Goal: Information Seeking & Learning: Learn about a topic

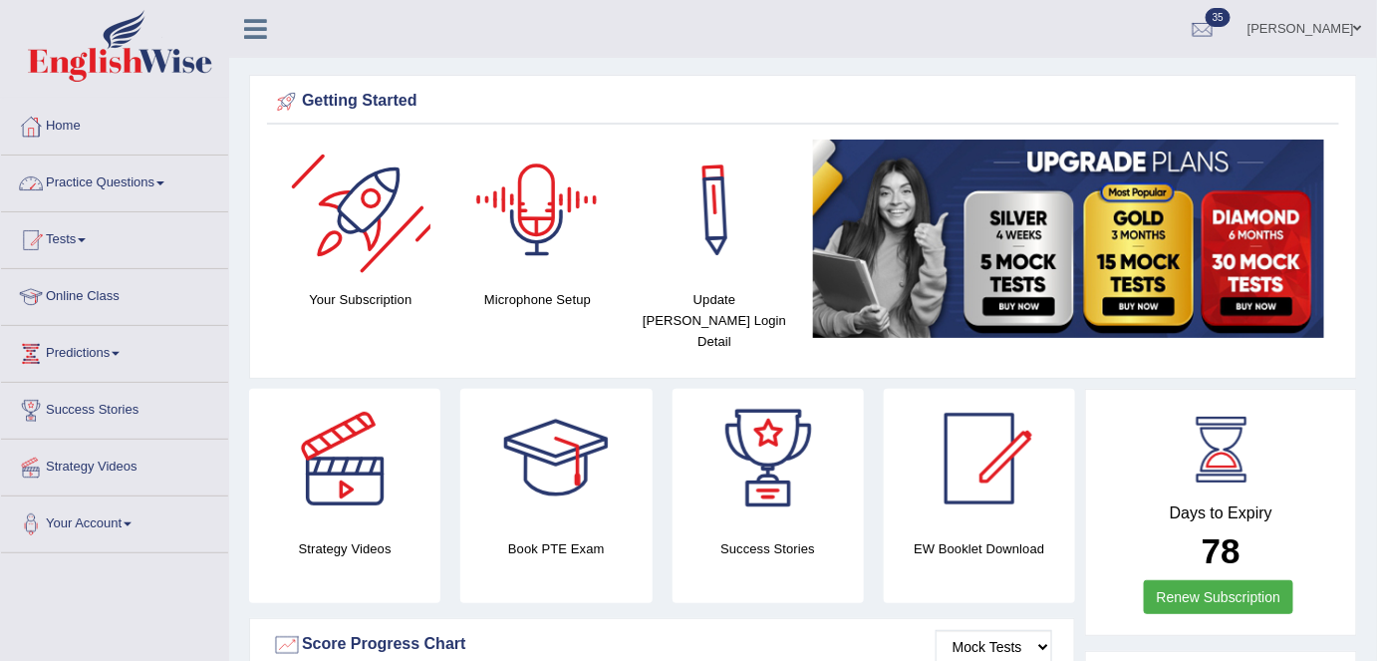
click at [177, 194] on link "Practice Questions" at bounding box center [114, 180] width 227 height 50
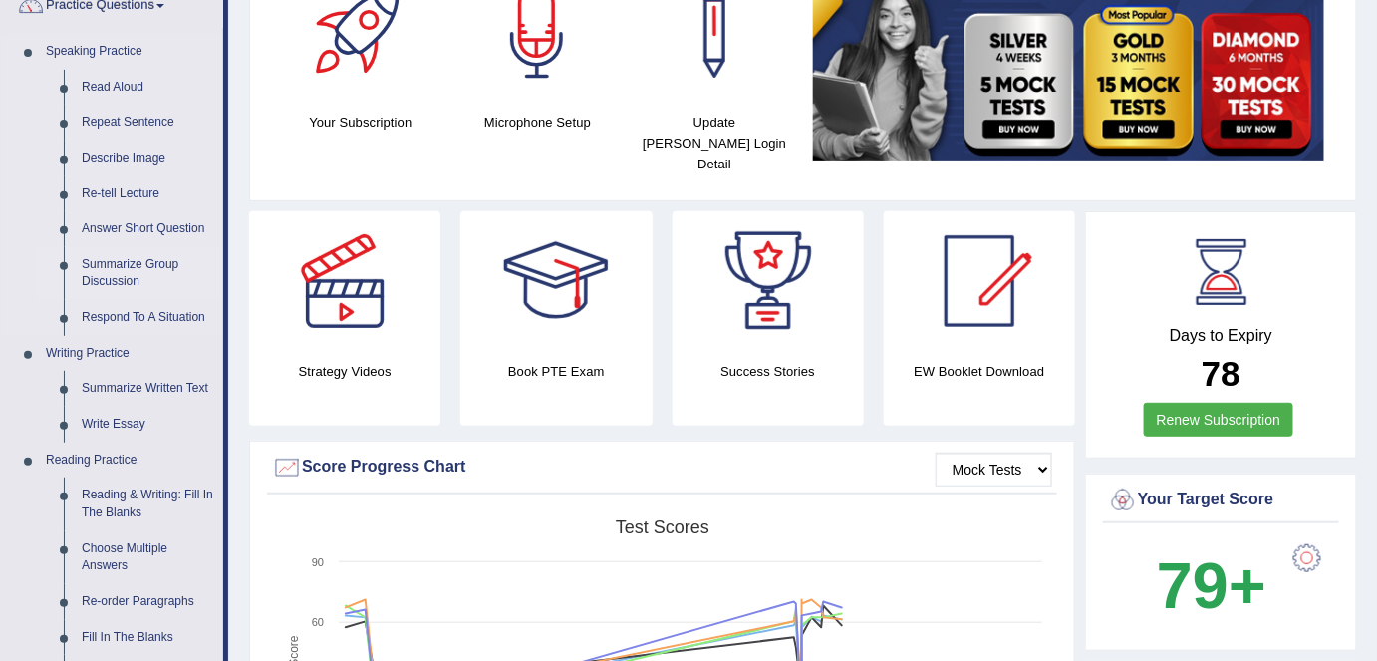
scroll to position [124, 0]
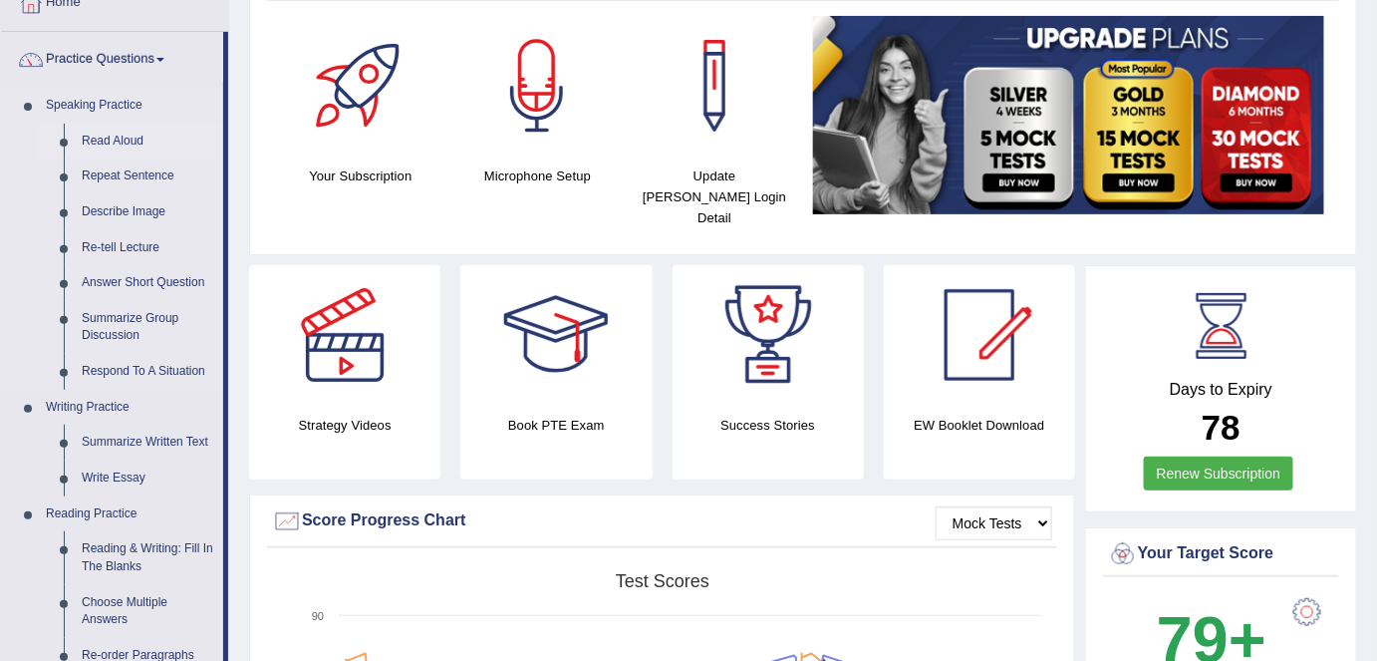
click at [139, 143] on link "Read Aloud" at bounding box center [148, 142] width 150 height 36
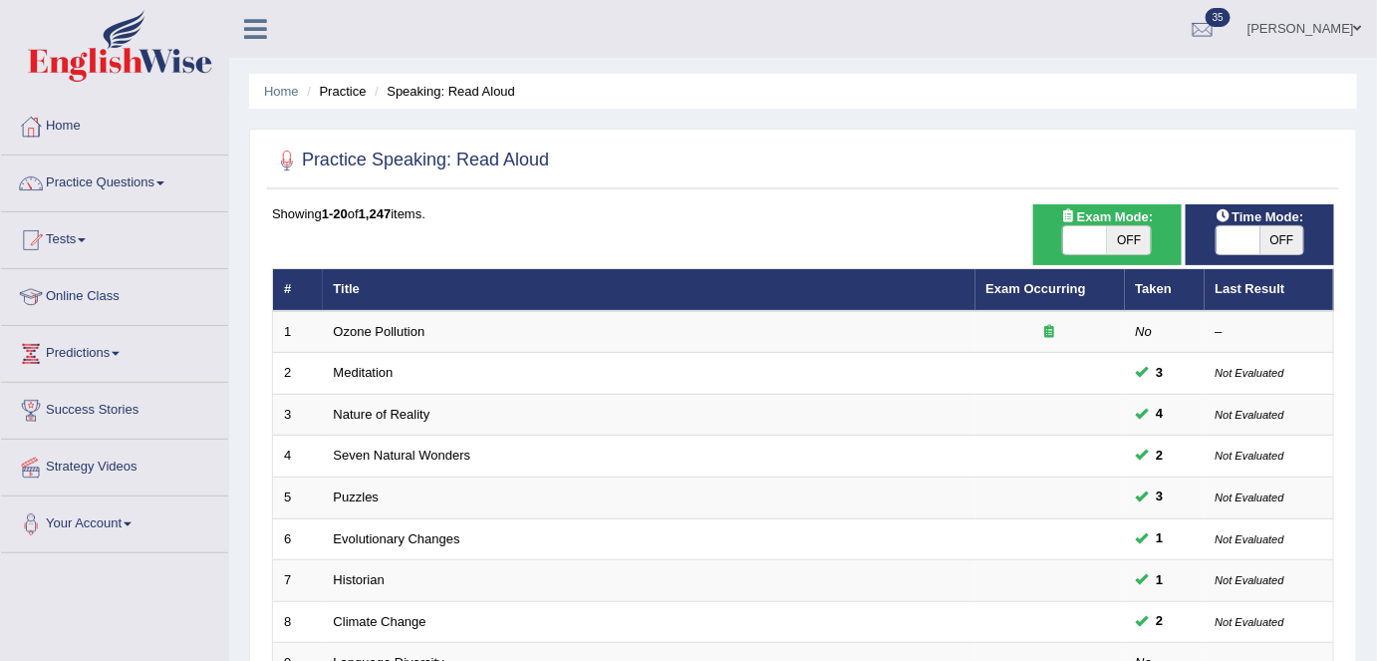
click at [1135, 254] on div "Exam Mode: ON OFF" at bounding box center [1107, 234] width 148 height 61
click at [1130, 239] on span "OFF" at bounding box center [1129, 240] width 44 height 28
checkbox input "true"
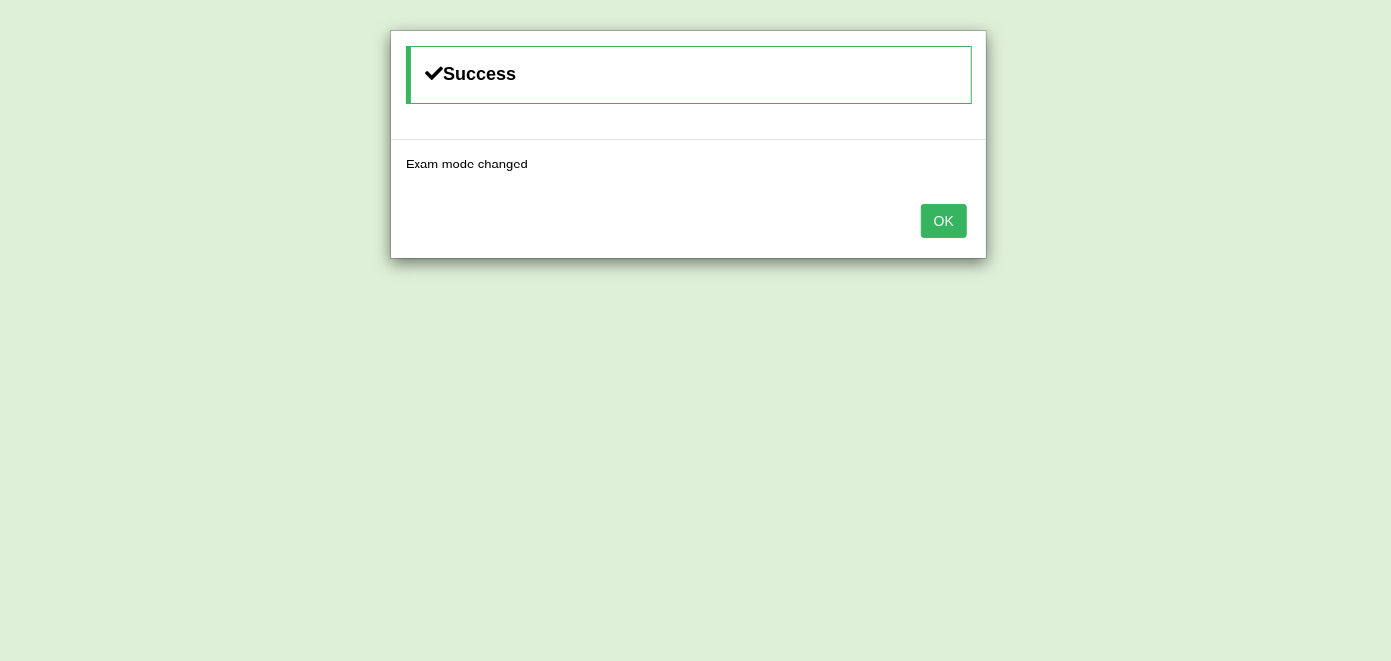
click at [956, 227] on button "OK" at bounding box center [944, 221] width 46 height 34
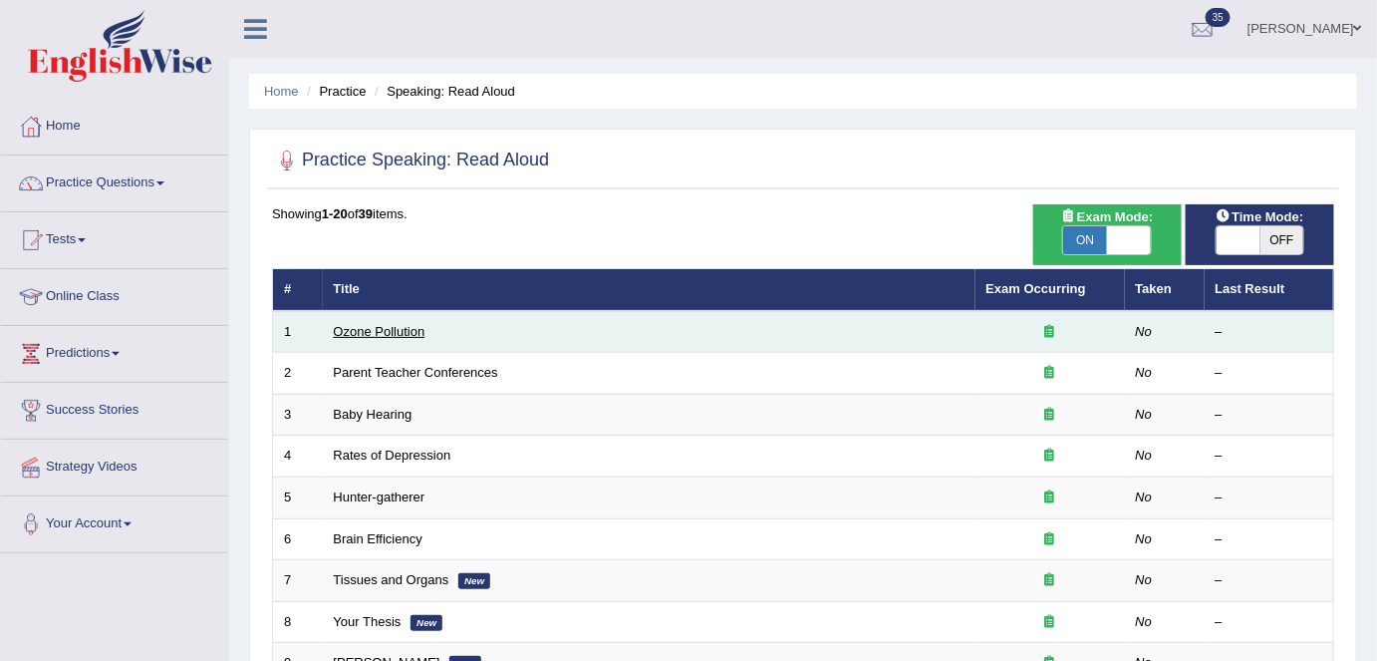
click at [410, 333] on link "Ozone Pollution" at bounding box center [380, 331] width 92 height 15
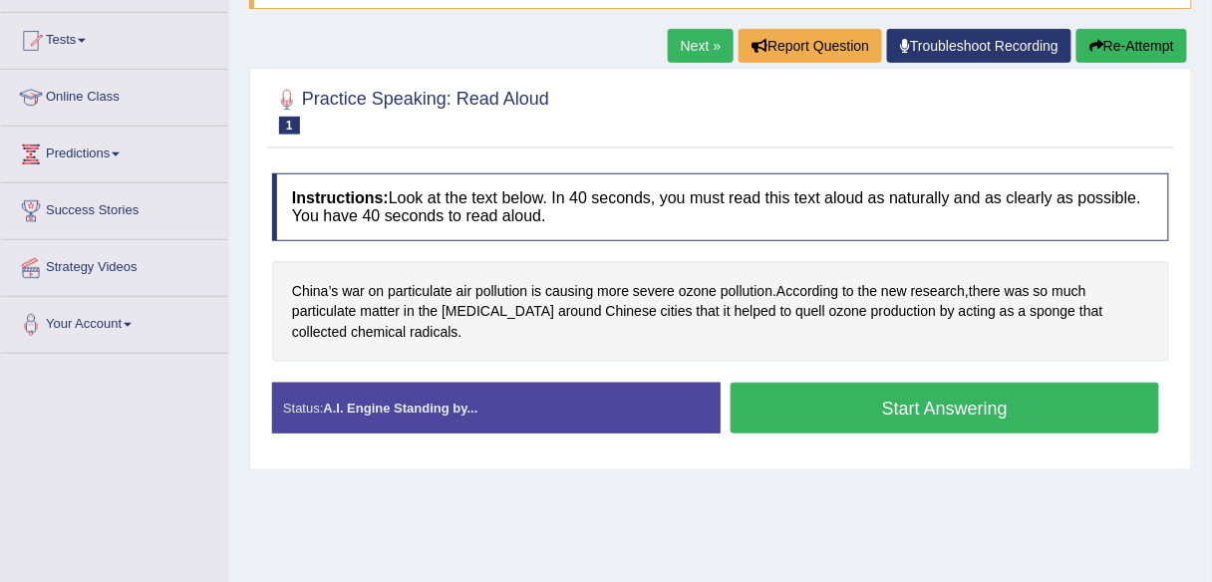
scroll to position [198, 0]
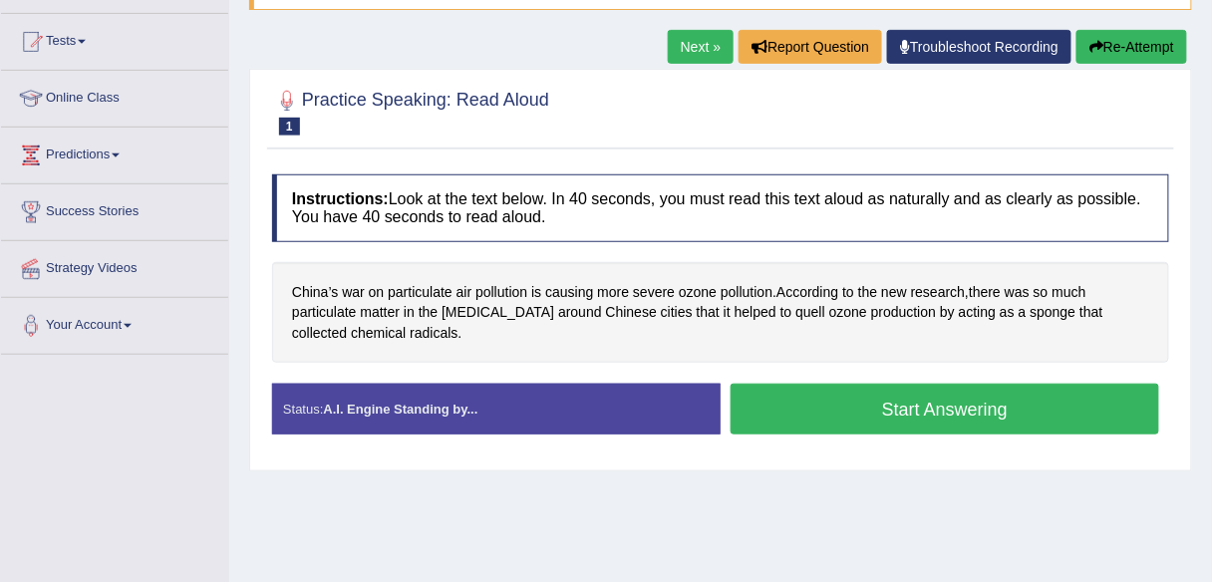
drag, startPoint x: 688, startPoint y: 43, endPoint x: 701, endPoint y: 68, distance: 28.1
click at [688, 44] on link "Next »" at bounding box center [701, 47] width 66 height 34
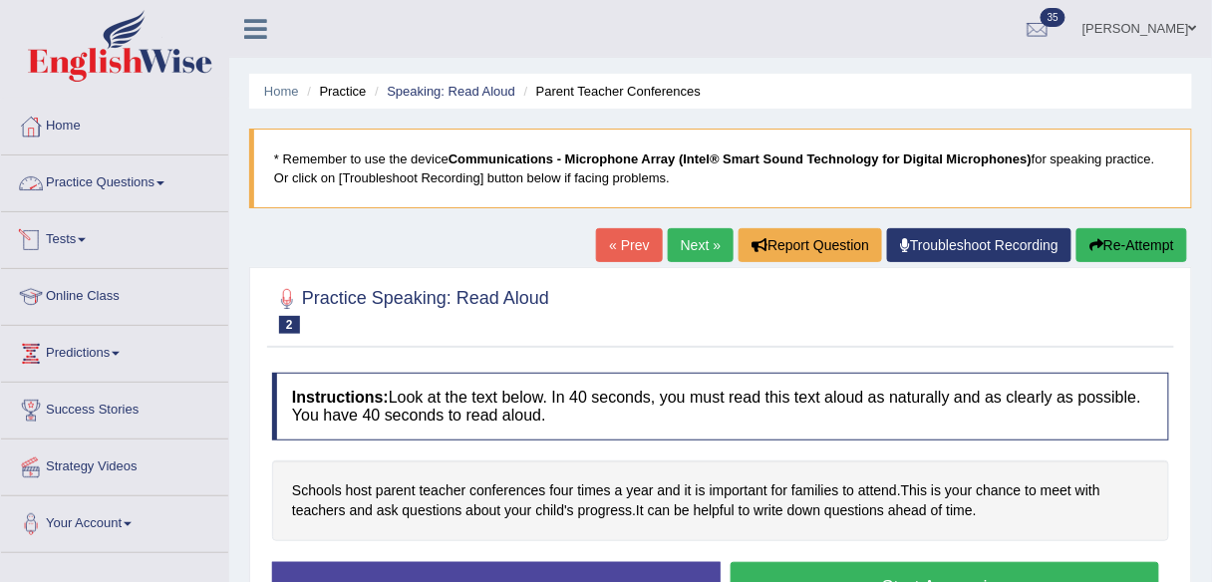
click at [87, 234] on link "Tests" at bounding box center [114, 237] width 227 height 50
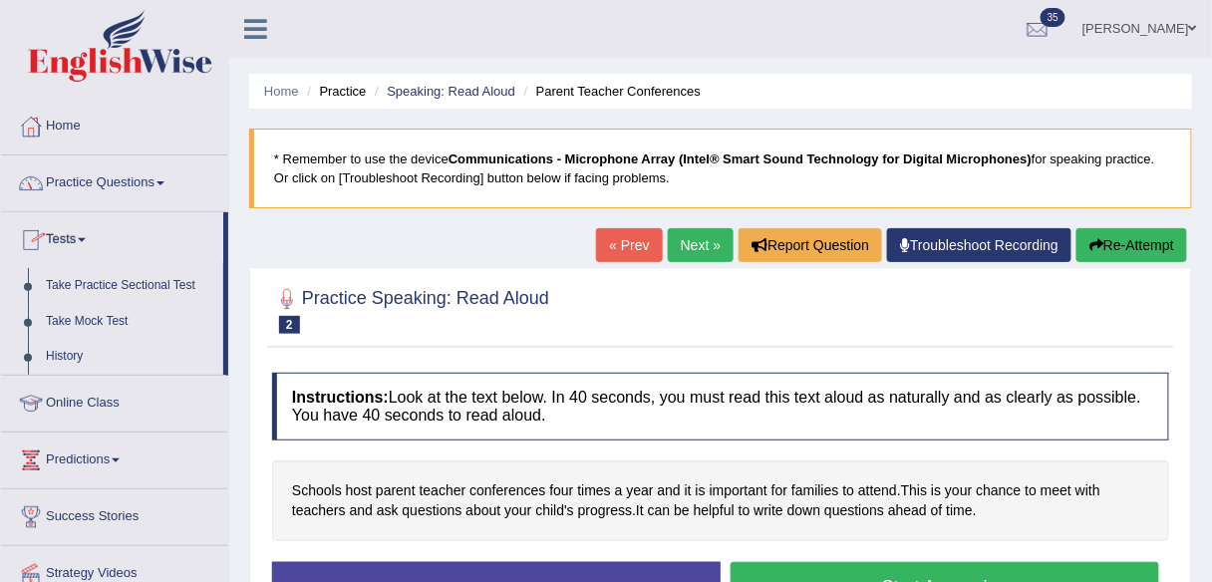
click at [127, 182] on link "Practice Questions" at bounding box center [114, 180] width 227 height 50
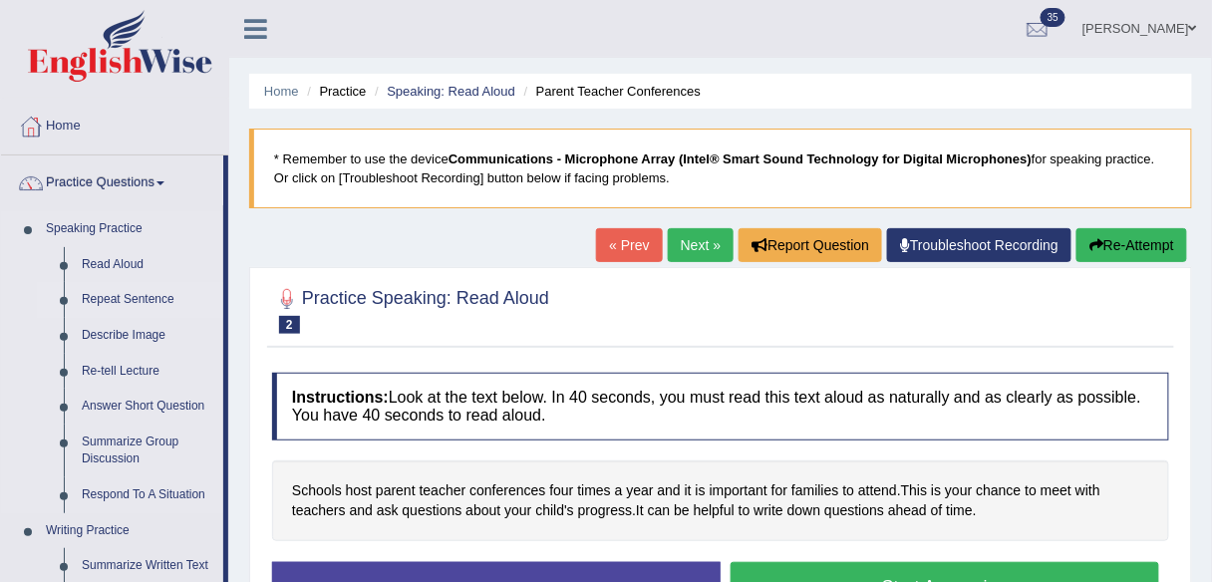
click at [133, 303] on link "Repeat Sentence" at bounding box center [148, 300] width 150 height 36
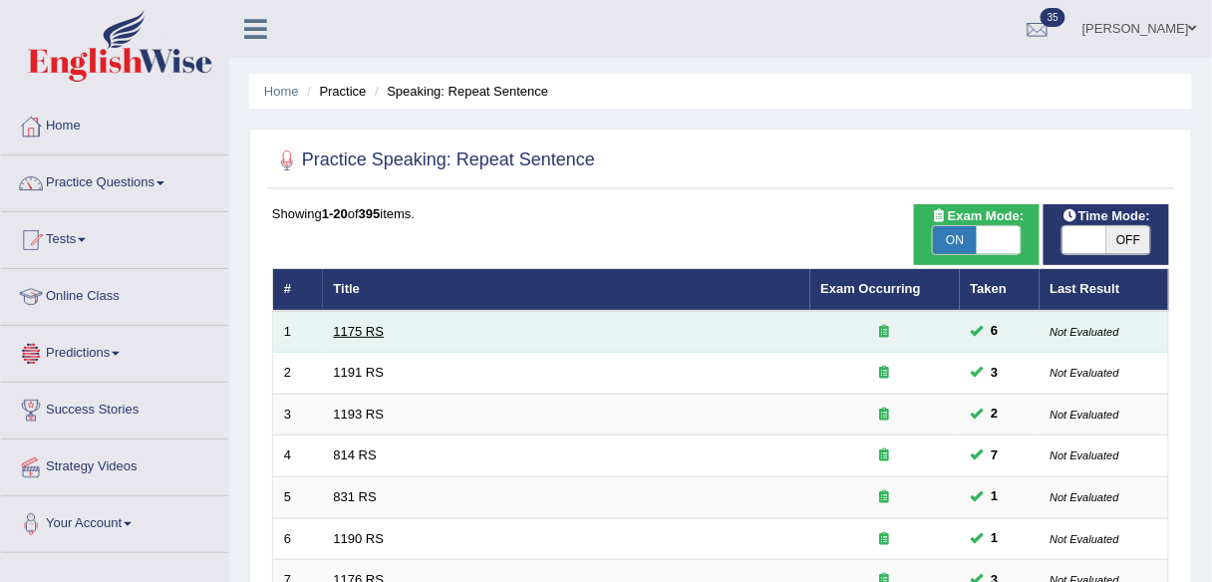
click at [370, 328] on link "1175 RS" at bounding box center [359, 331] width 51 height 15
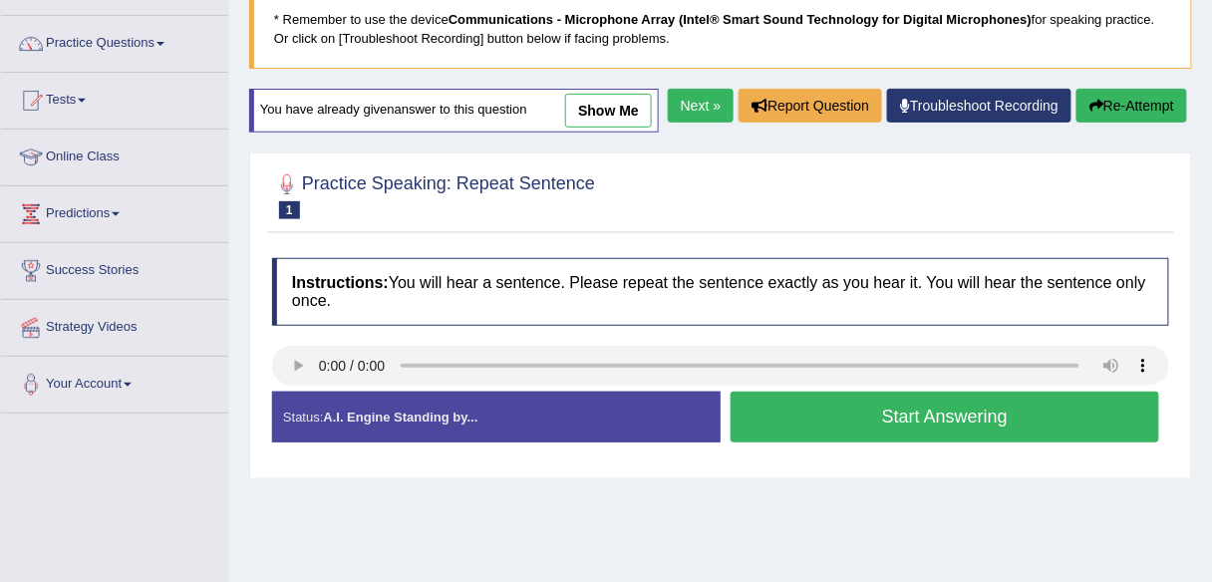
scroll to position [155, 0]
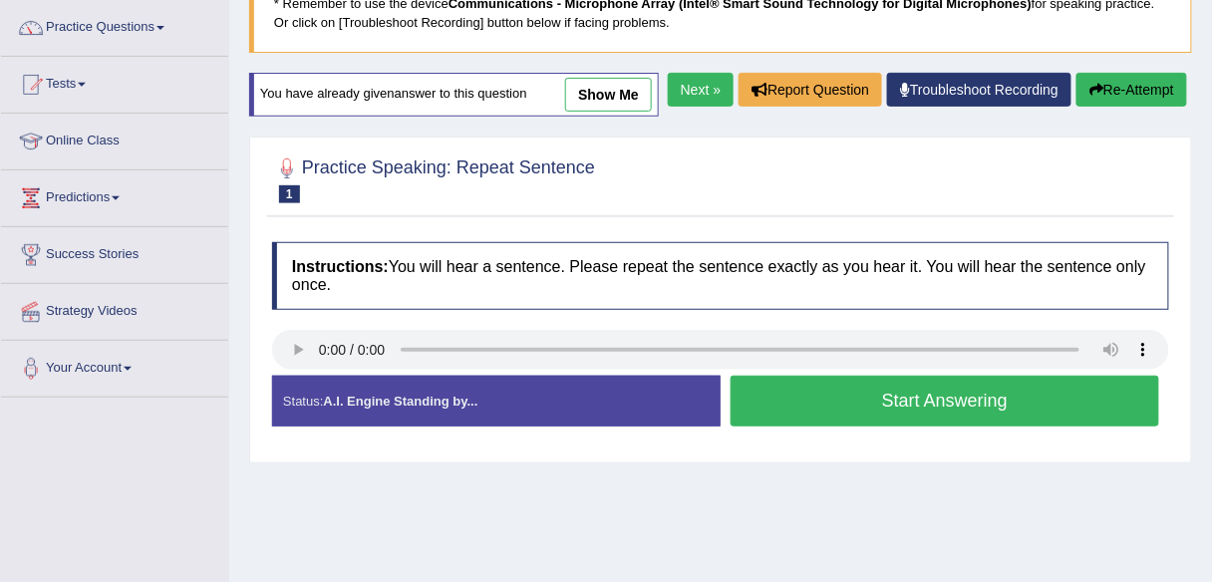
click at [523, 269] on div "Instructions: You will hear a sentence. Please repeat the sentence exactly as y…" at bounding box center [720, 341] width 907 height 219
click at [702, 107] on link "Next »" at bounding box center [701, 90] width 66 height 34
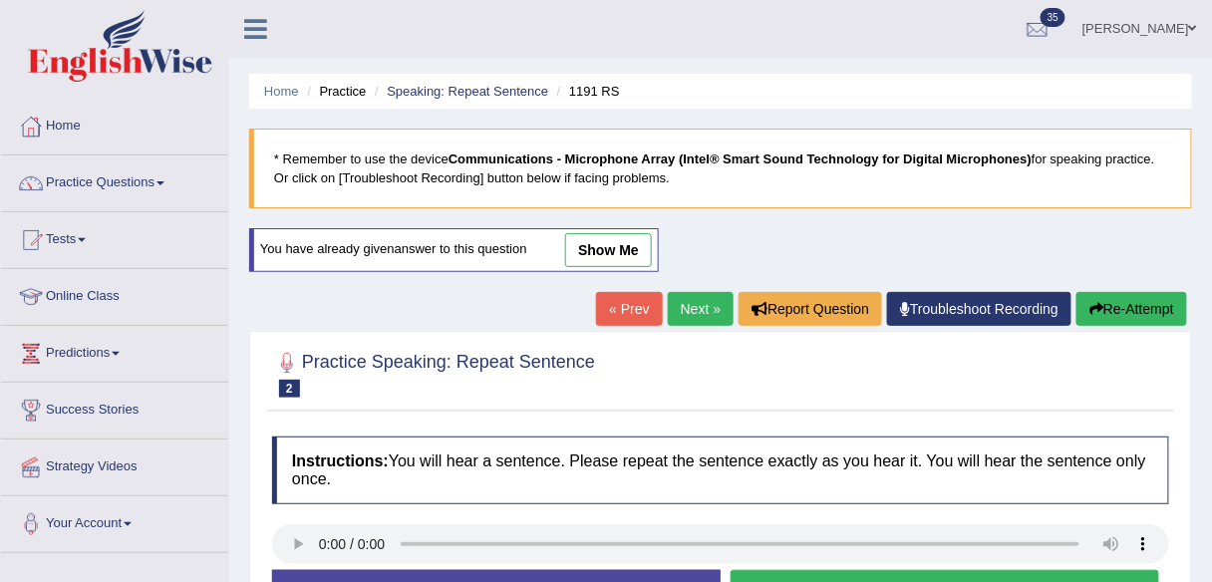
click at [682, 305] on link "Next »" at bounding box center [701, 309] width 66 height 34
click at [699, 320] on link "Next »" at bounding box center [701, 309] width 66 height 34
click at [700, 315] on link "Next »" at bounding box center [701, 309] width 66 height 34
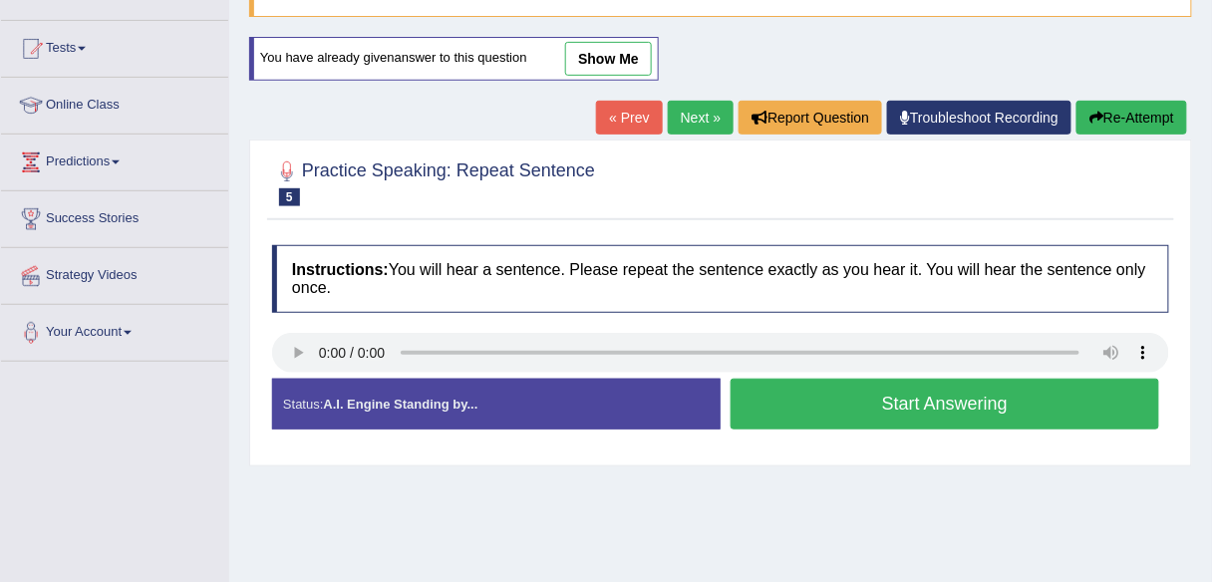
click at [382, 261] on b "Instructions:" at bounding box center [340, 269] width 97 height 17
click at [680, 106] on link "Next »" at bounding box center [701, 118] width 66 height 34
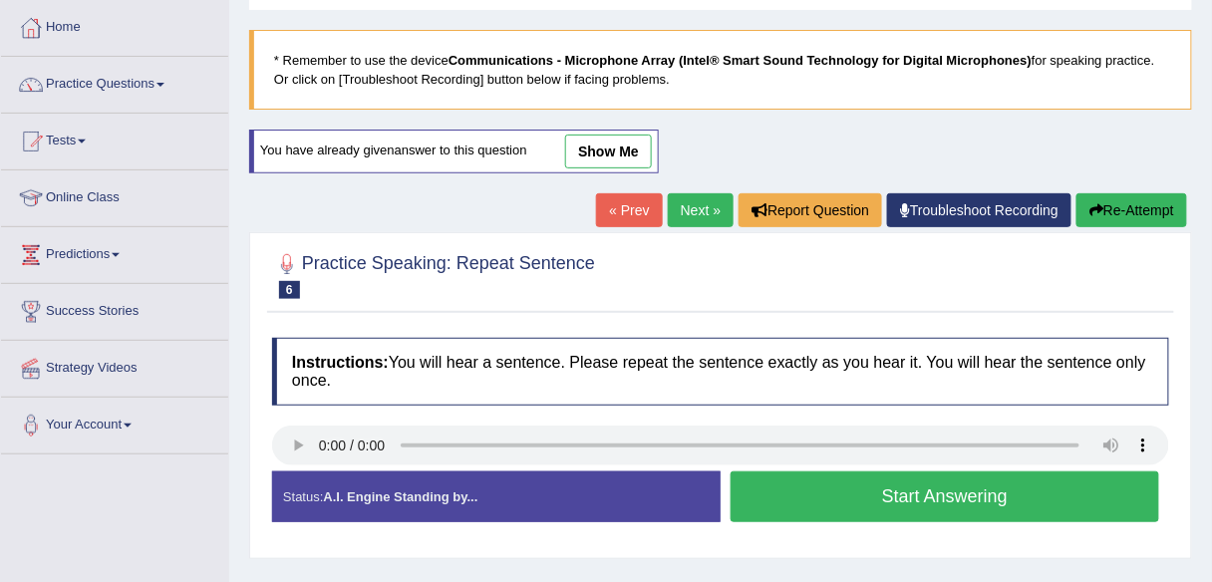
scroll to position [99, 0]
click at [706, 200] on link "Next »" at bounding box center [701, 210] width 66 height 34
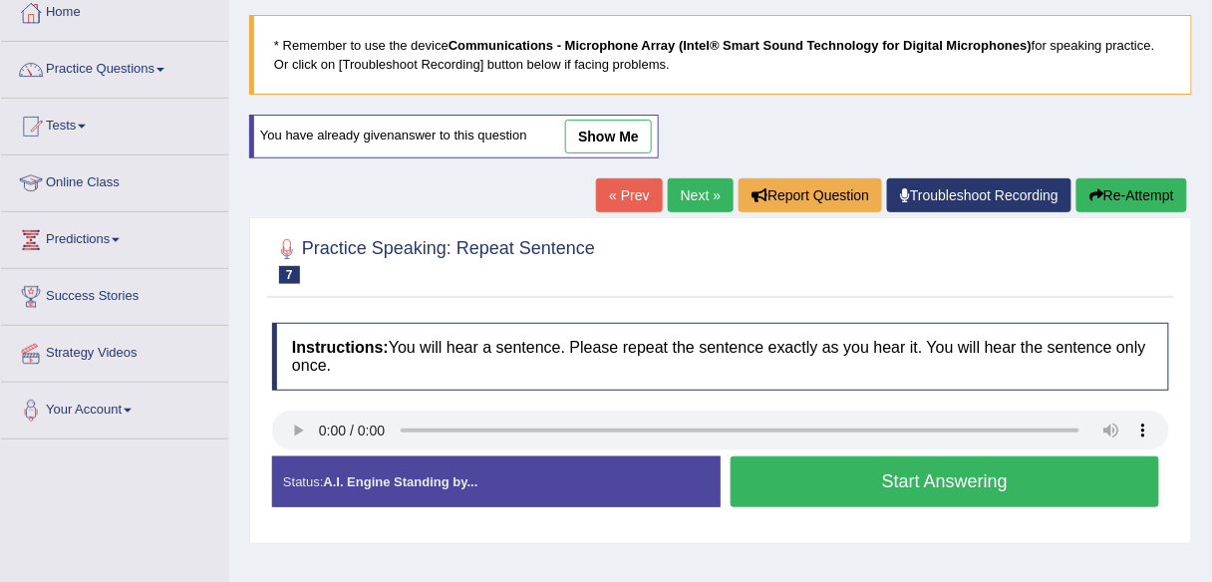
click at [361, 339] on div "Instructions: You will hear a sentence. Please repeat the sentence exactly as y…" at bounding box center [720, 422] width 907 height 219
click at [361, 339] on b "Instructions:" at bounding box center [340, 347] width 97 height 17
click at [395, 333] on h4 "Instructions: You will hear a sentence. Please repeat the sentence exactly as y…" at bounding box center [720, 356] width 897 height 67
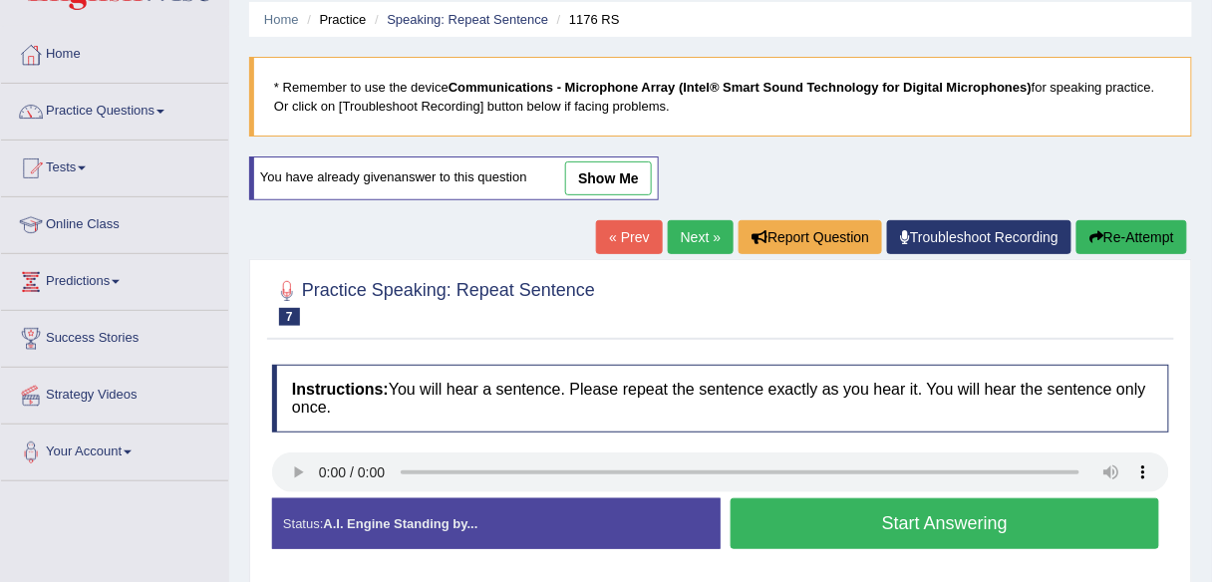
scroll to position [143, 0]
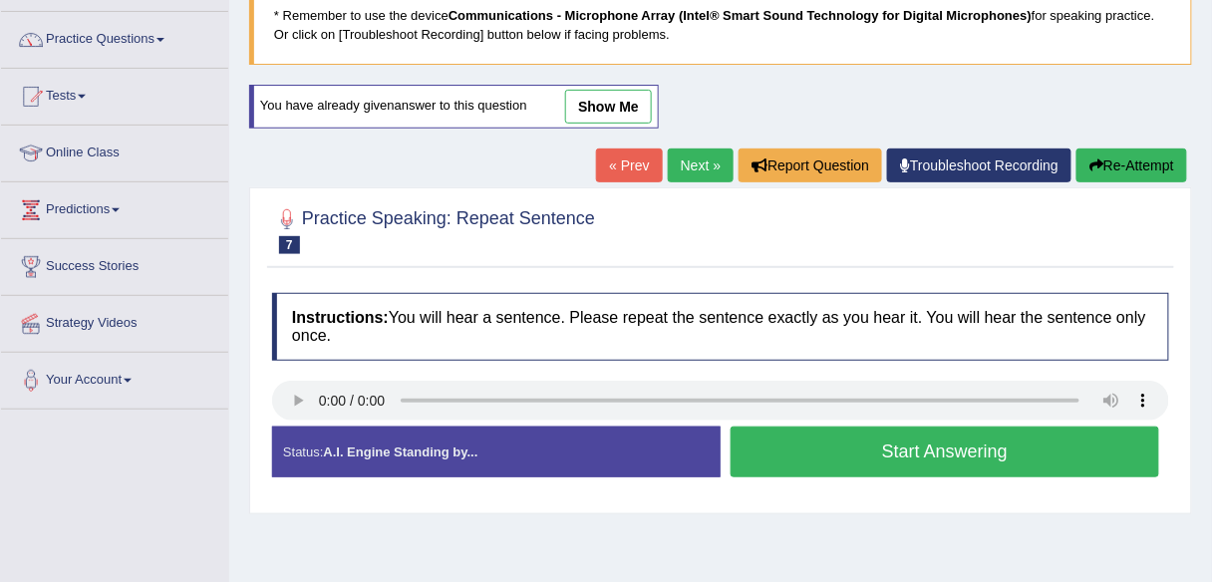
click at [703, 162] on link "Next »" at bounding box center [701, 165] width 66 height 34
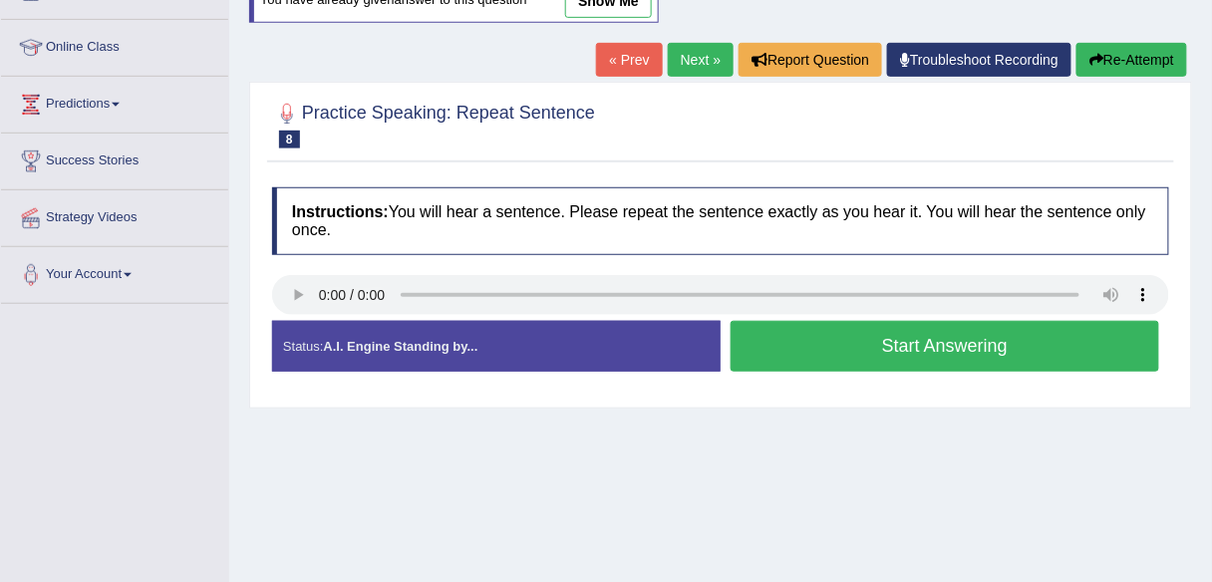
click at [418, 168] on div "Practice Speaking: Repeat Sentence 8 797 RS Instructions: You will hear a sente…" at bounding box center [720, 245] width 943 height 326
click at [688, 62] on link "Next »" at bounding box center [701, 60] width 66 height 34
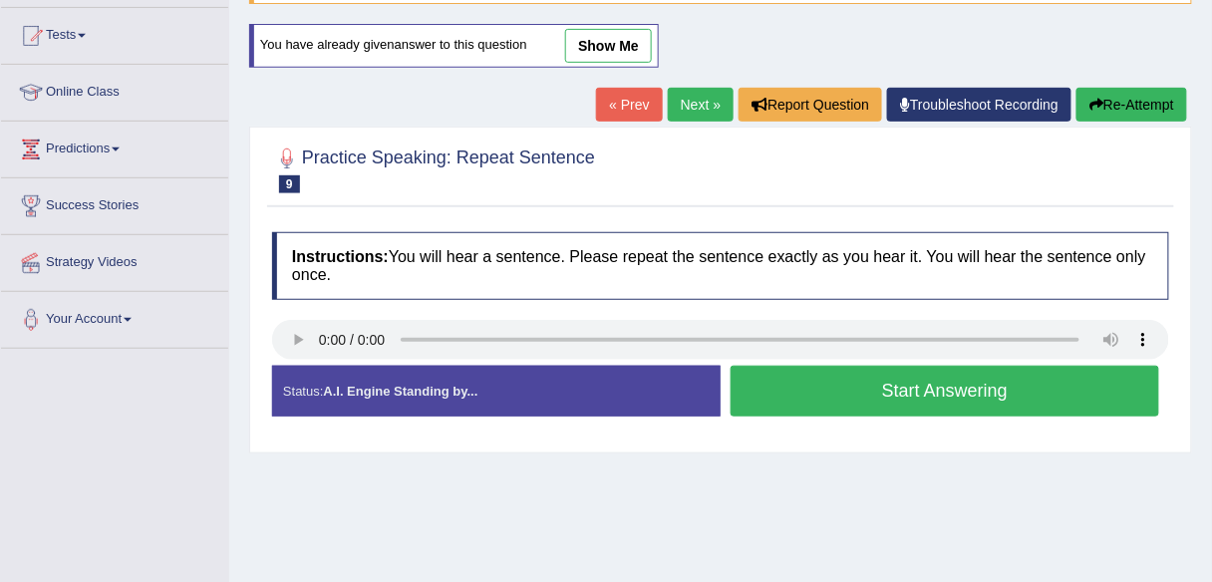
click at [474, 217] on div "Practice Speaking: Repeat Sentence 9 1178 RS Instructions: You will hear a sent…" at bounding box center [720, 290] width 943 height 326
click at [423, 232] on h4 "Instructions: You will hear a sentence. Please repeat the sentence exactly as y…" at bounding box center [720, 265] width 897 height 67
click at [673, 105] on link "Next »" at bounding box center [701, 105] width 66 height 34
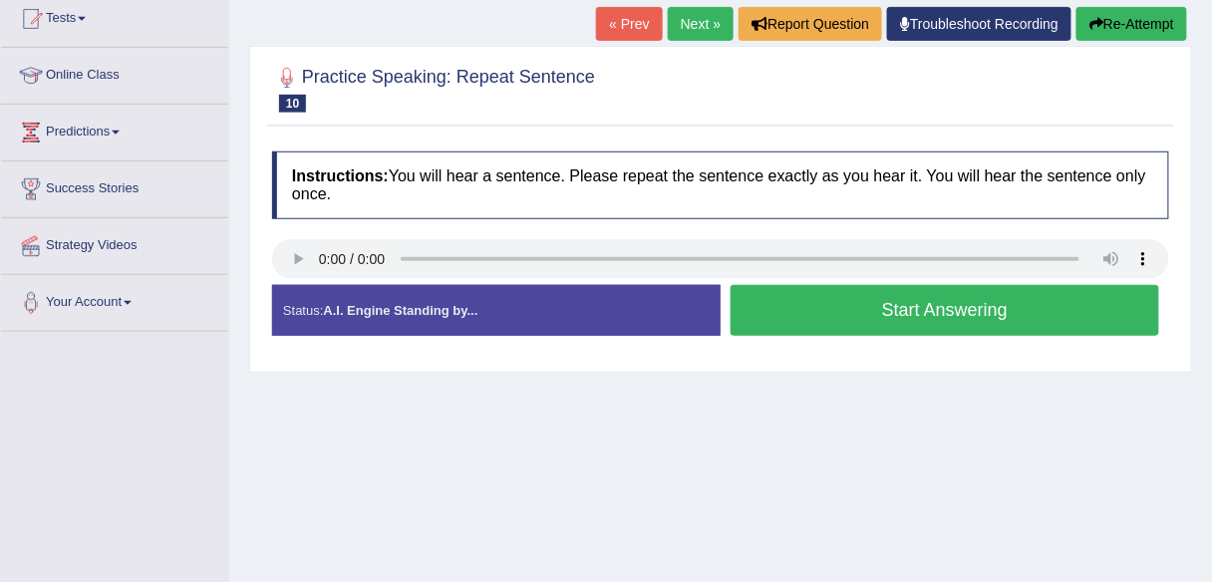
click at [471, 147] on div "Instructions: You will hear a sentence. Please repeat the sentence exactly as y…" at bounding box center [720, 250] width 907 height 219
click at [684, 25] on link "Next »" at bounding box center [701, 24] width 66 height 34
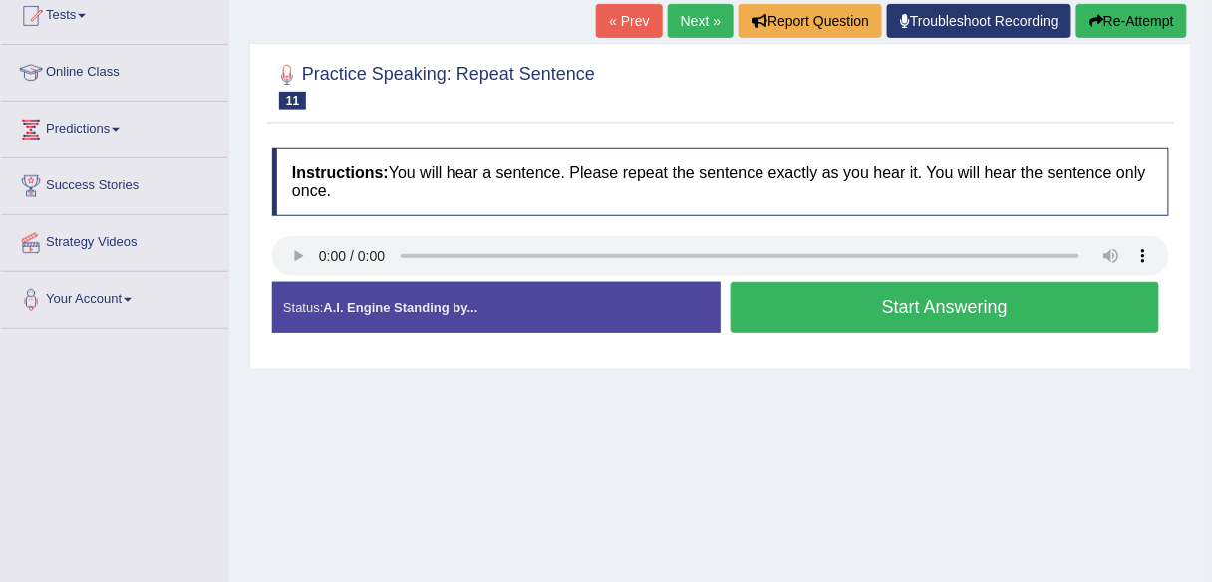
scroll to position [224, 0]
click at [459, 172] on h4 "Instructions: You will hear a sentence. Please repeat the sentence exactly as y…" at bounding box center [720, 181] width 897 height 67
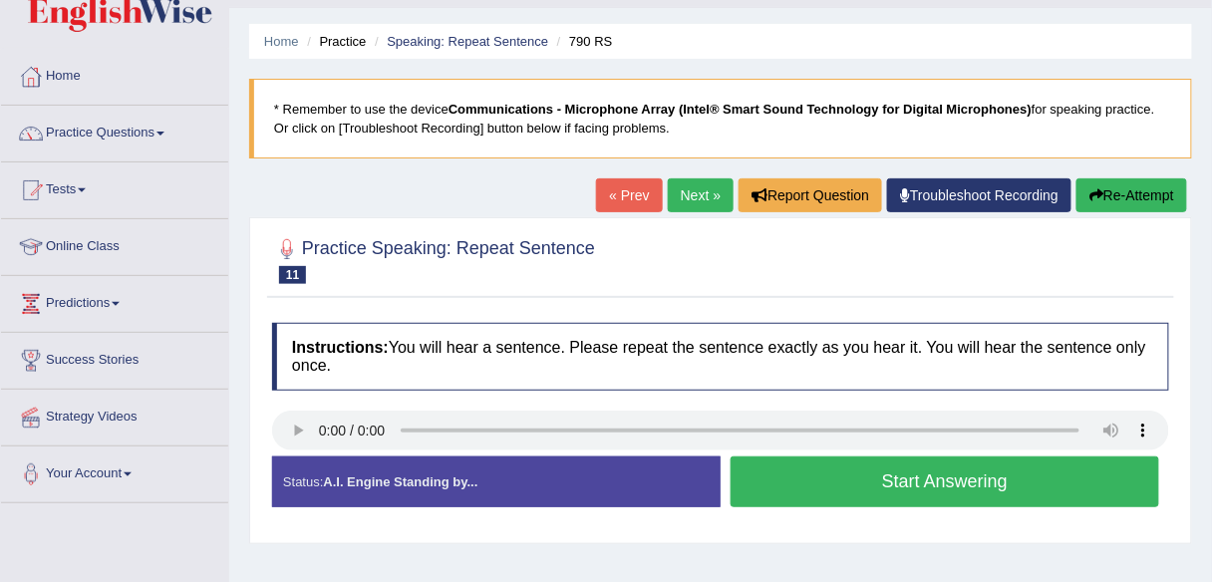
scroll to position [0, 0]
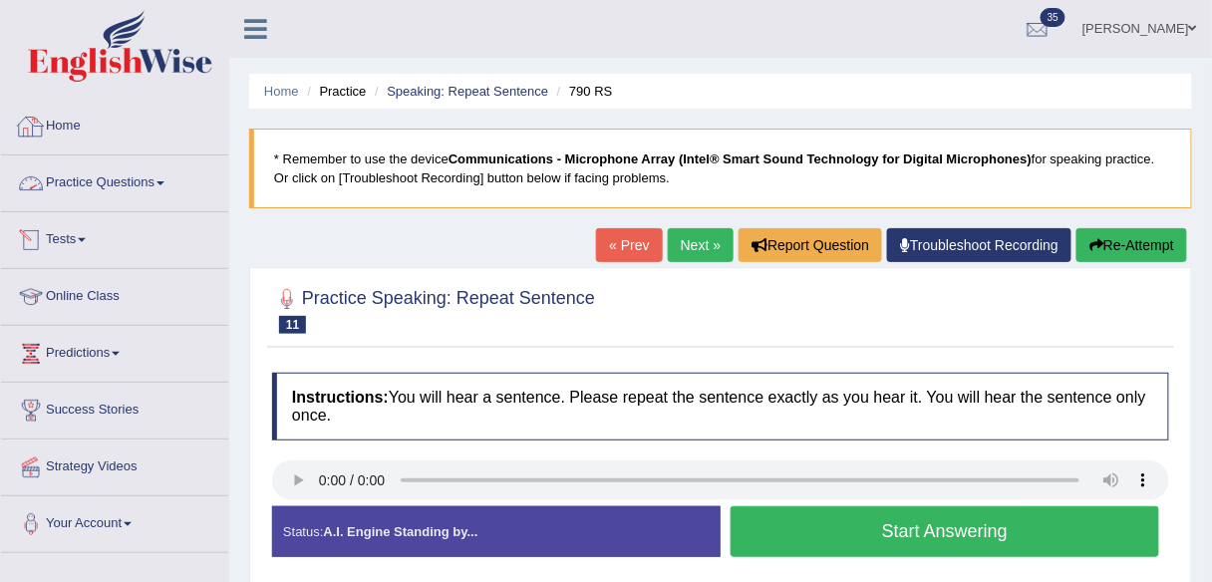
click at [158, 198] on link "Practice Questions" at bounding box center [114, 180] width 227 height 50
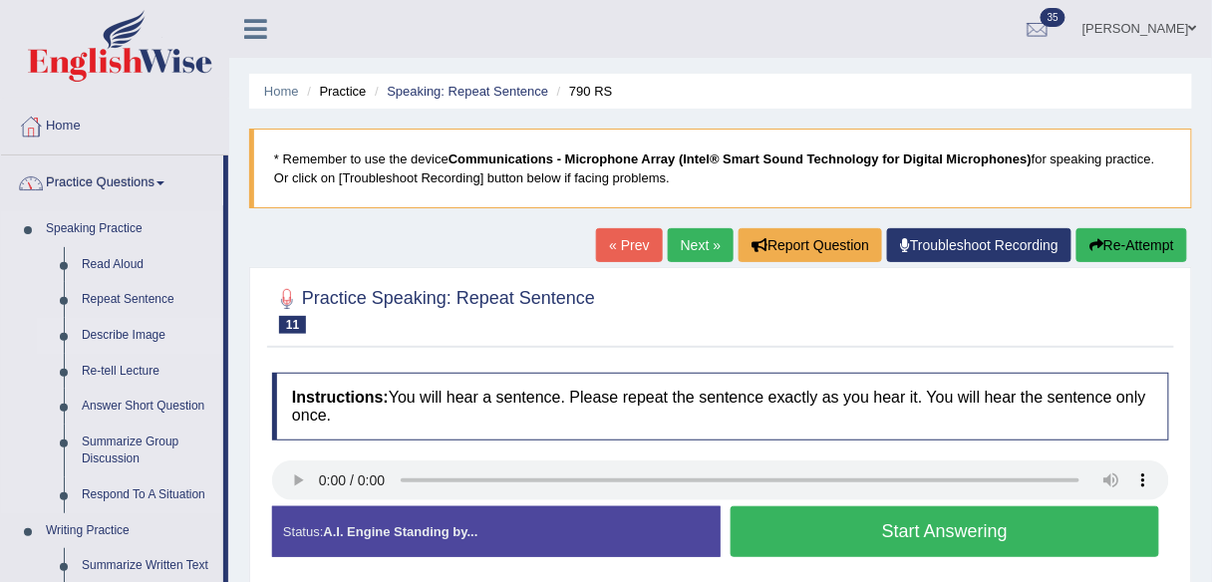
click at [135, 338] on link "Describe Image" at bounding box center [148, 336] width 150 height 36
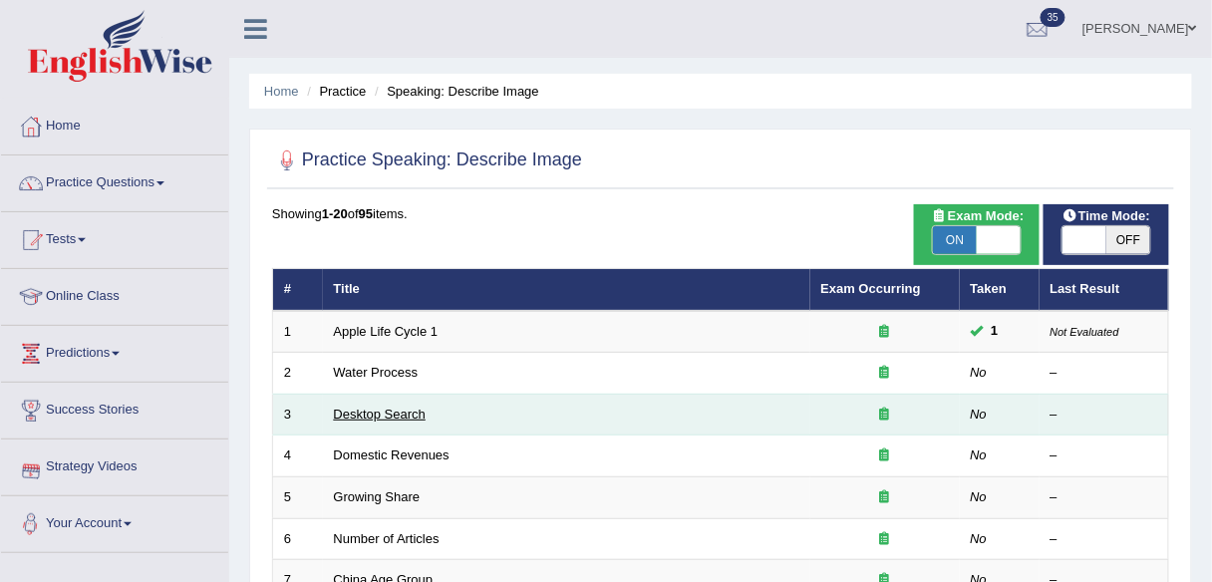
click at [381, 408] on link "Desktop Search" at bounding box center [380, 414] width 93 height 15
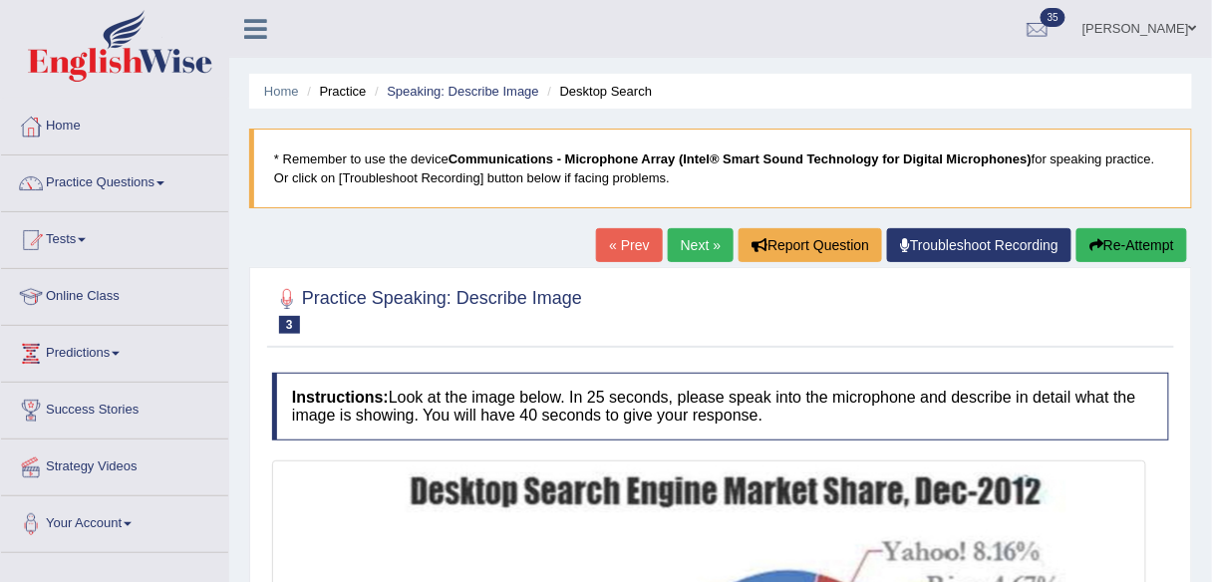
click at [708, 241] on link "Next »" at bounding box center [701, 245] width 66 height 34
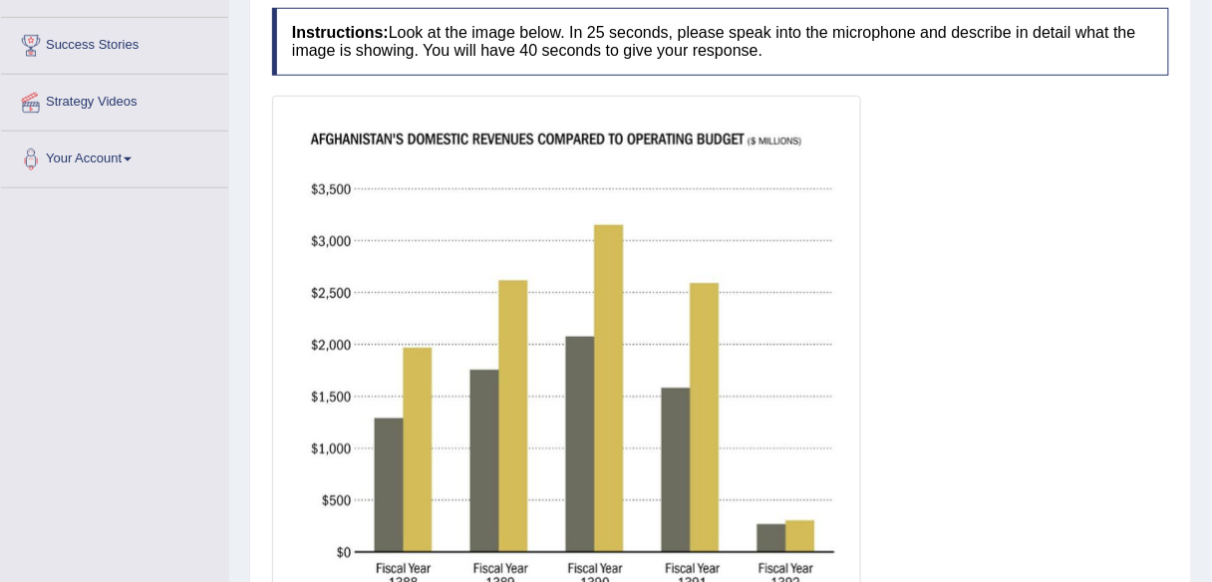
scroll to position [204, 0]
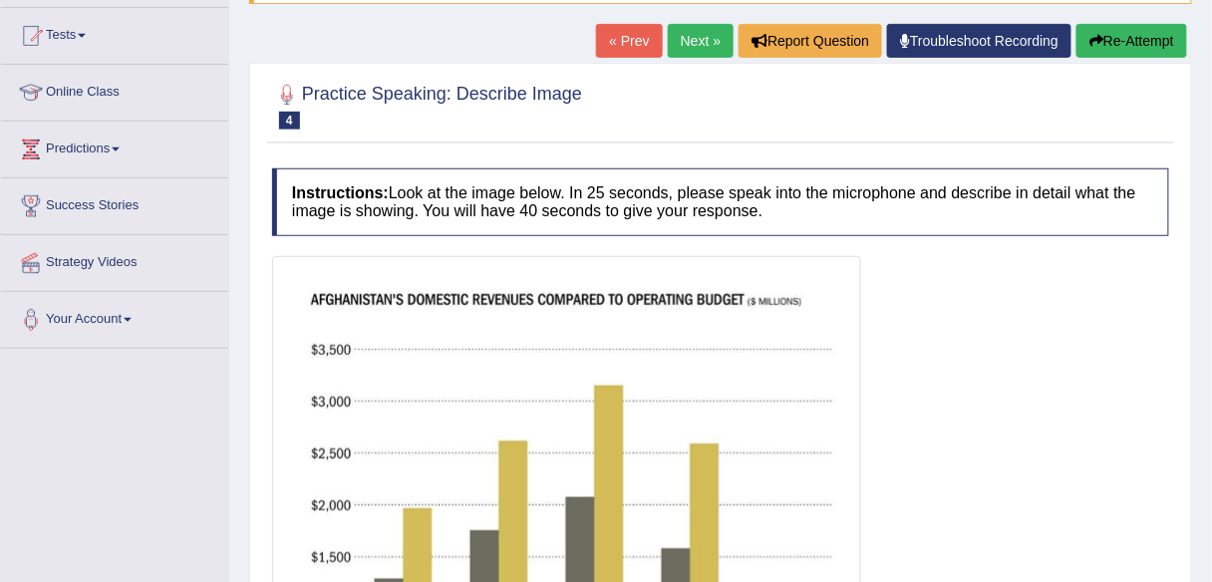
click at [701, 31] on link "Next »" at bounding box center [701, 41] width 66 height 34
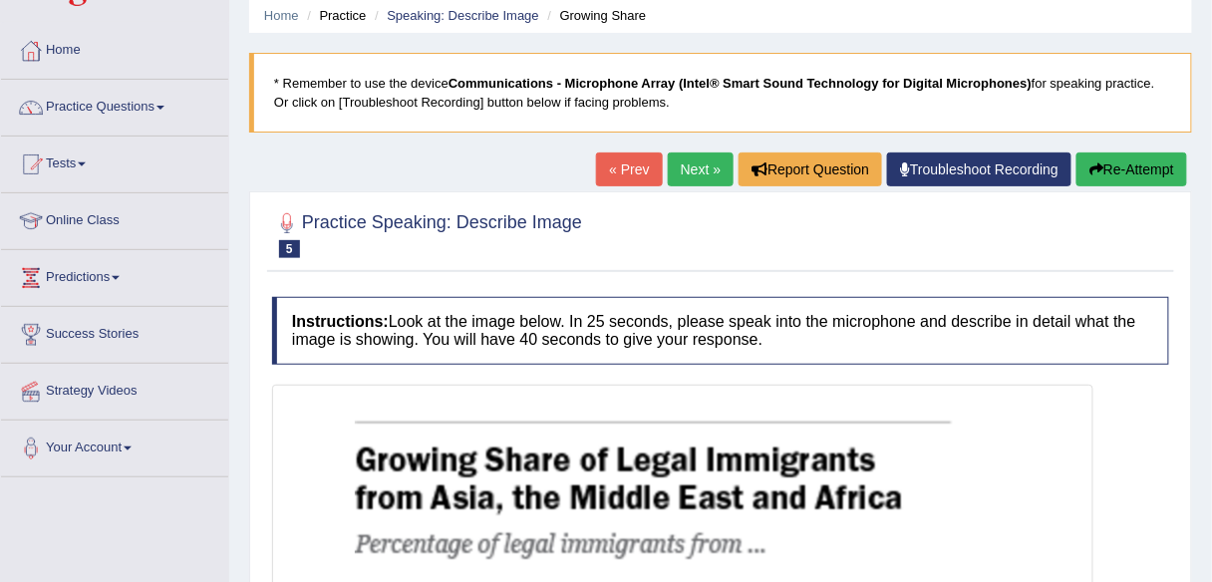
click at [706, 164] on link "Next »" at bounding box center [701, 169] width 66 height 34
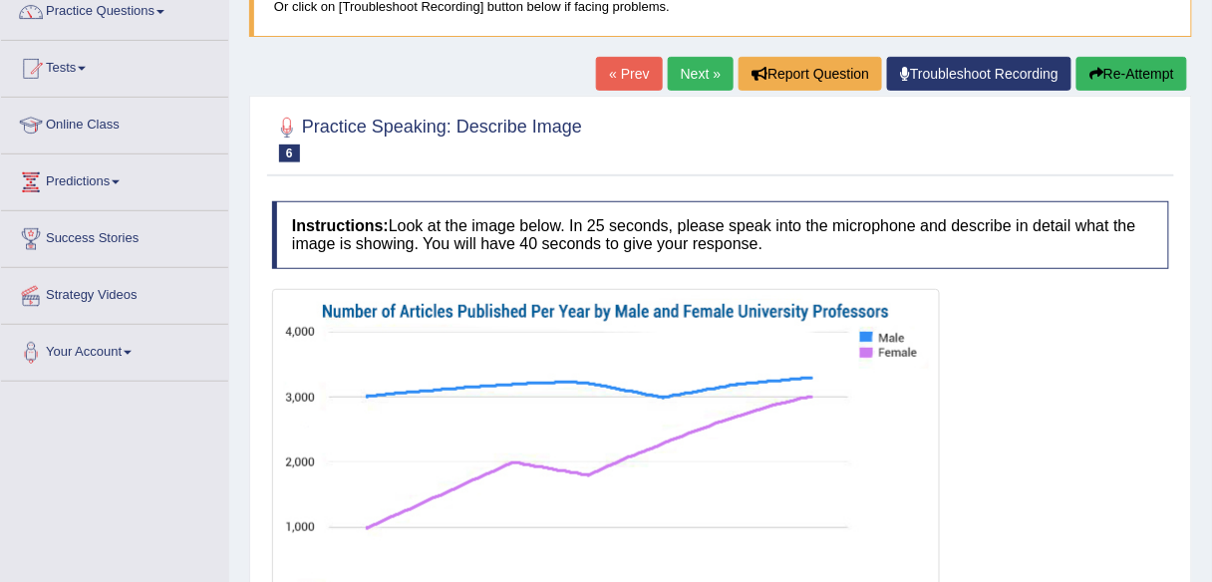
scroll to position [161, 0]
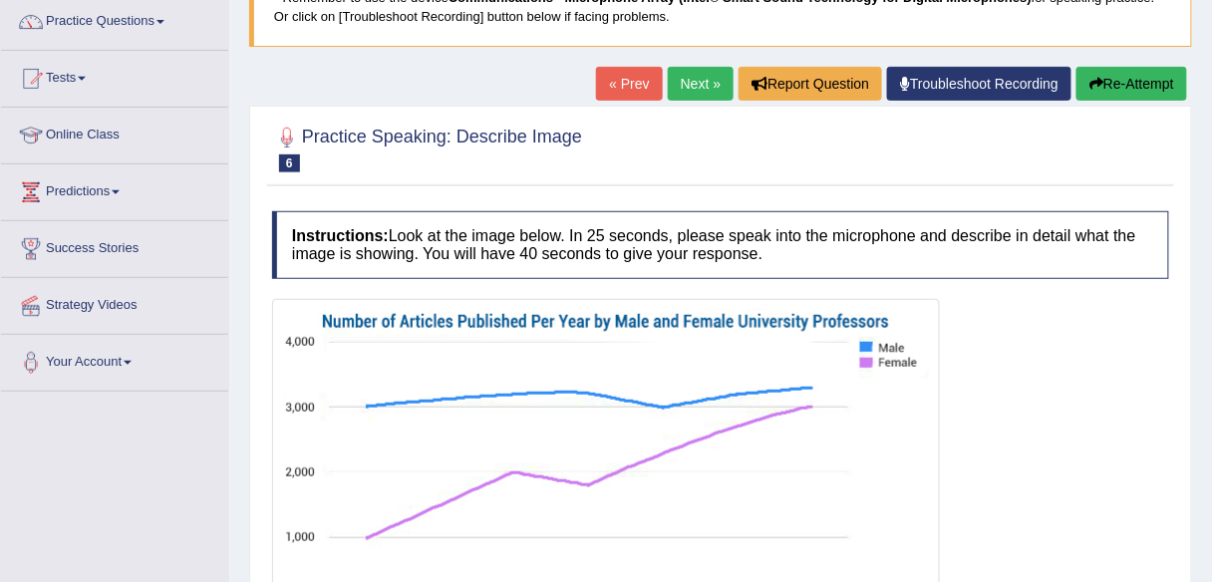
click at [689, 75] on link "Next »" at bounding box center [701, 84] width 66 height 34
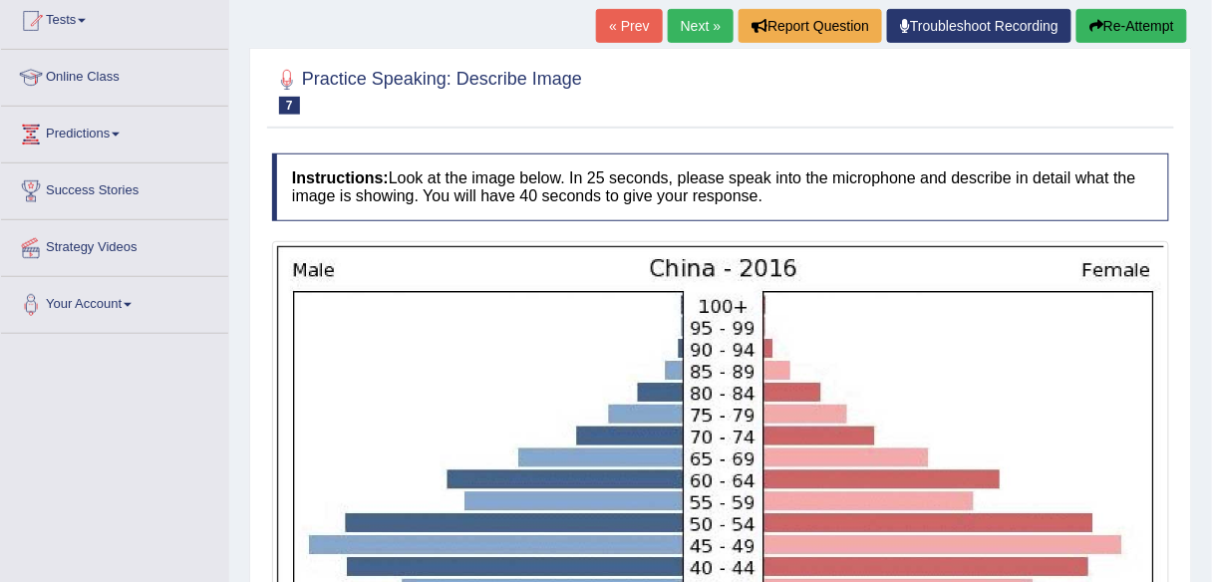
scroll to position [218, 0]
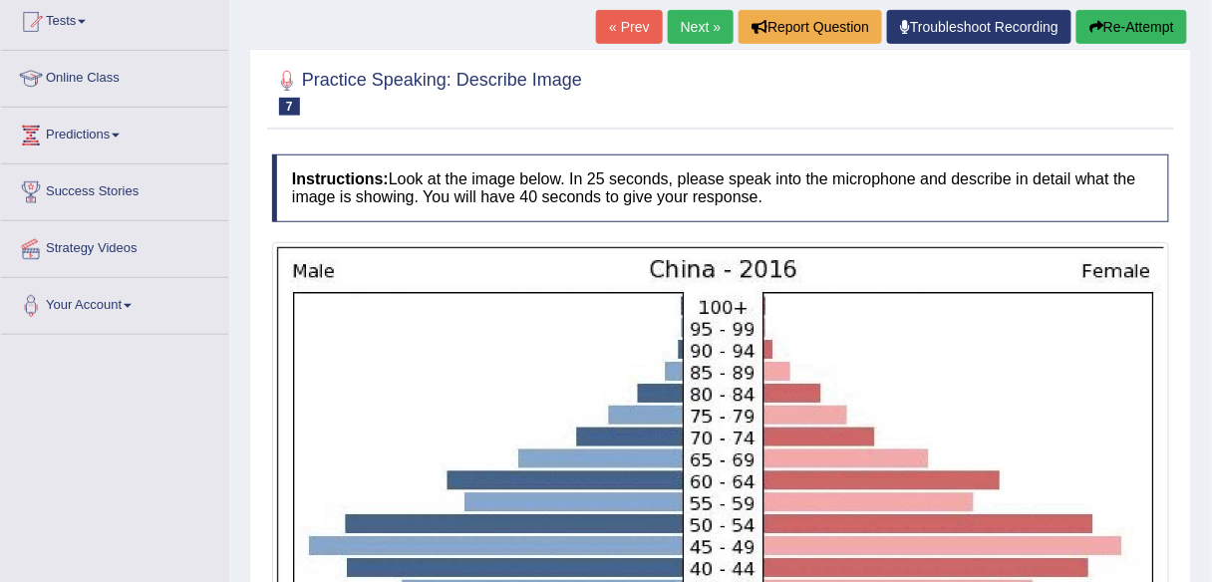
click at [690, 39] on link "Next »" at bounding box center [701, 27] width 66 height 34
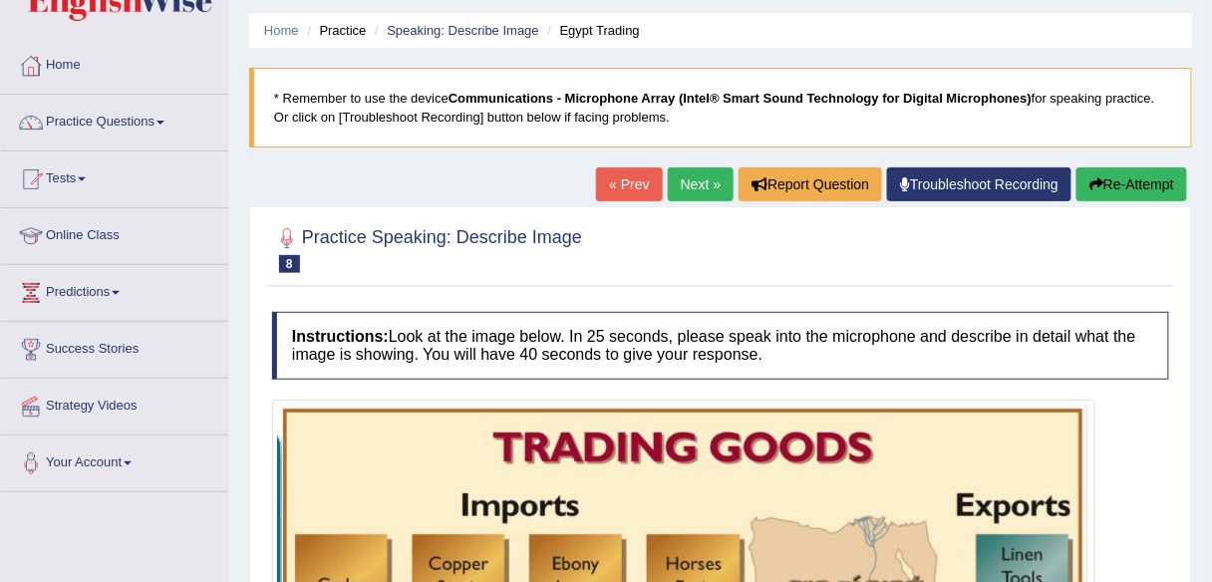
click at [711, 178] on link "Next »" at bounding box center [701, 184] width 66 height 34
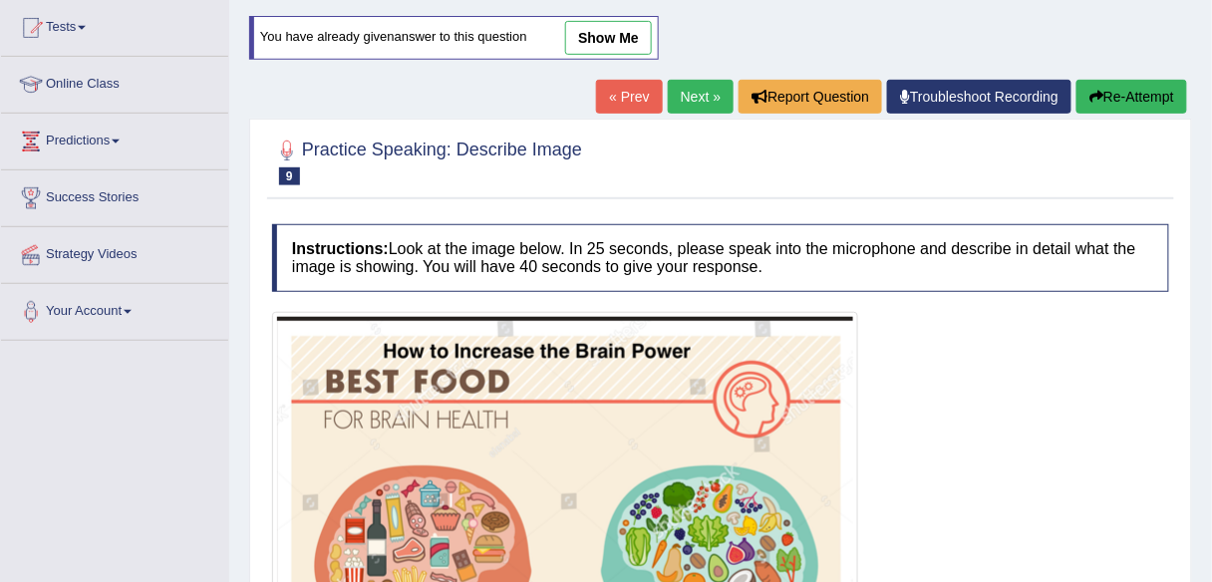
click at [686, 97] on link "Next »" at bounding box center [701, 97] width 66 height 34
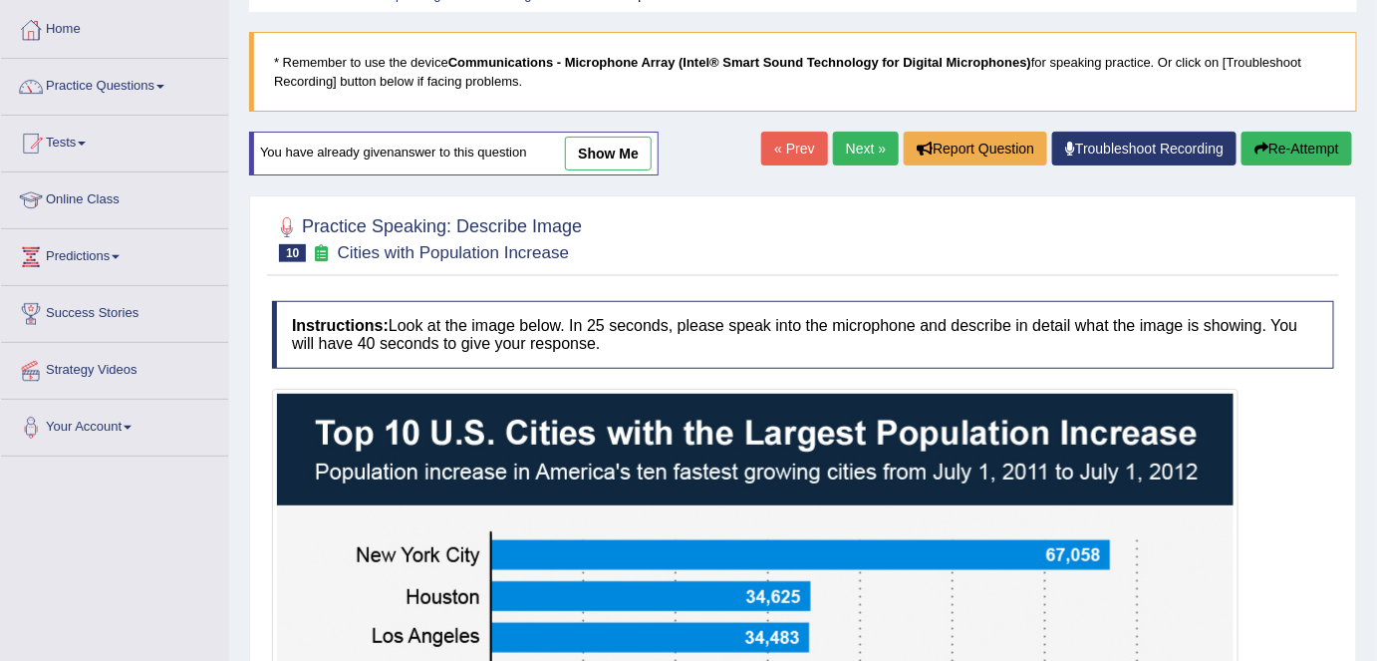
scroll to position [81, 0]
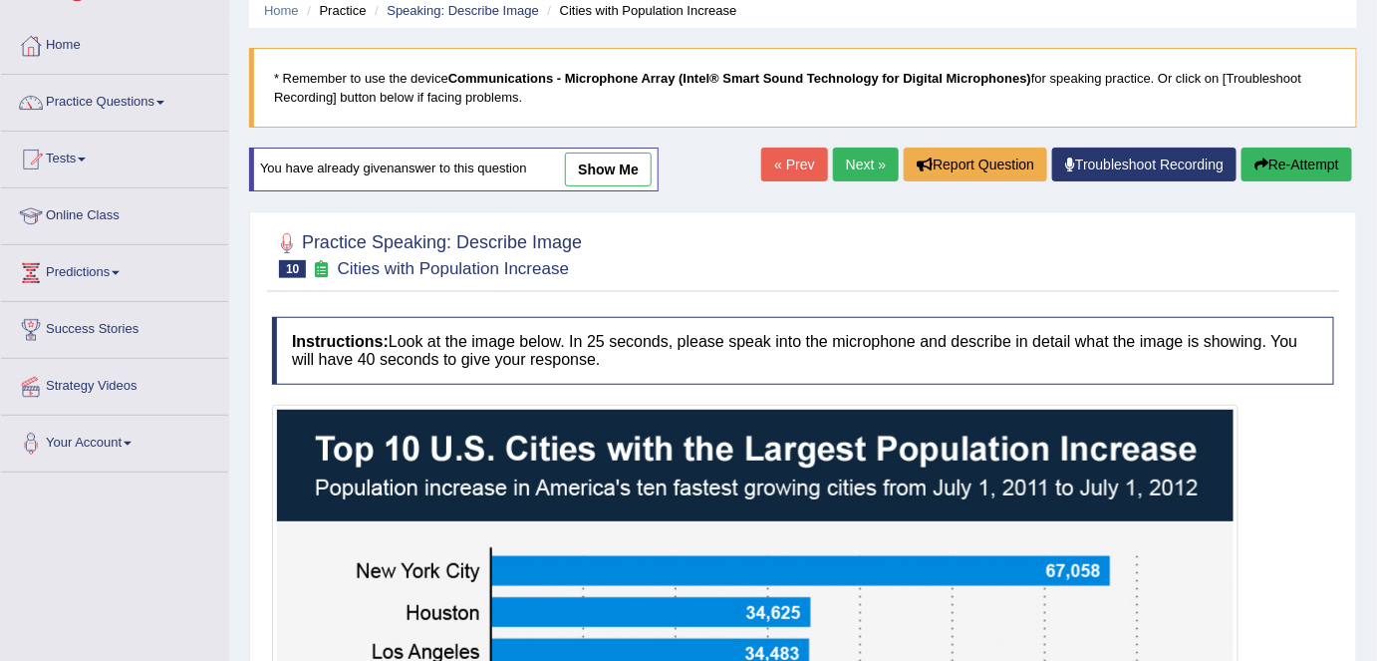
click at [869, 163] on link "Next »" at bounding box center [866, 164] width 66 height 34
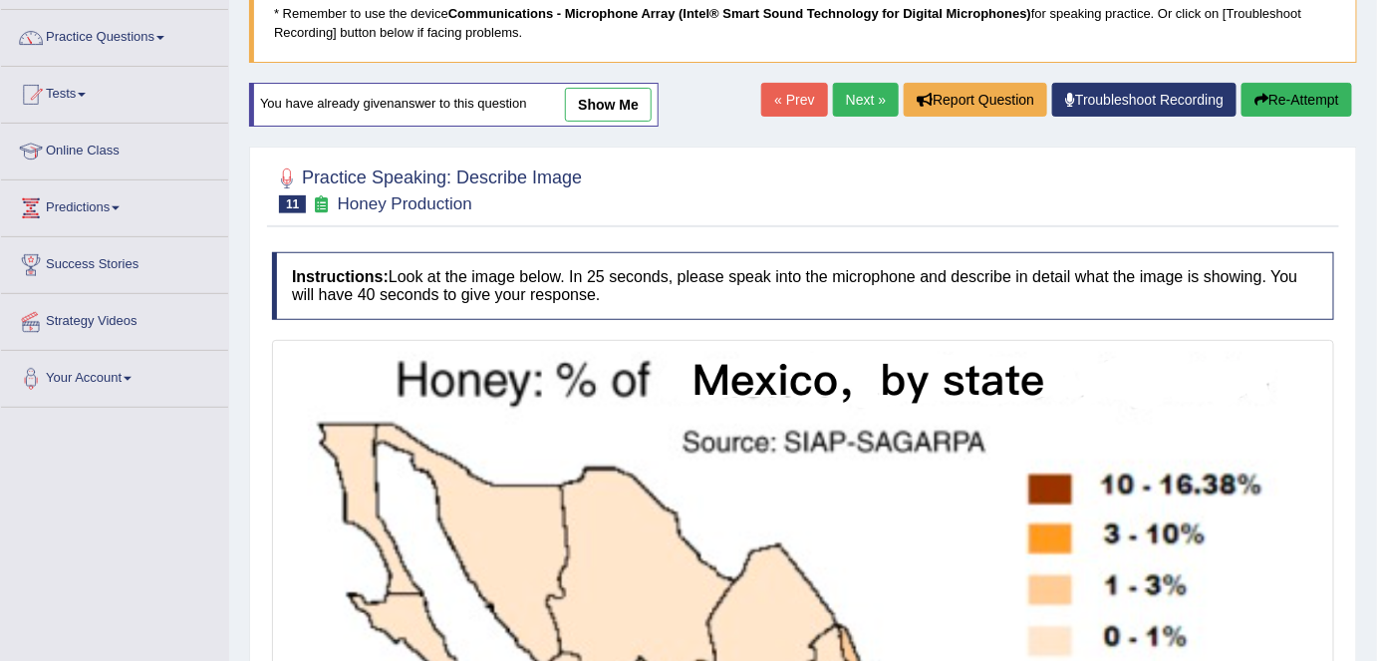
scroll to position [142, 0]
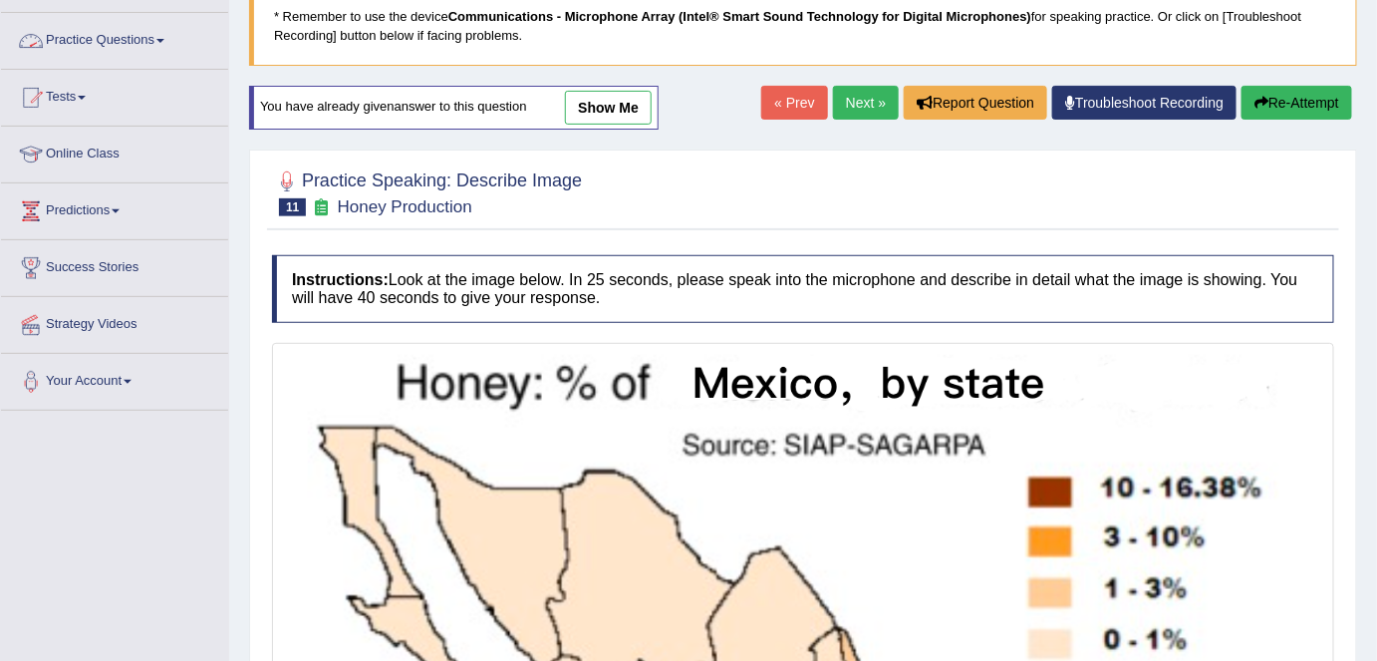
click at [161, 47] on link "Practice Questions" at bounding box center [114, 38] width 227 height 50
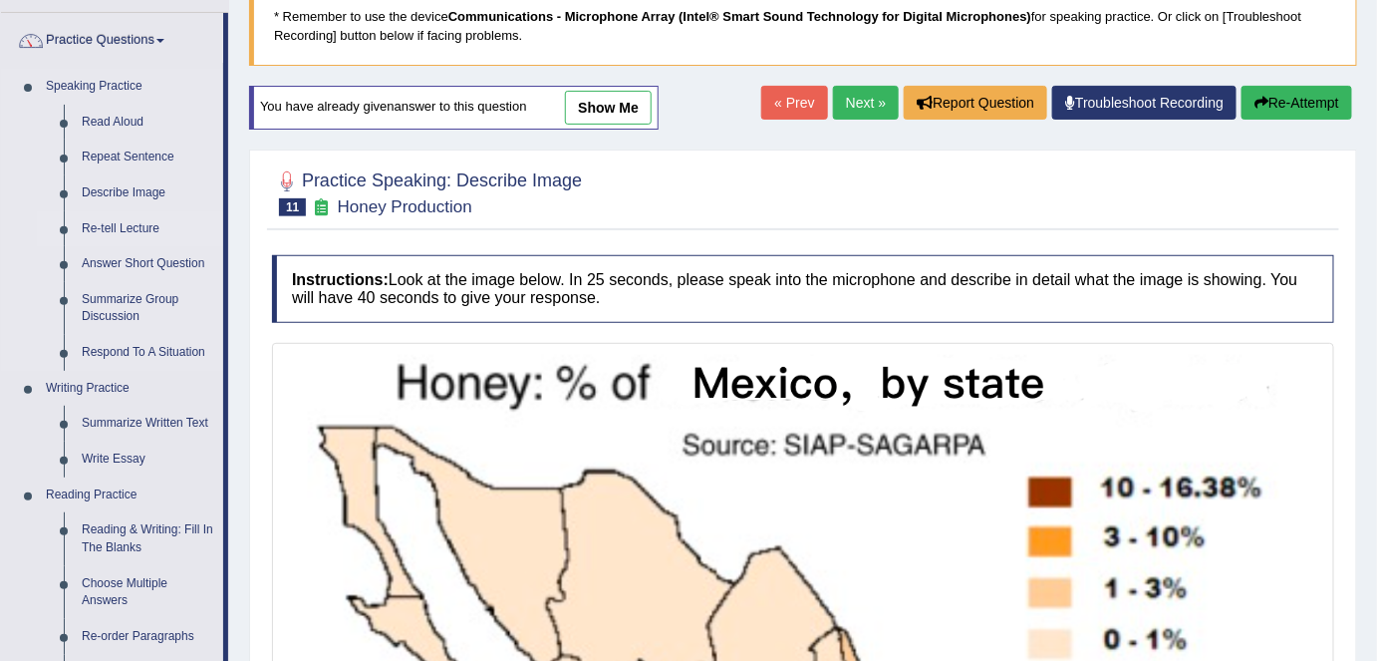
click at [143, 223] on link "Re-tell Lecture" at bounding box center [148, 229] width 150 height 36
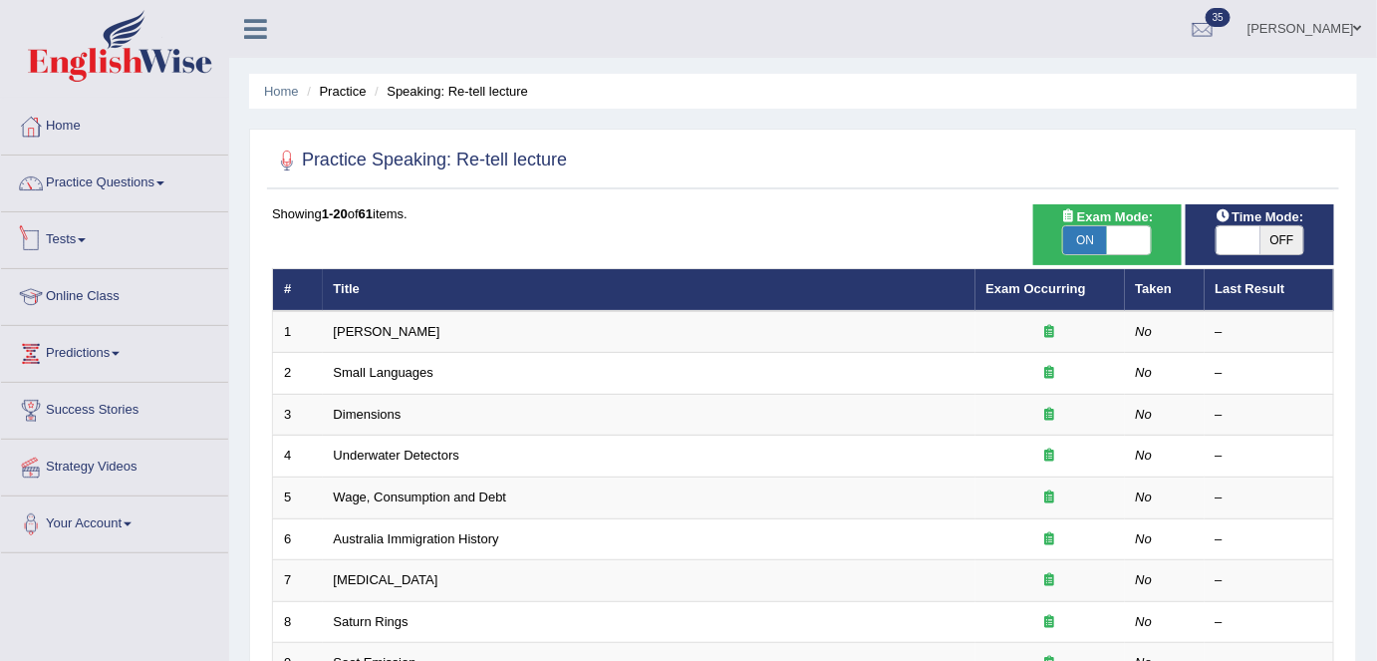
scroll to position [650, 0]
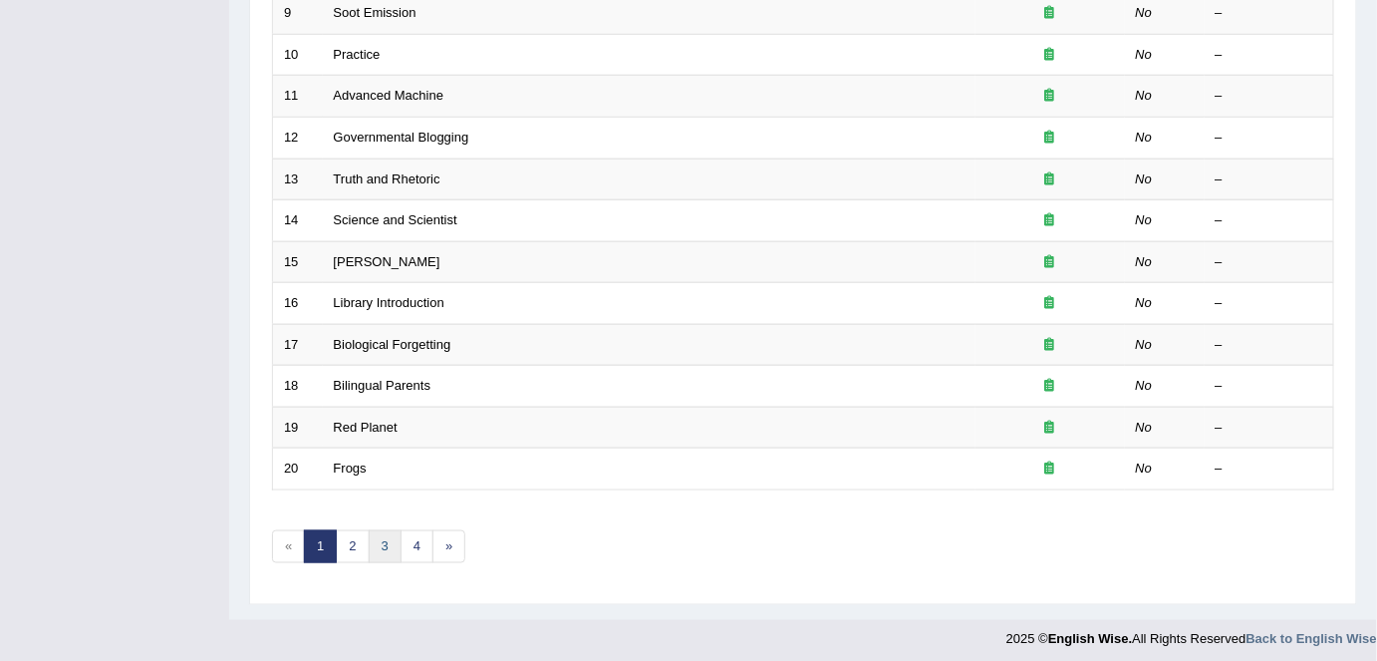
click at [383, 537] on link "3" at bounding box center [385, 546] width 33 height 33
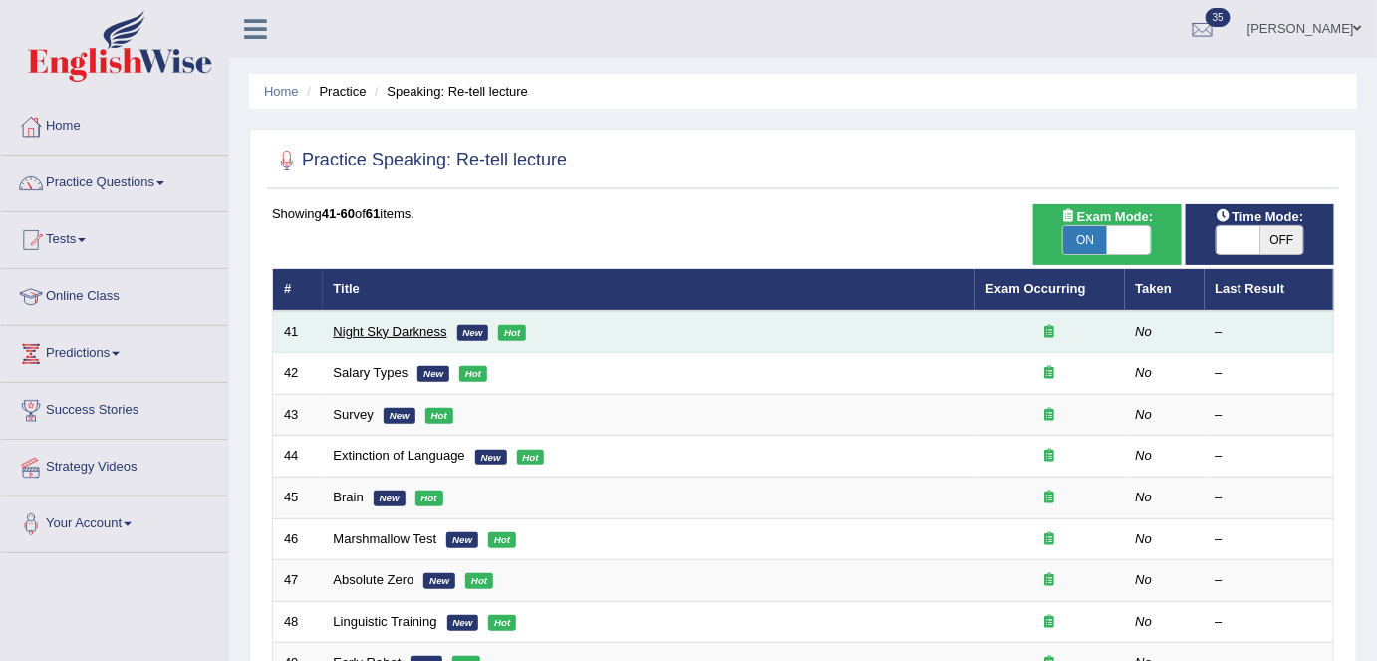
click at [420, 324] on link "Night Sky Darkness" at bounding box center [391, 331] width 114 height 15
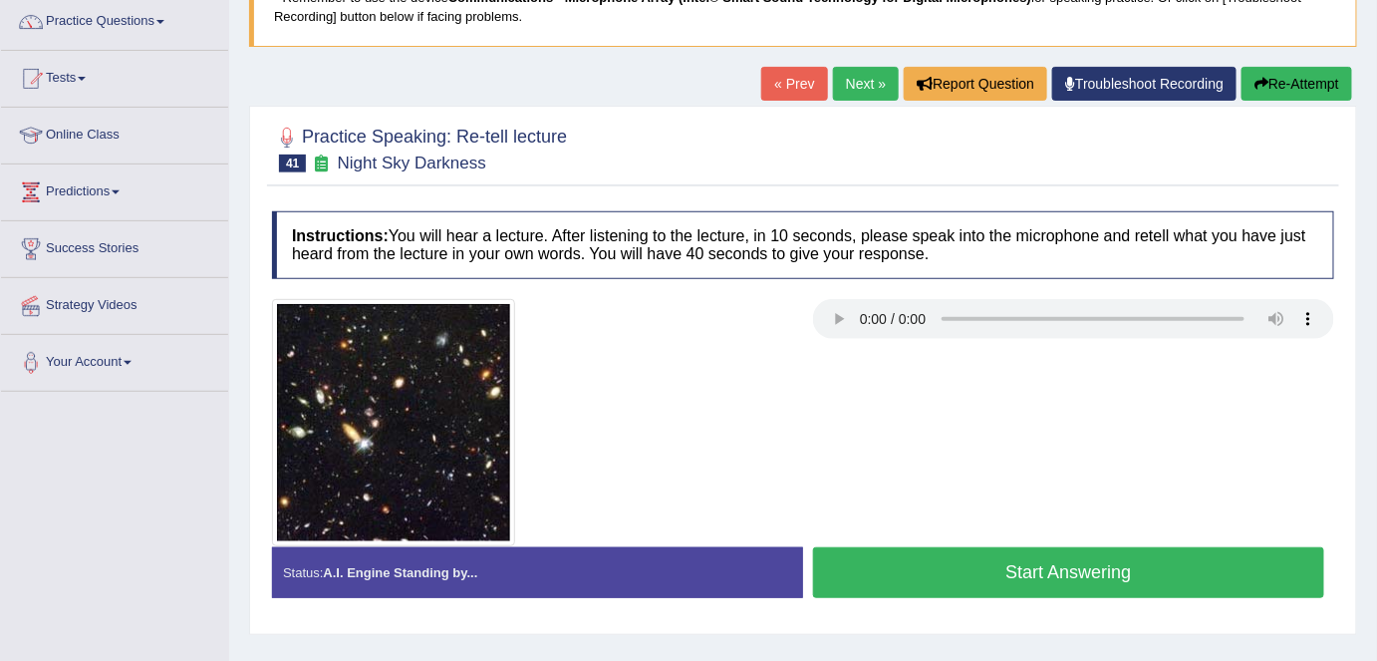
scroll to position [163, 0]
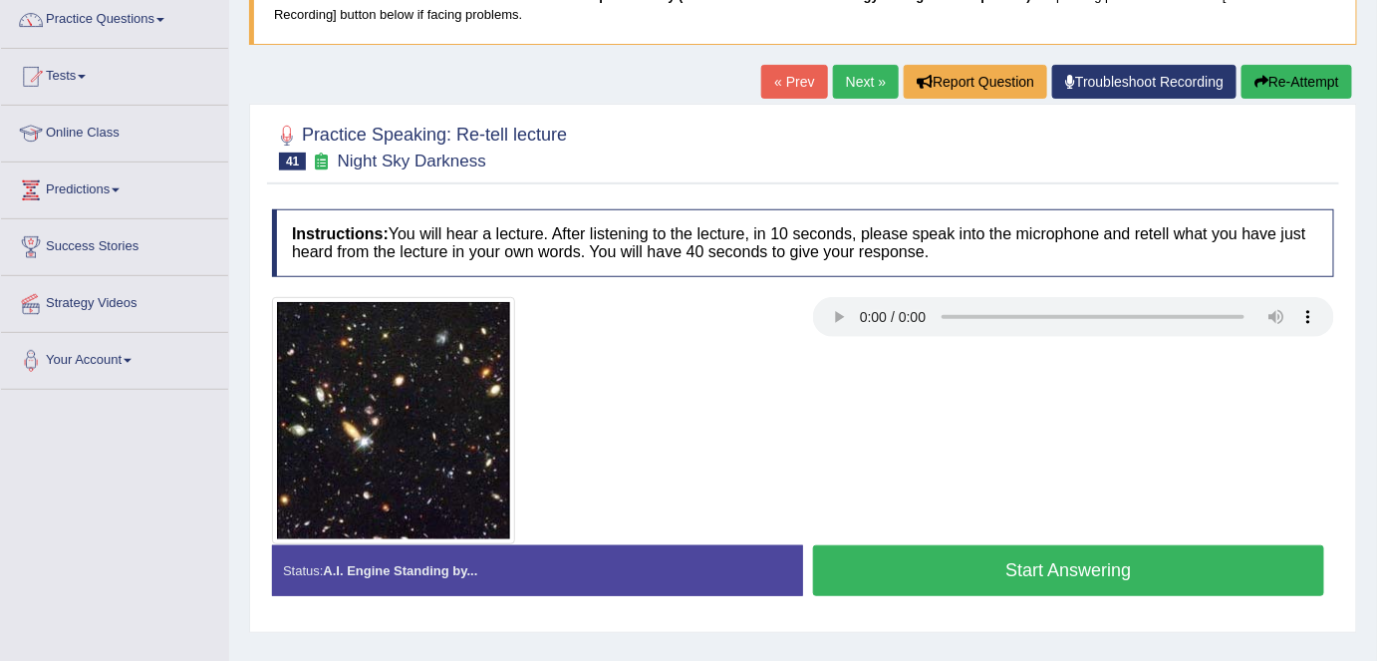
click at [852, 401] on div at bounding box center [803, 420] width 1082 height 247
click at [850, 195] on div "Practice Speaking: Re-tell lecture 41 Night Sky Darkness Instructions: You will…" at bounding box center [803, 368] width 1108 height 528
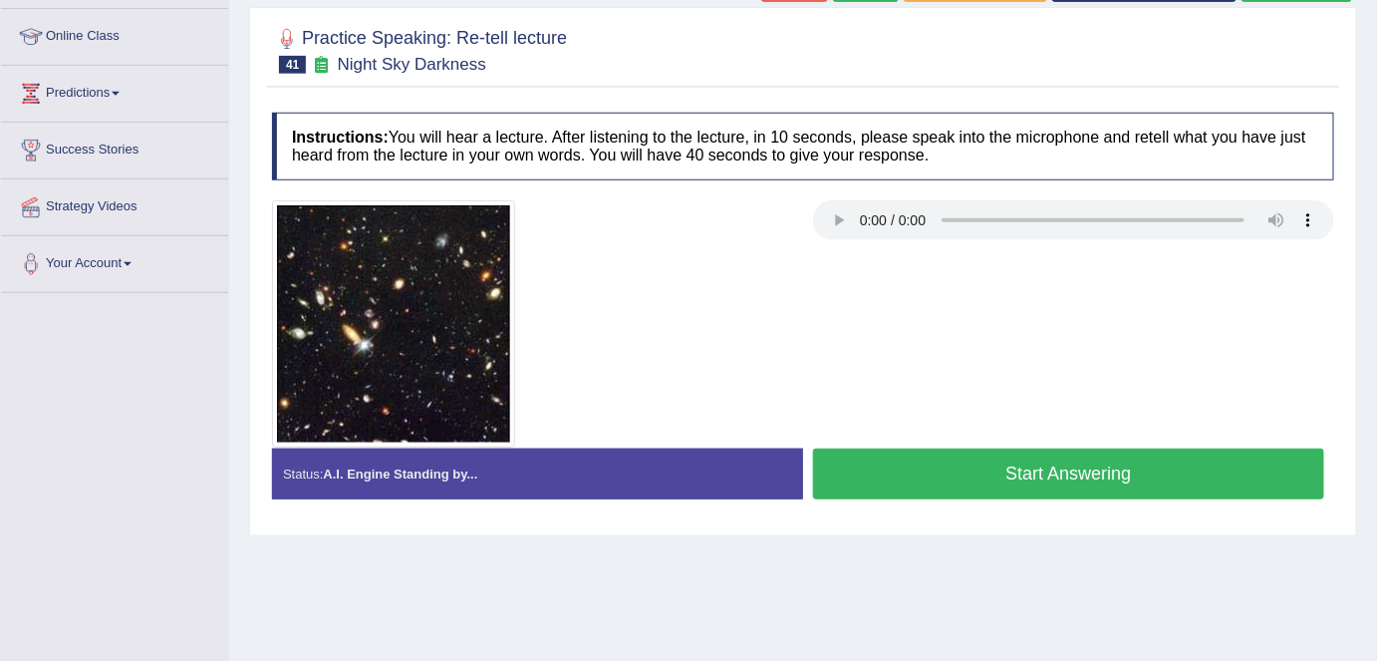
scroll to position [258, 0]
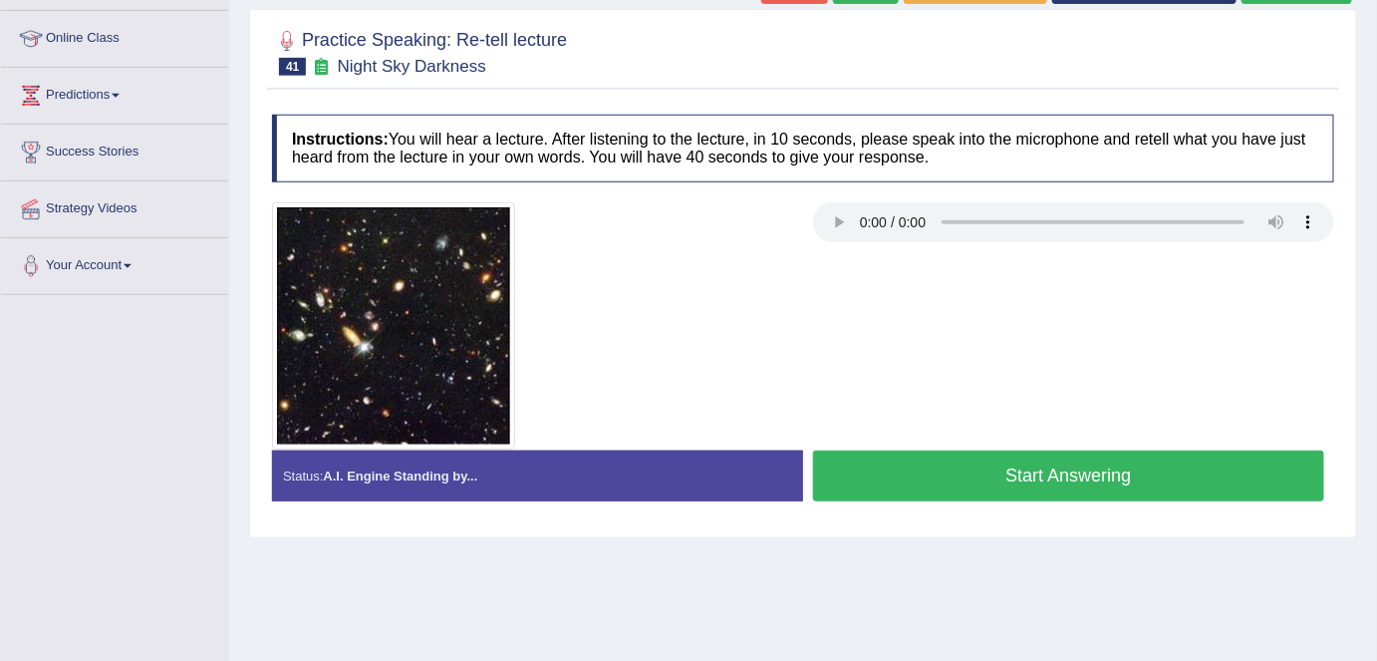
click at [853, 88] on div "Practice Speaking: Re-tell lecture 41 Night Sky Darkness" at bounding box center [803, 55] width 1072 height 70
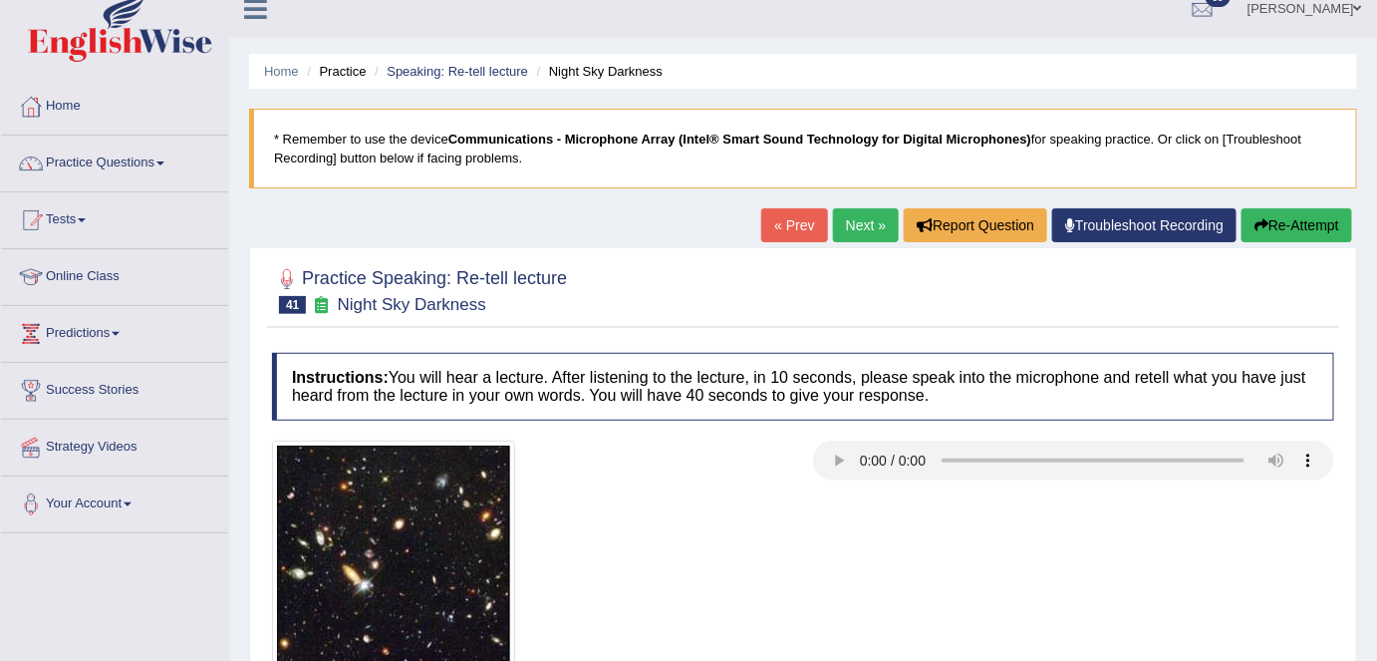
scroll to position [19, 0]
click at [181, 171] on link "Practice Questions" at bounding box center [114, 162] width 227 height 50
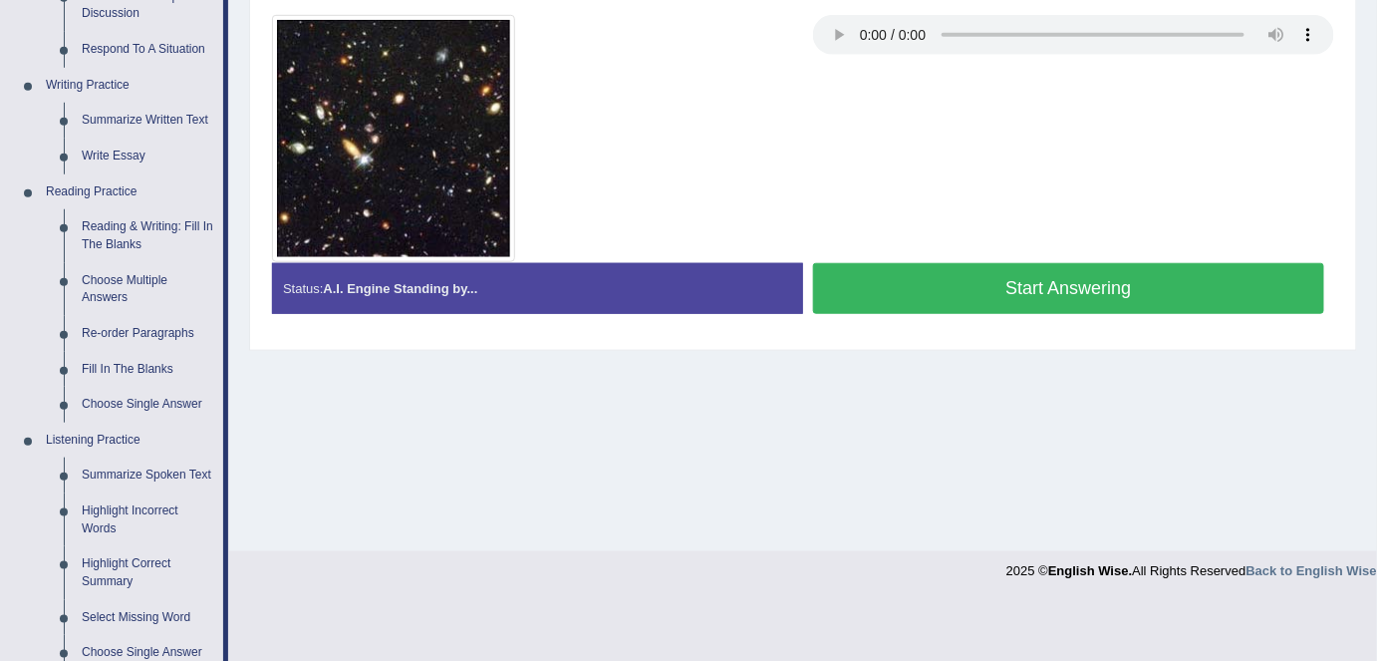
scroll to position [443, 0]
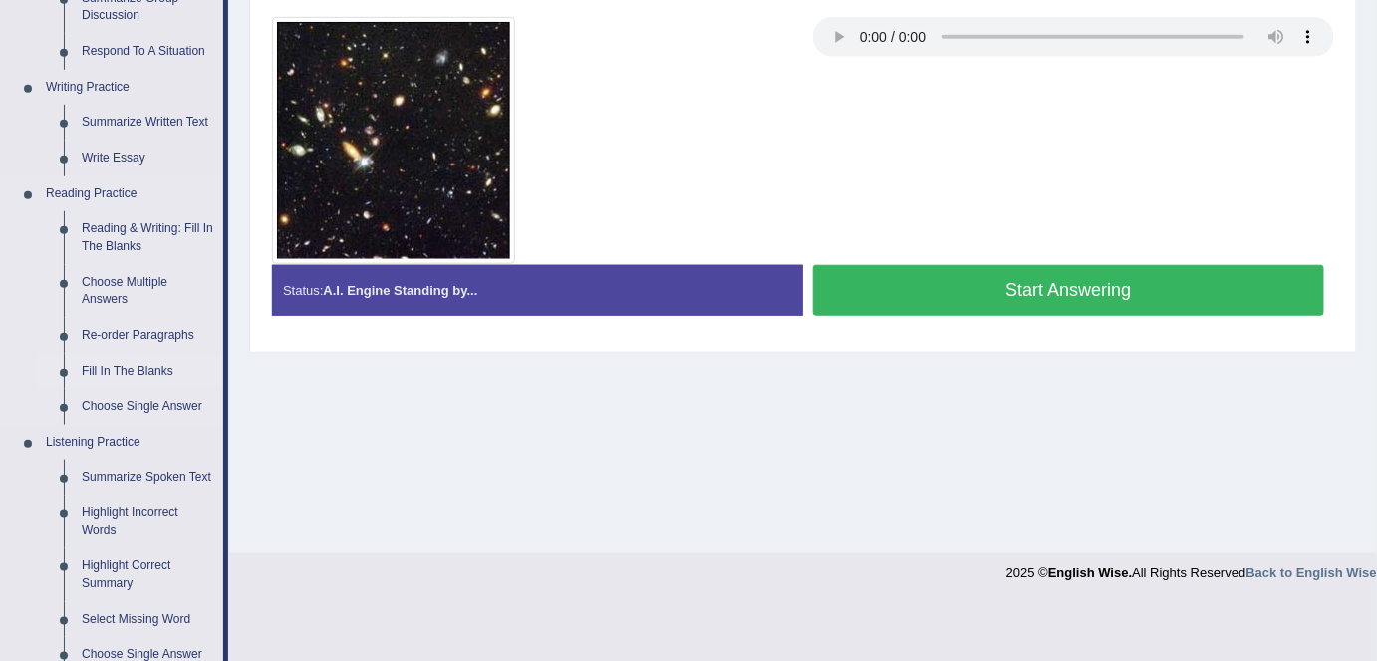
click at [163, 368] on link "Fill In The Blanks" at bounding box center [148, 372] width 150 height 36
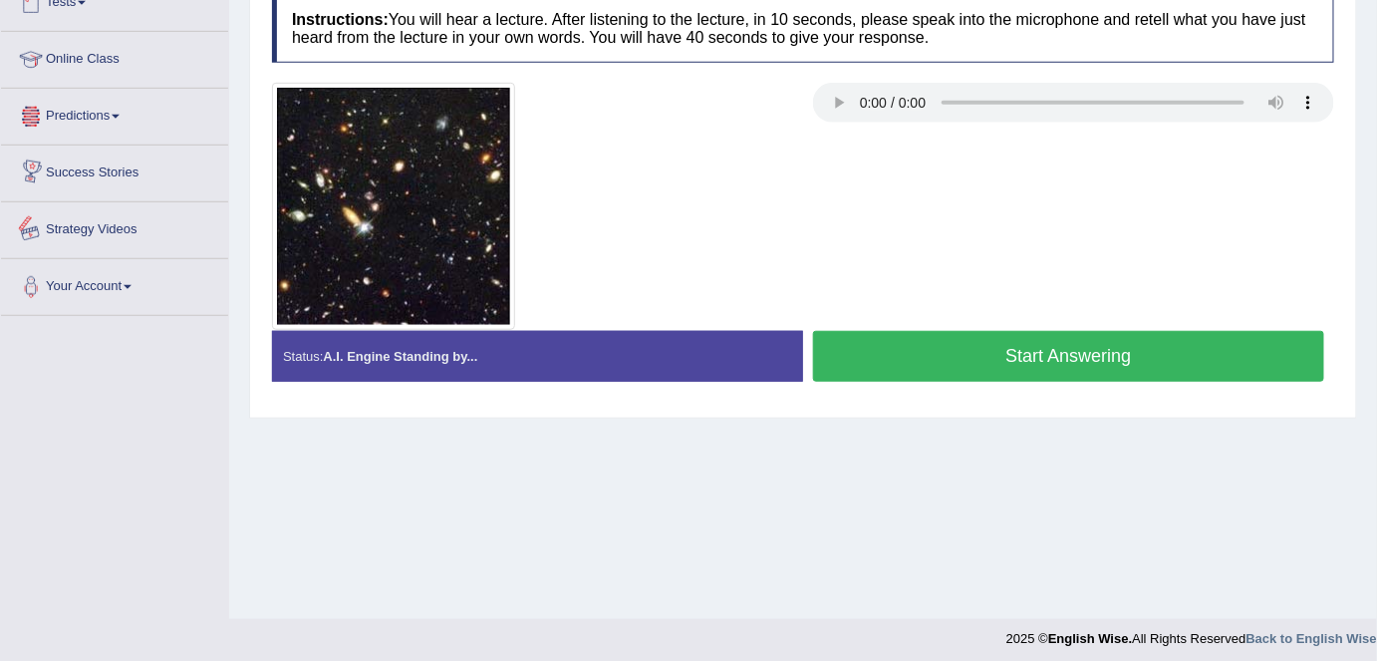
scroll to position [954, 0]
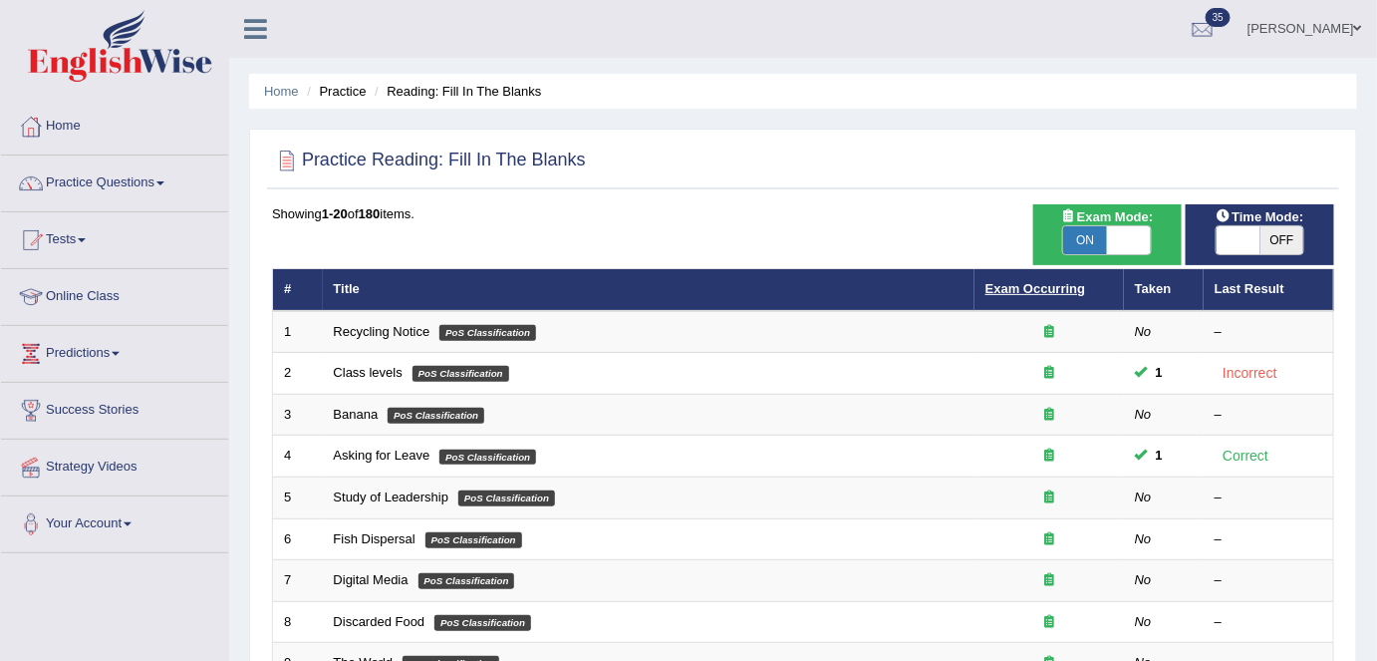
click at [1014, 289] on link "Exam Occurring" at bounding box center [1036, 288] width 100 height 15
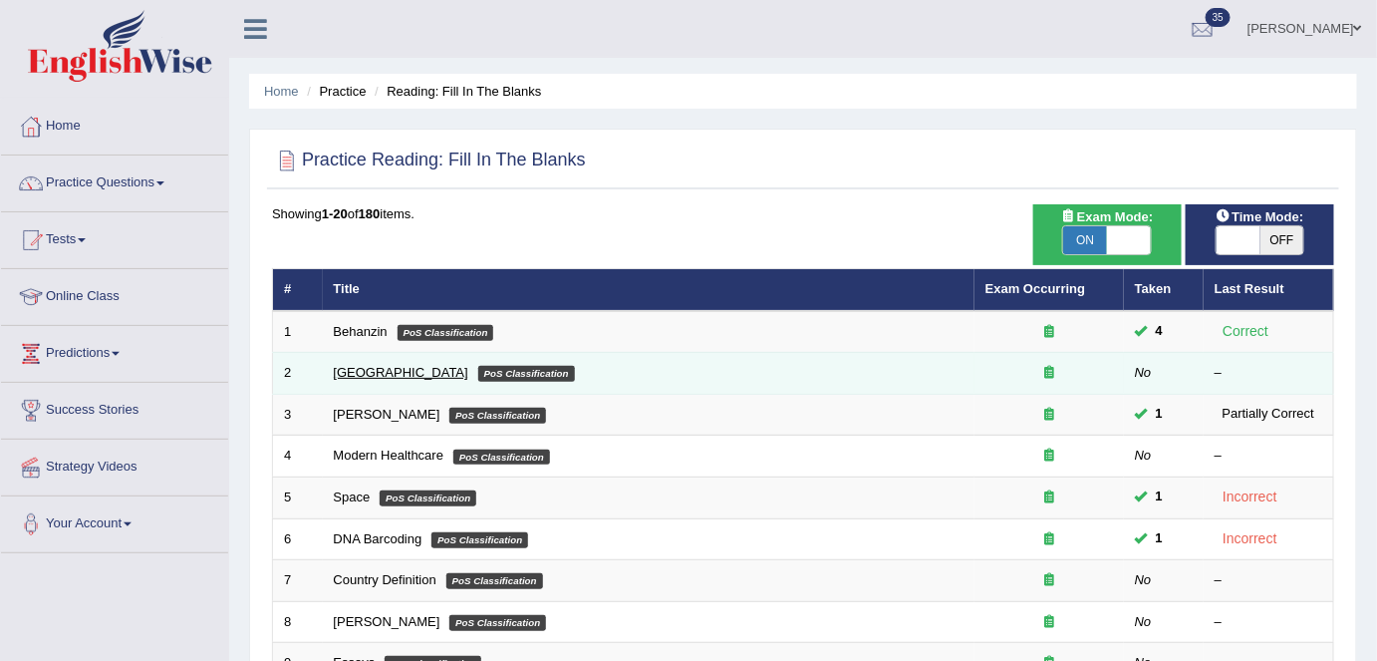
click at [407, 370] on link "[GEOGRAPHIC_DATA]" at bounding box center [401, 372] width 135 height 15
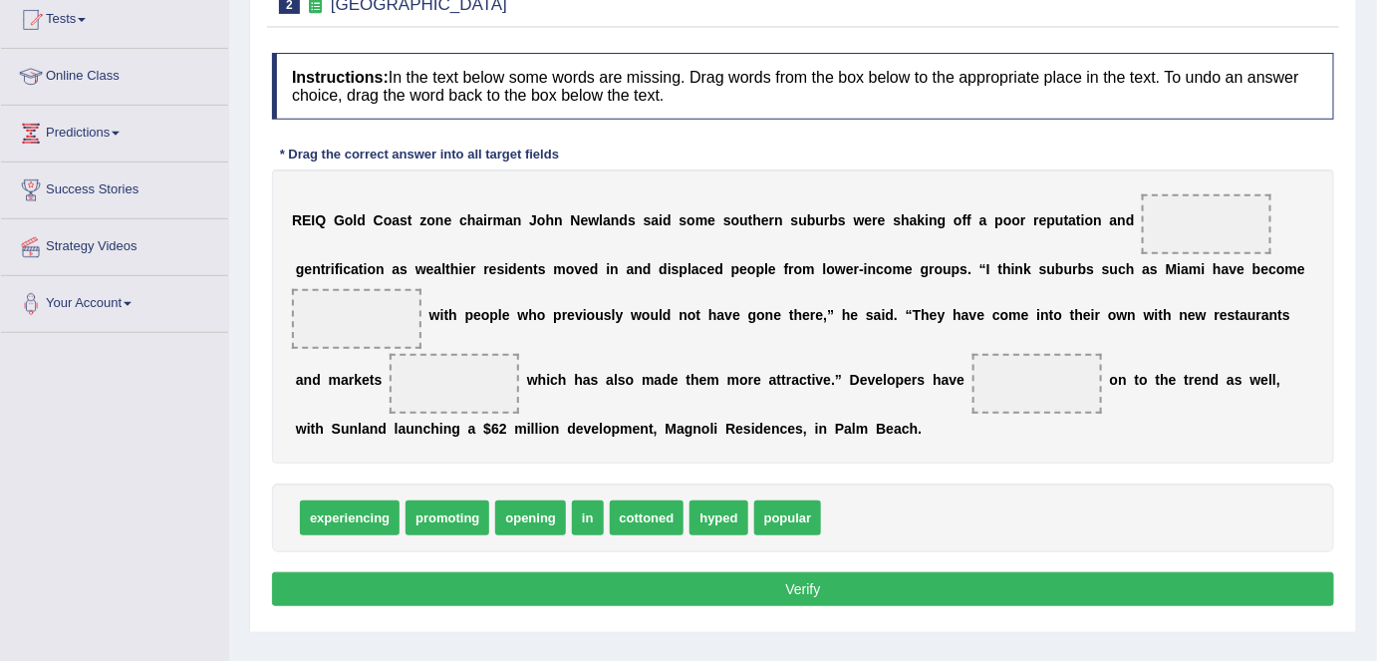
scroll to position [220, 0]
drag, startPoint x: 777, startPoint y: 521, endPoint x: 1190, endPoint y: 234, distance: 502.5
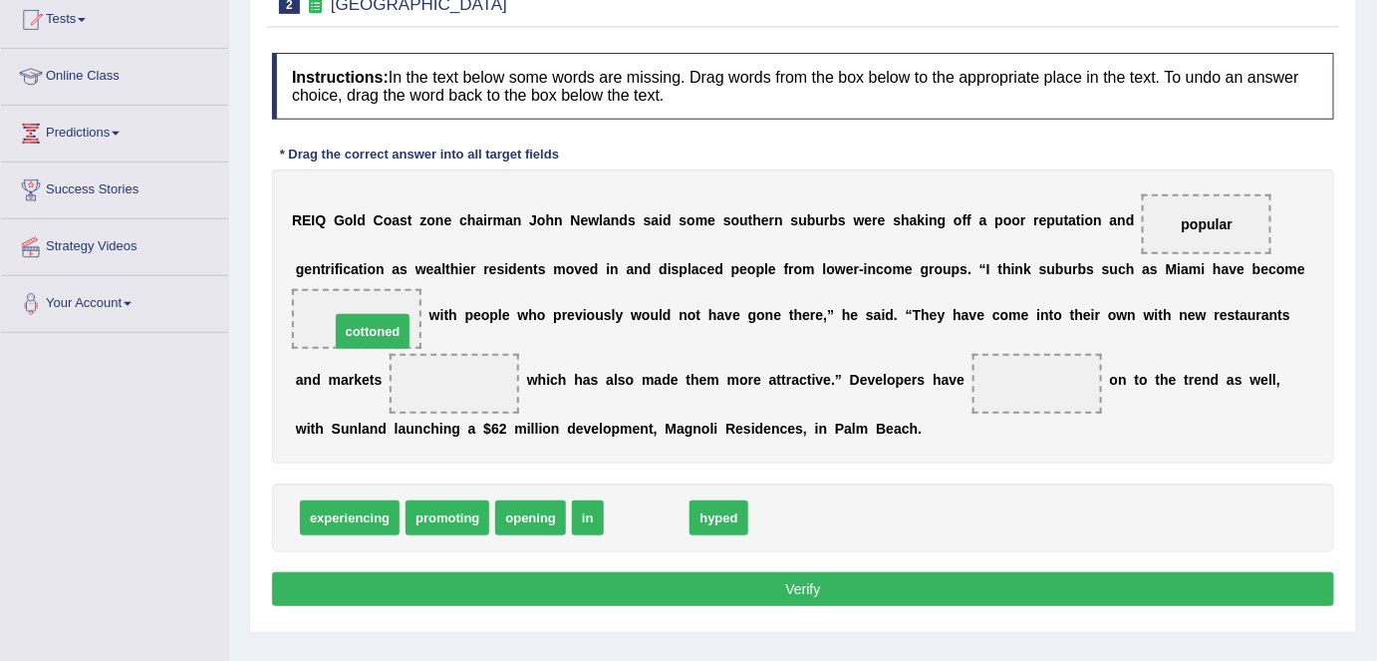
drag, startPoint x: 651, startPoint y: 522, endPoint x: 377, endPoint y: 335, distance: 331.9
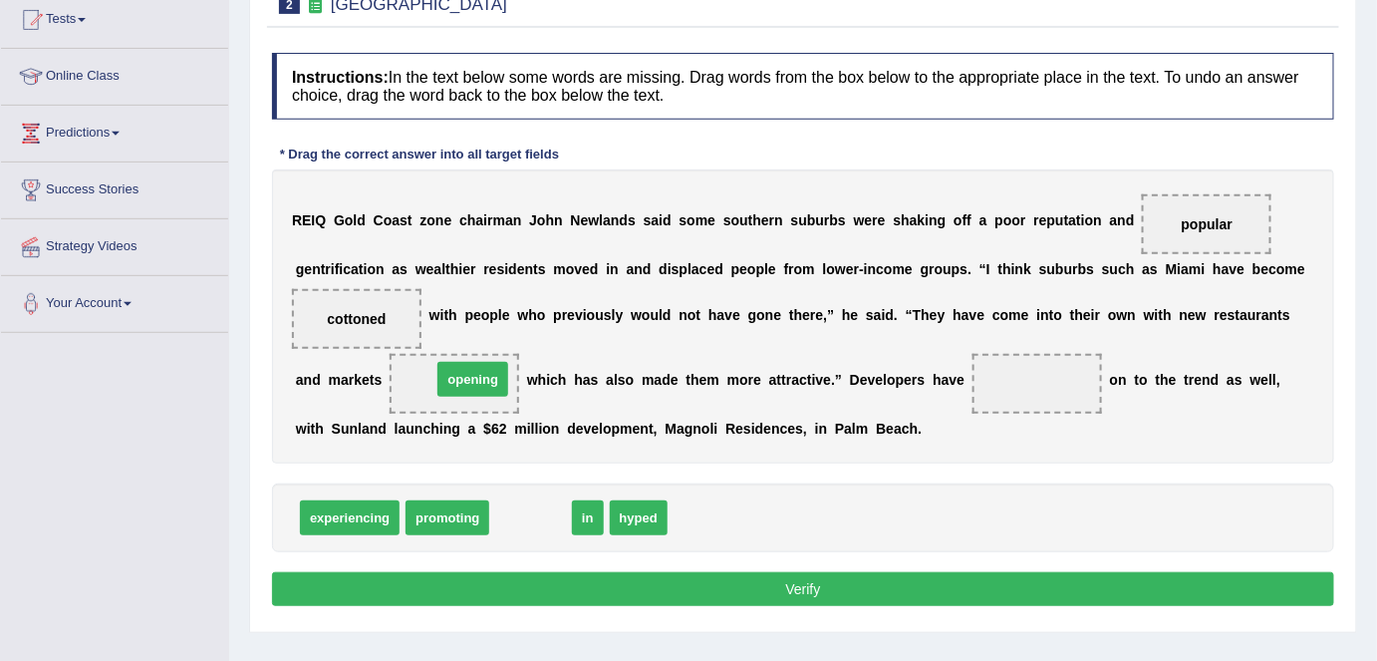
drag, startPoint x: 545, startPoint y: 508, endPoint x: 487, endPoint y: 366, distance: 153.8
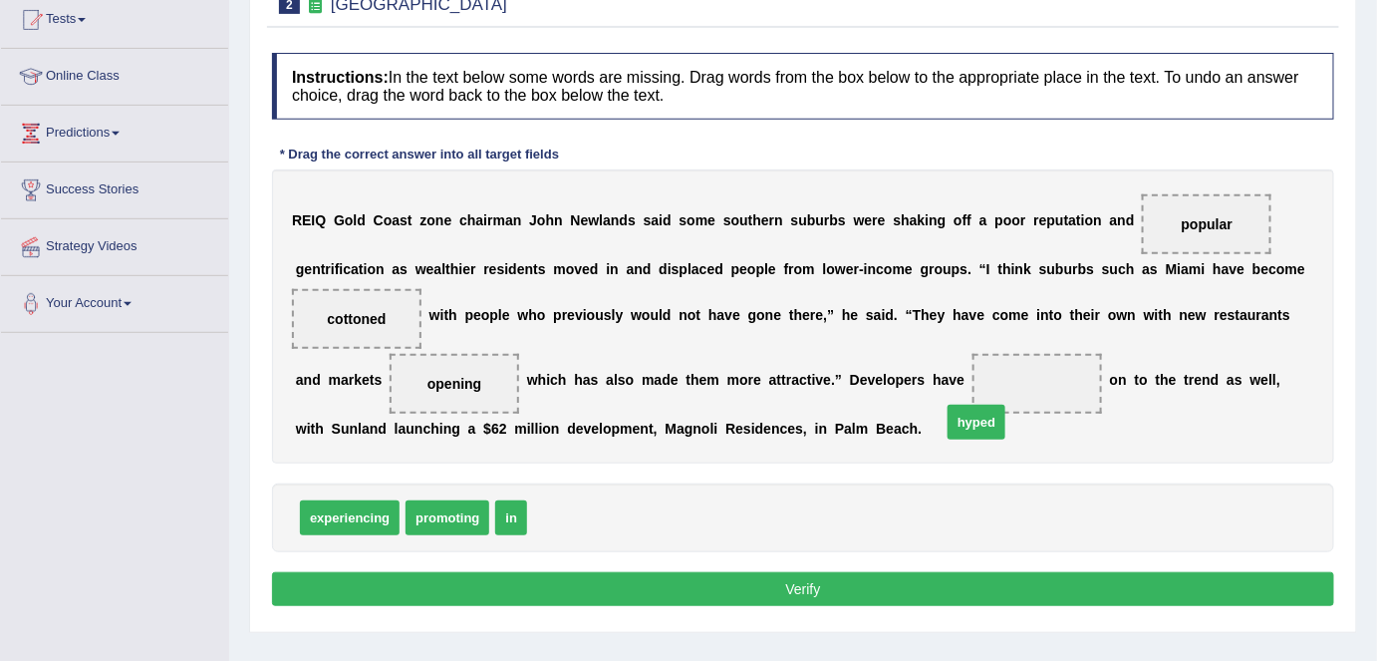
drag, startPoint x: 565, startPoint y: 518, endPoint x: 992, endPoint y: 411, distance: 440.8
click at [815, 586] on button "Verify" at bounding box center [803, 589] width 1062 height 34
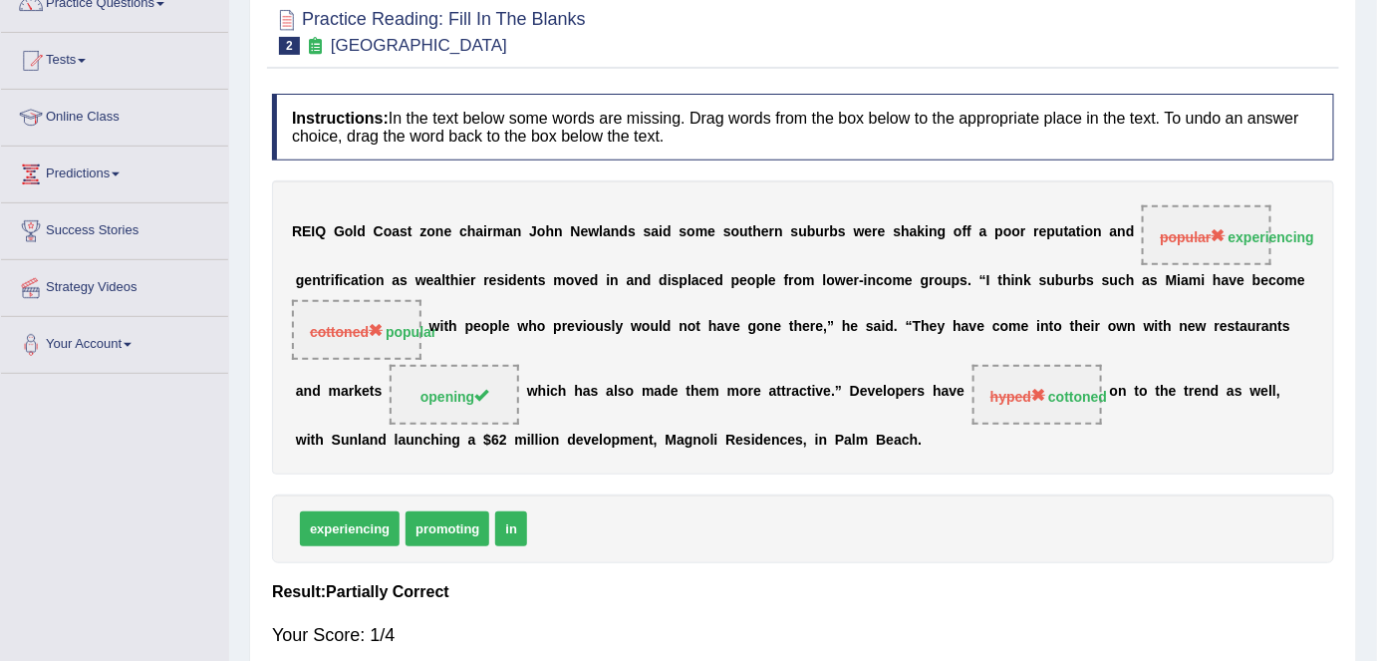
scroll to position [0, 0]
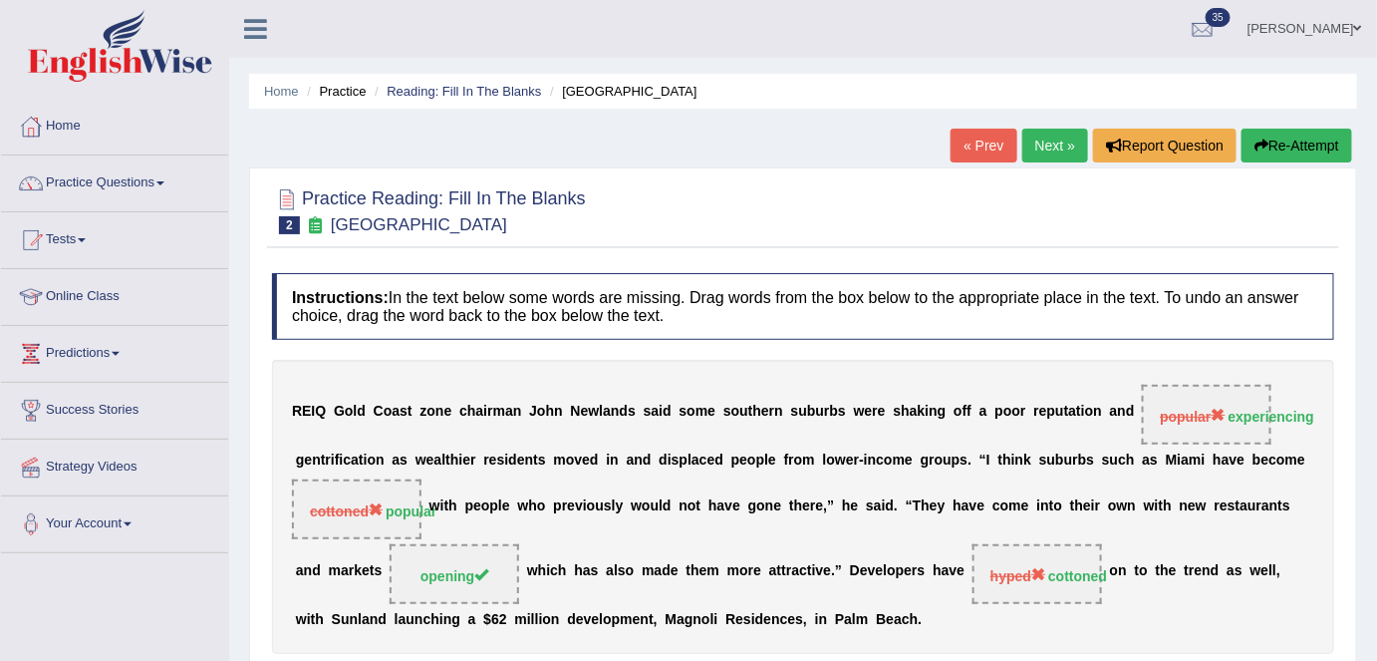
click at [1031, 137] on link "Next »" at bounding box center [1055, 146] width 66 height 34
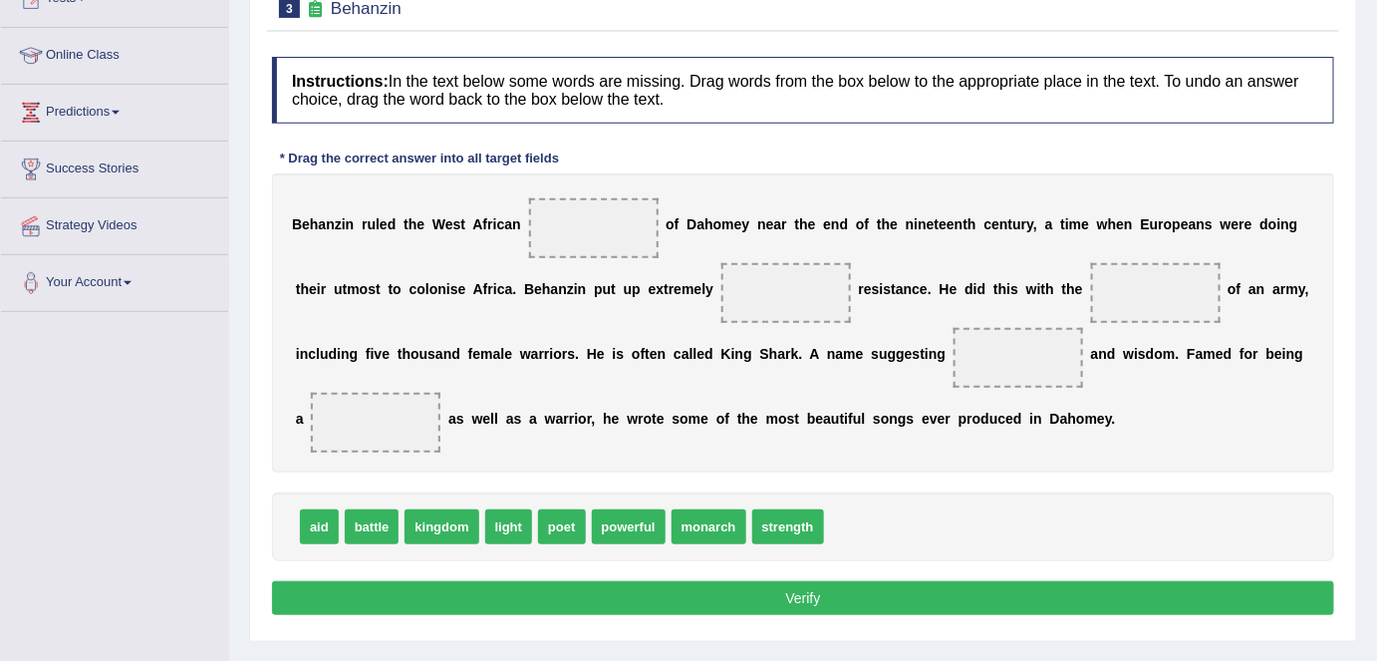
scroll to position [240, 0]
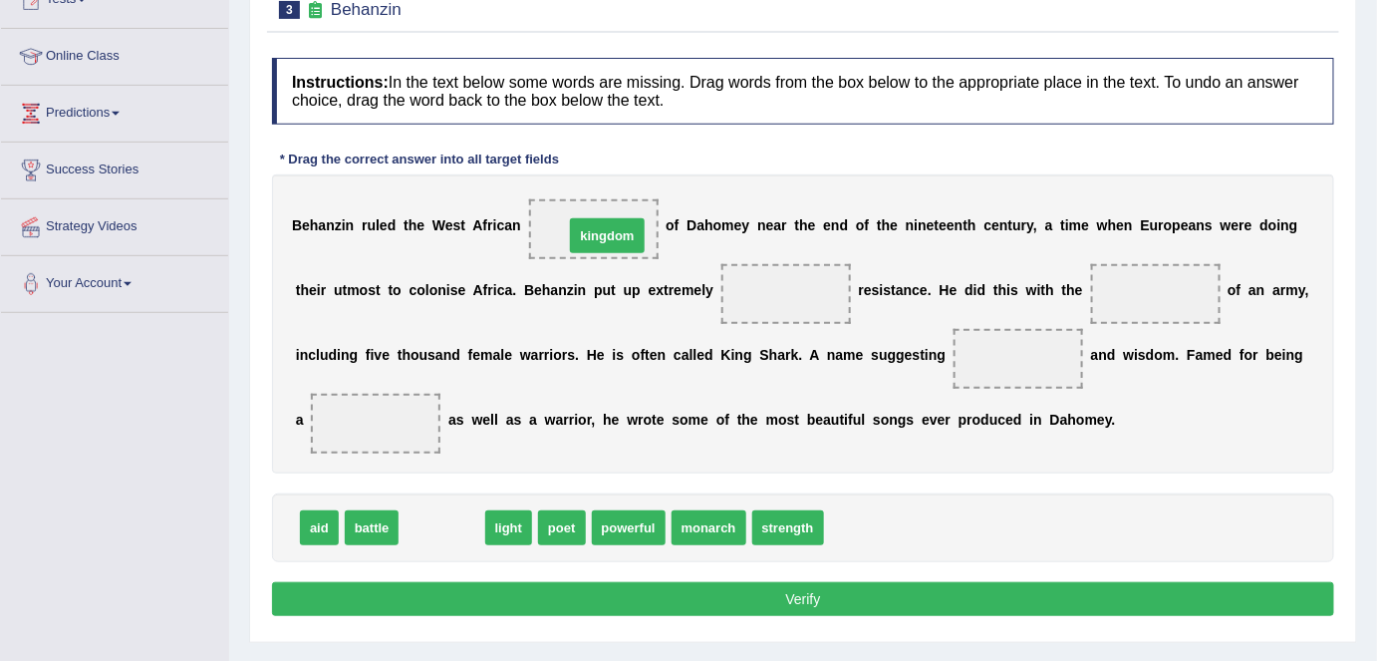
drag, startPoint x: 445, startPoint y: 476, endPoint x: 587, endPoint y: 228, distance: 285.6
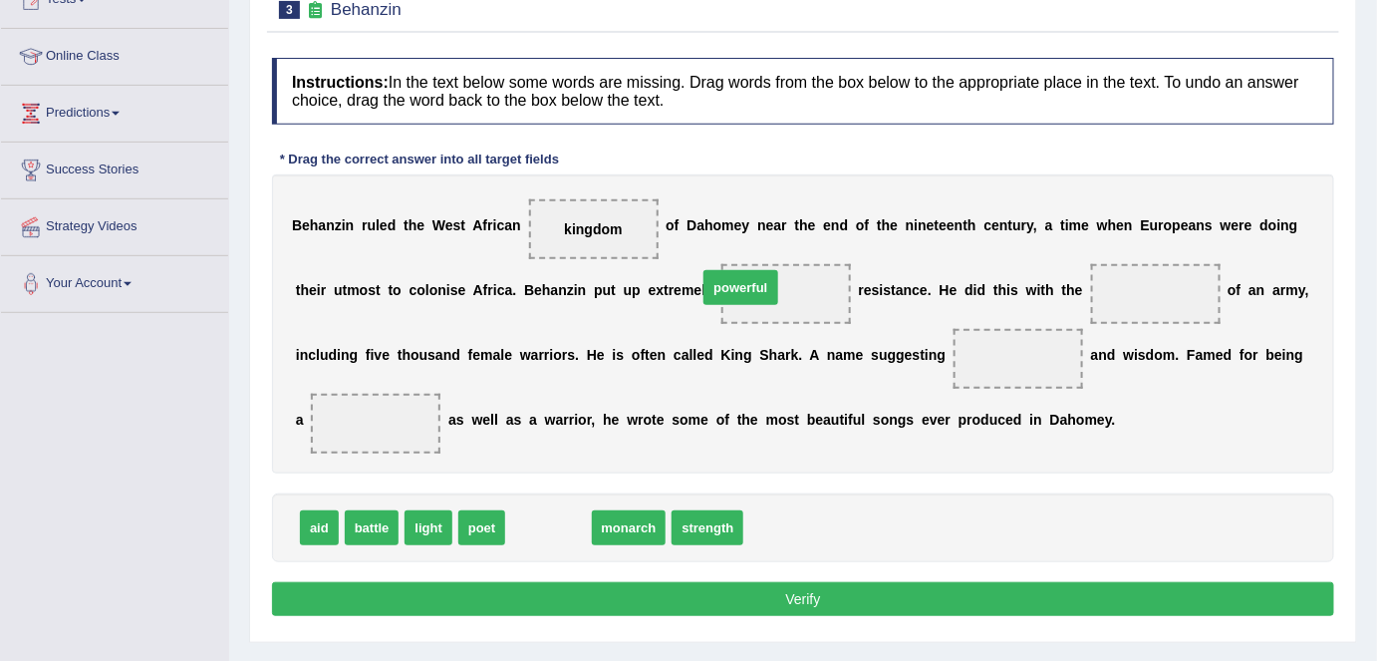
drag, startPoint x: 536, startPoint y: 503, endPoint x: 717, endPoint y: 274, distance: 292.3
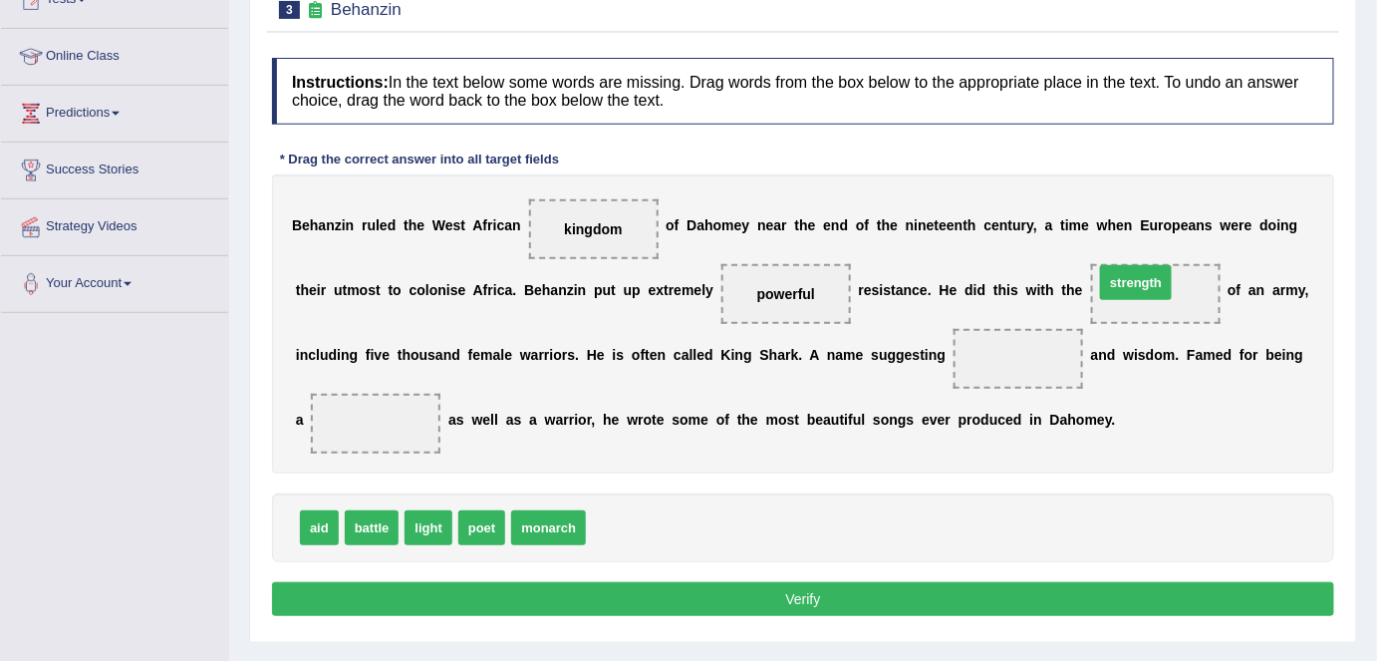
drag, startPoint x: 632, startPoint y: 520, endPoint x: 1140, endPoint y: 274, distance: 564.7
drag, startPoint x: 424, startPoint y: 516, endPoint x: 1043, endPoint y: 343, distance: 642.6
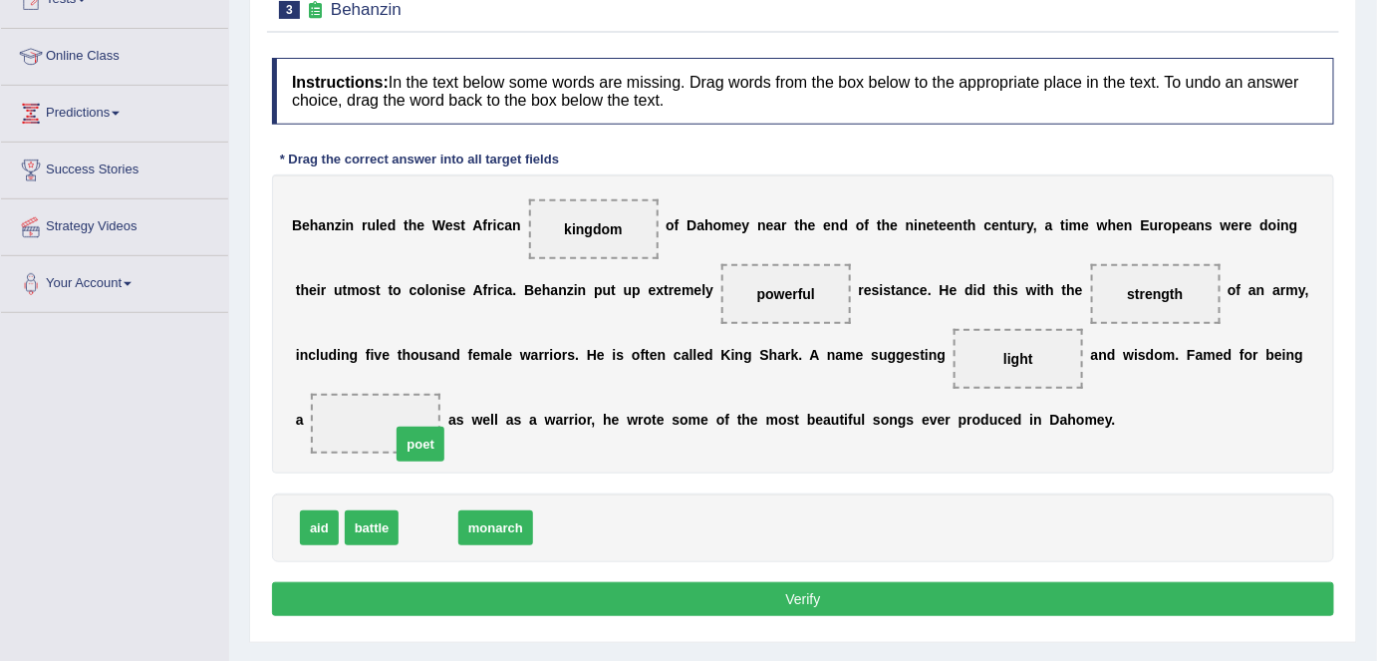
drag, startPoint x: 431, startPoint y: 488, endPoint x: 413, endPoint y: 428, distance: 62.7
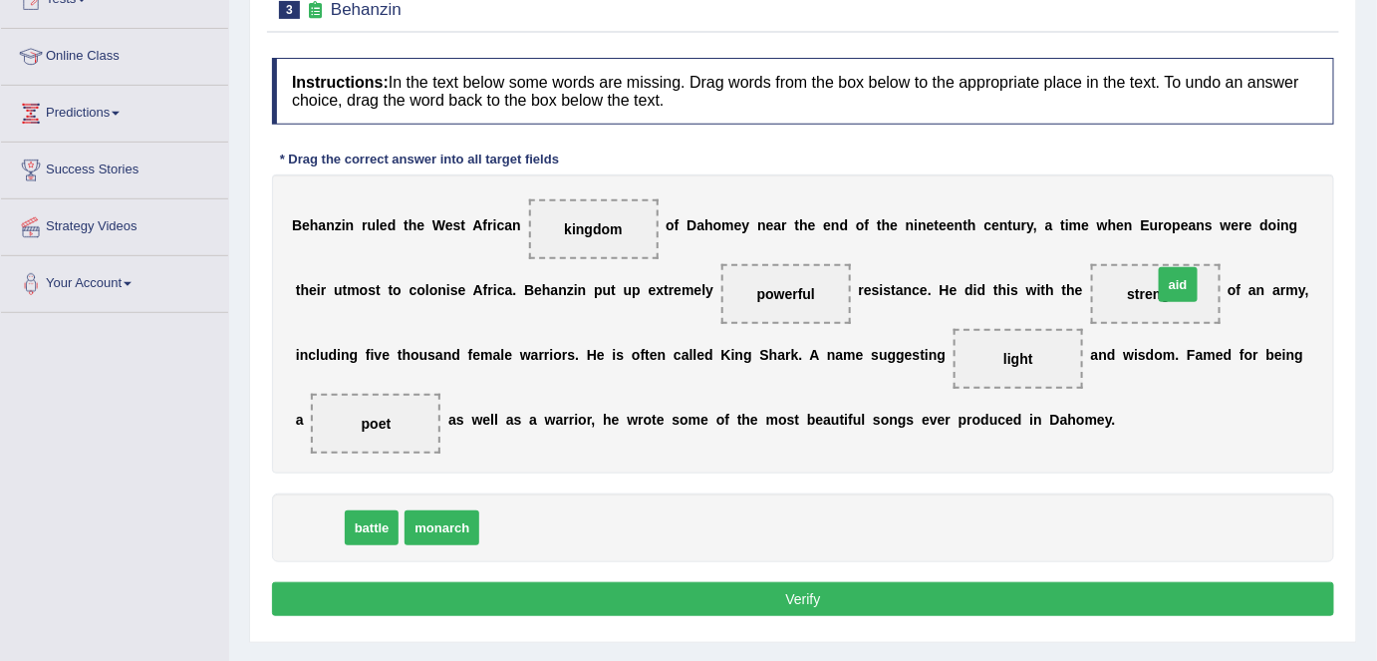
drag, startPoint x: 321, startPoint y: 518, endPoint x: 1180, endPoint y: 276, distance: 892.4
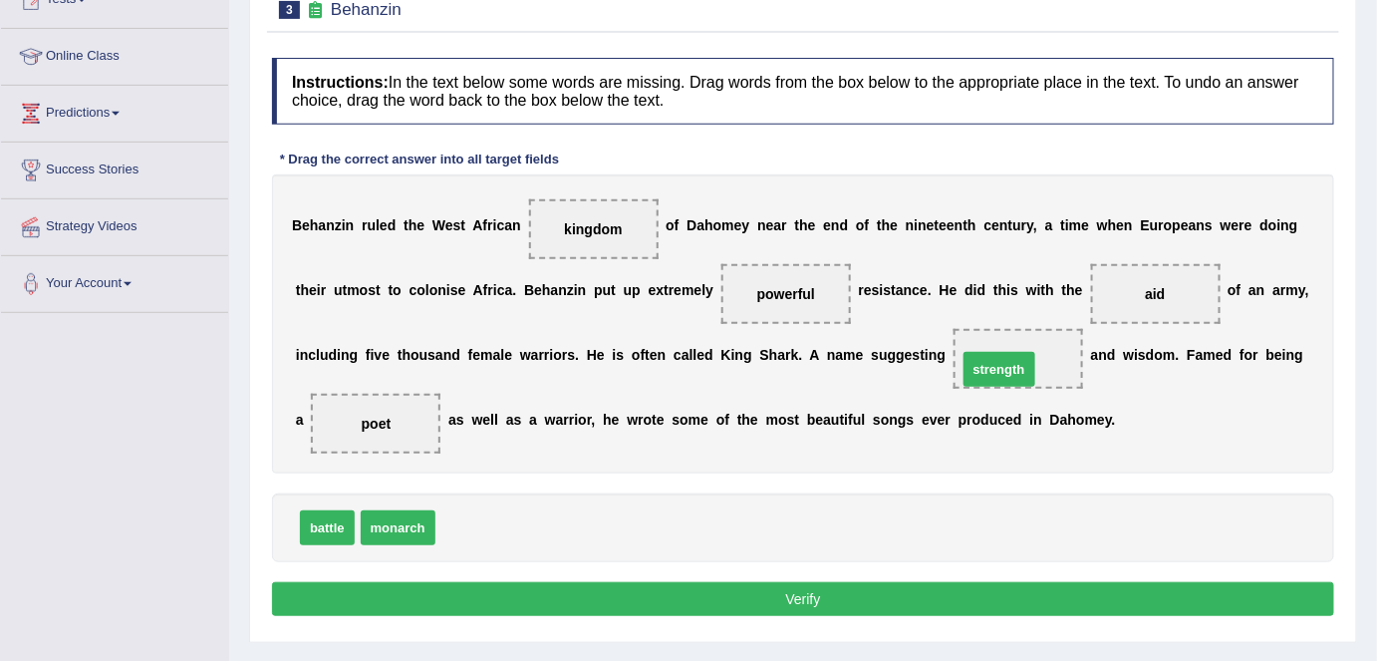
drag, startPoint x: 478, startPoint y: 528, endPoint x: 1030, endPoint y: 359, distance: 577.5
click at [817, 590] on button "Verify" at bounding box center [803, 599] width 1062 height 34
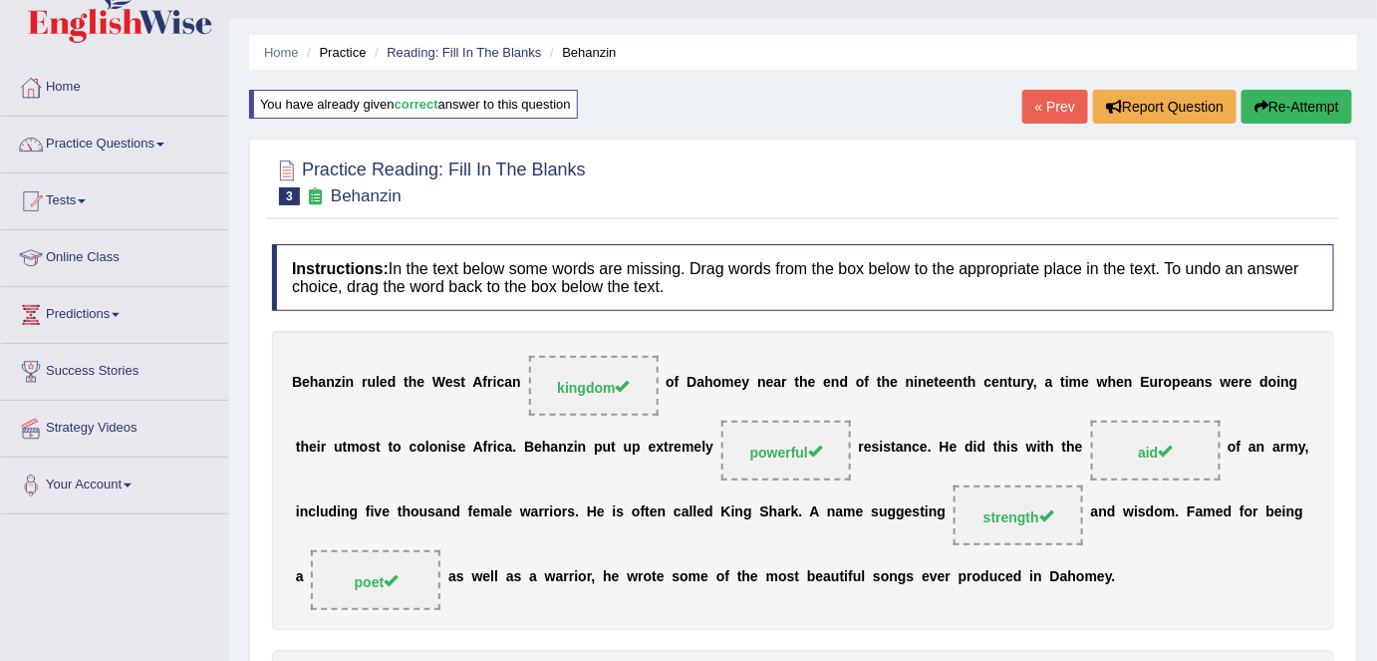
scroll to position [0, 0]
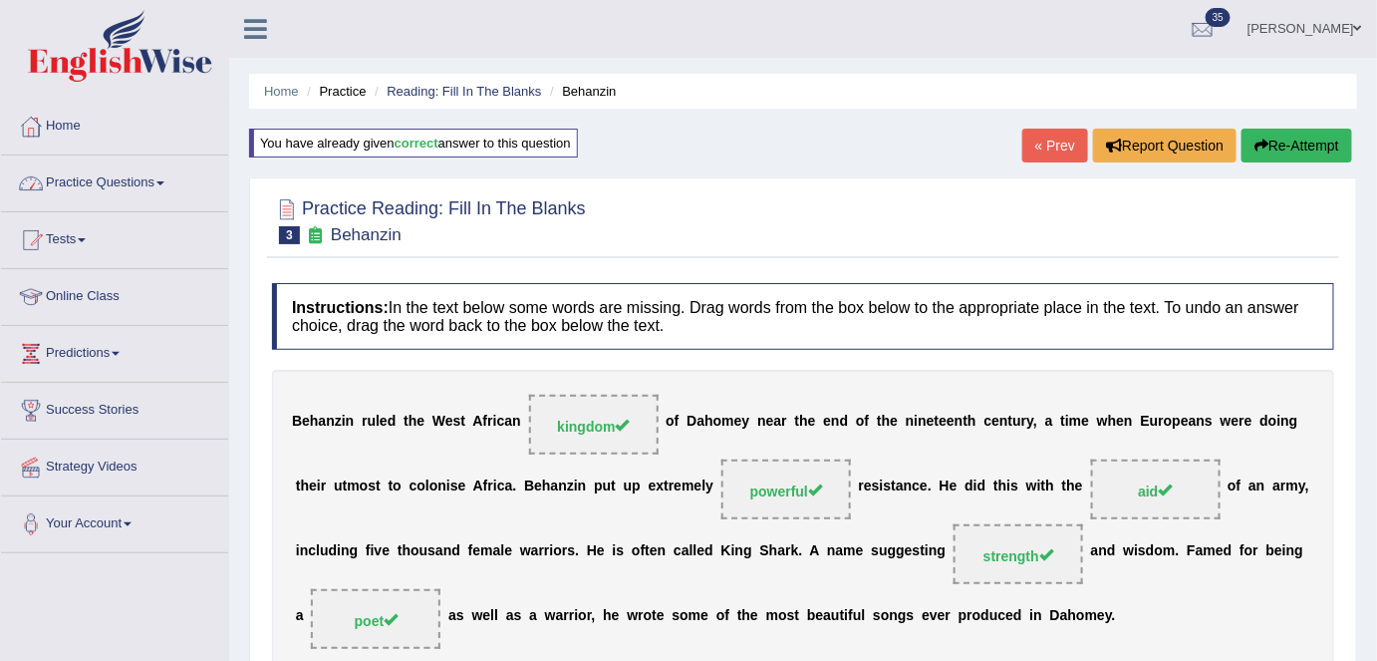
drag, startPoint x: 164, startPoint y: 191, endPoint x: 175, endPoint y: 225, distance: 35.6
click at [164, 191] on link "Practice Questions" at bounding box center [114, 180] width 227 height 50
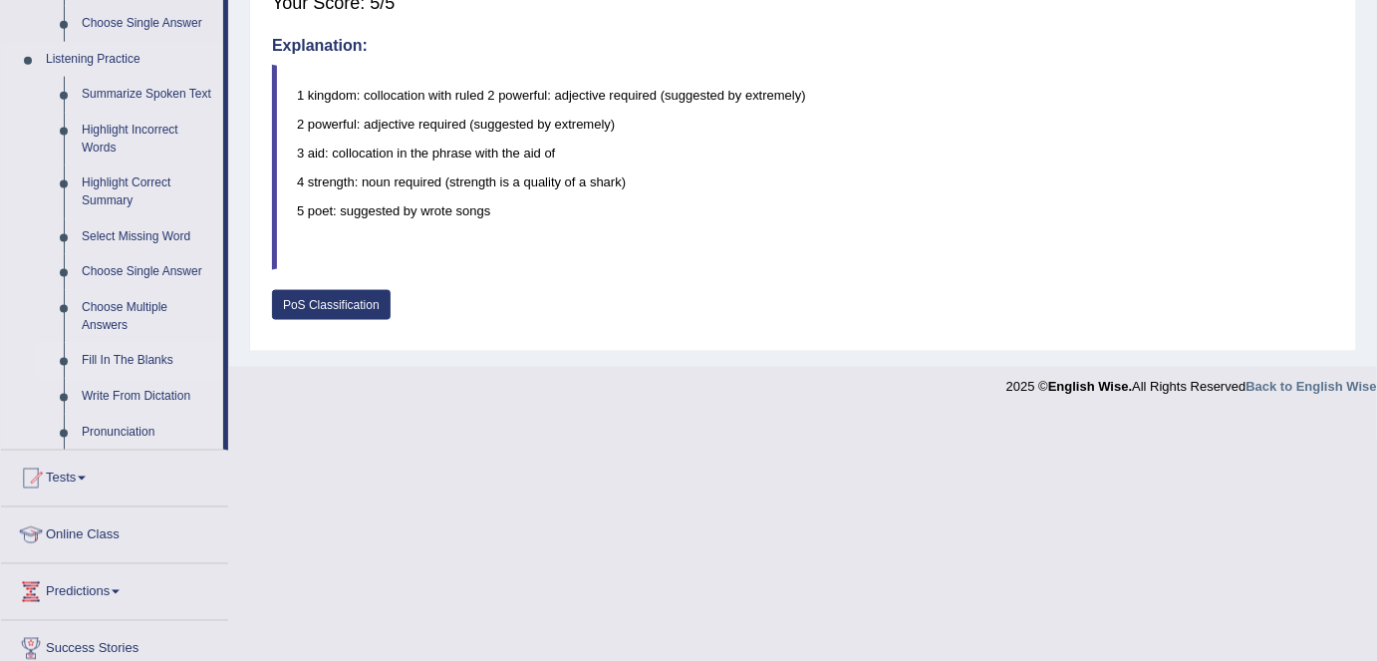
click at [167, 349] on link "Fill In The Blanks" at bounding box center [148, 361] width 150 height 36
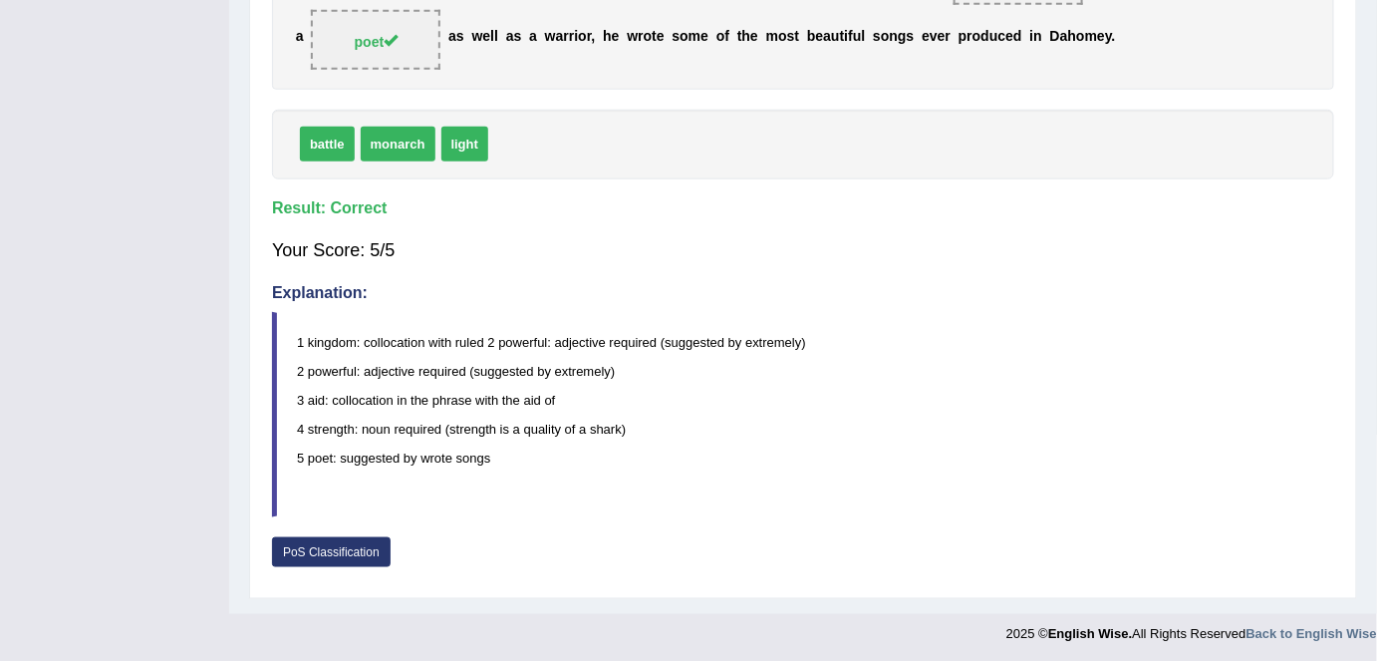
scroll to position [266, 0]
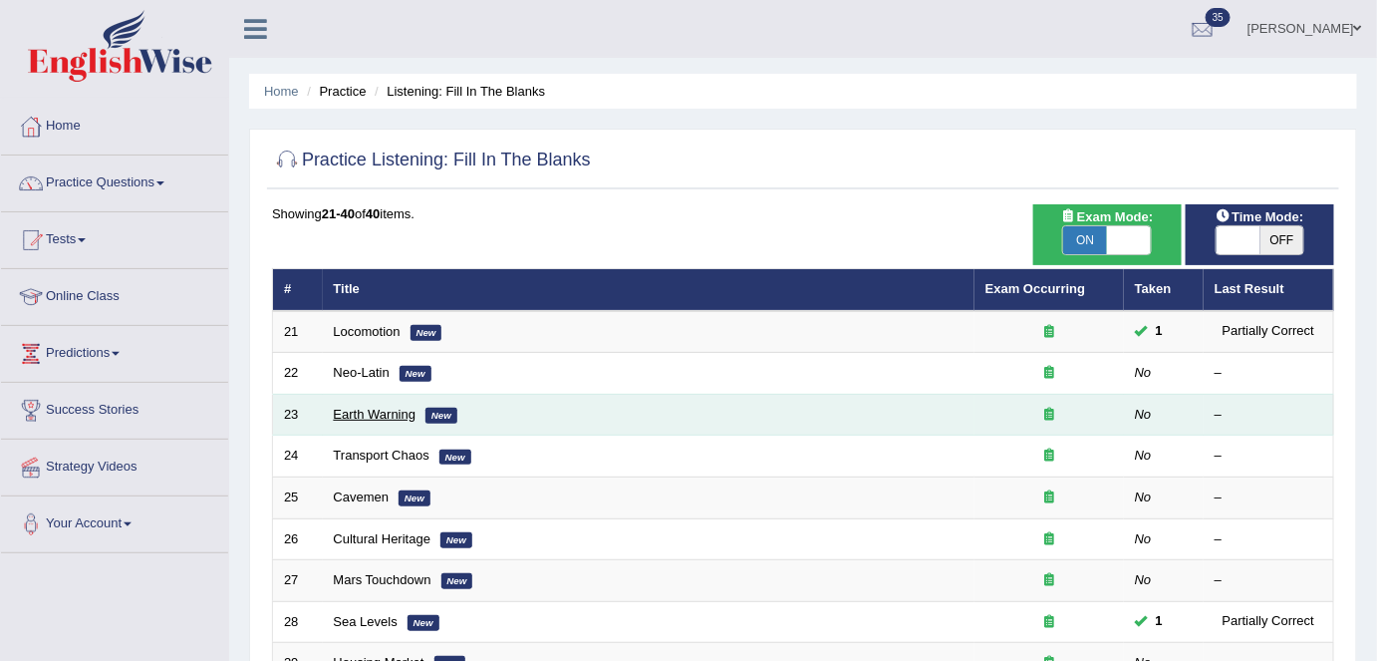
click at [377, 415] on link "Earth Warning" at bounding box center [375, 414] width 83 height 15
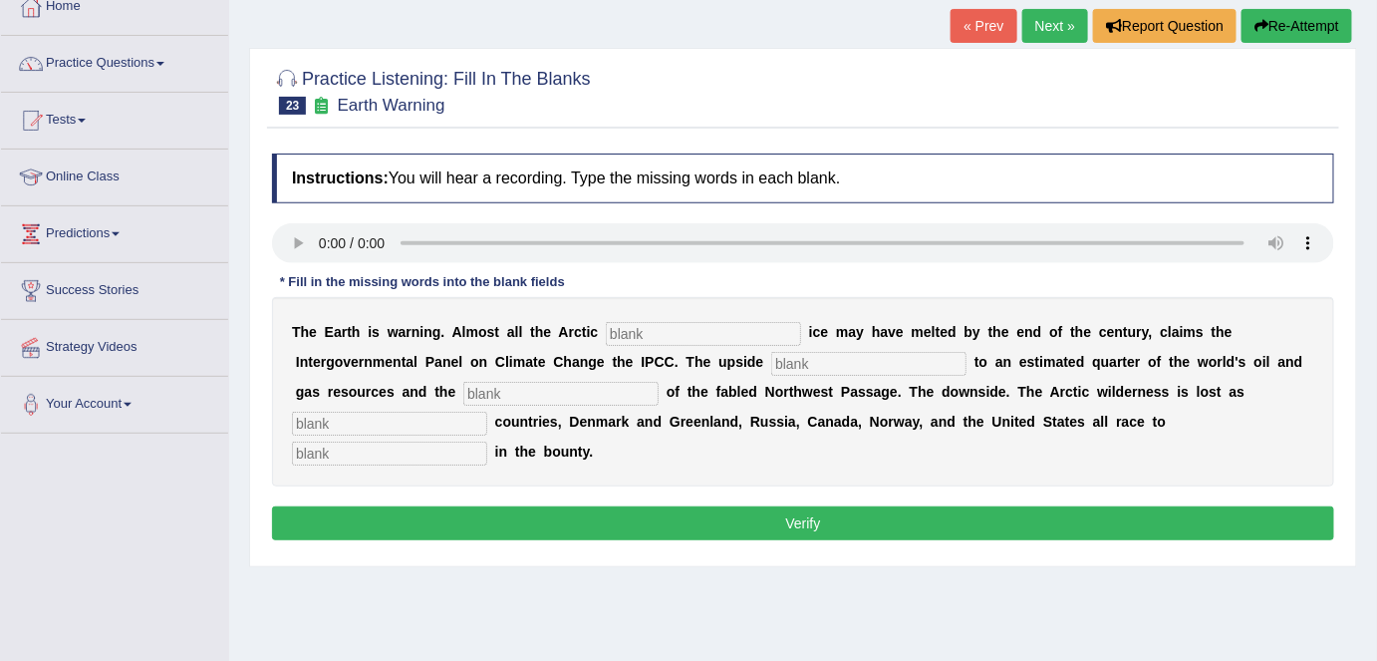
scroll to position [120, 0]
click at [683, 335] on input "text" at bounding box center [703, 334] width 195 height 24
type input "summer"
click at [797, 367] on input "text" at bounding box center [868, 364] width 195 height 24
type input "access"
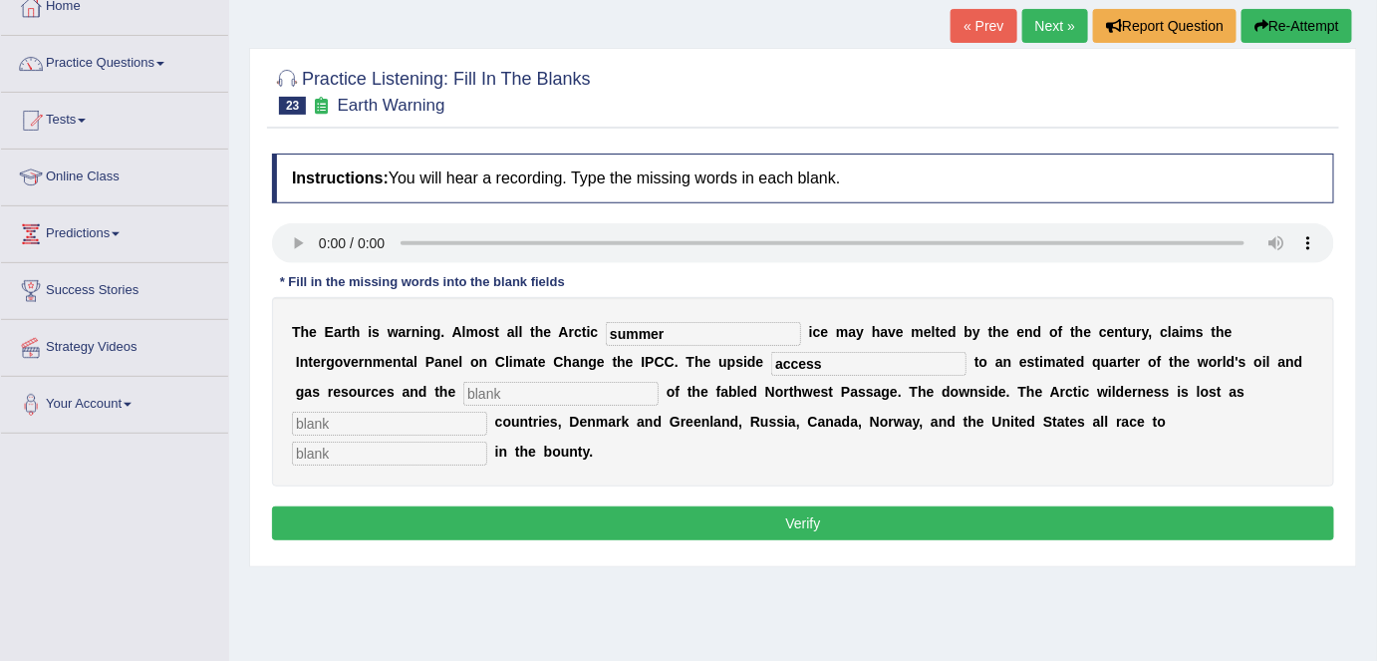
click at [600, 385] on input "text" at bounding box center [560, 394] width 195 height 24
type input "opening"
click at [438, 425] on input "text" at bounding box center [389, 424] width 195 height 24
type input "neighbouring"
click at [435, 455] on input "text" at bounding box center [389, 453] width 195 height 24
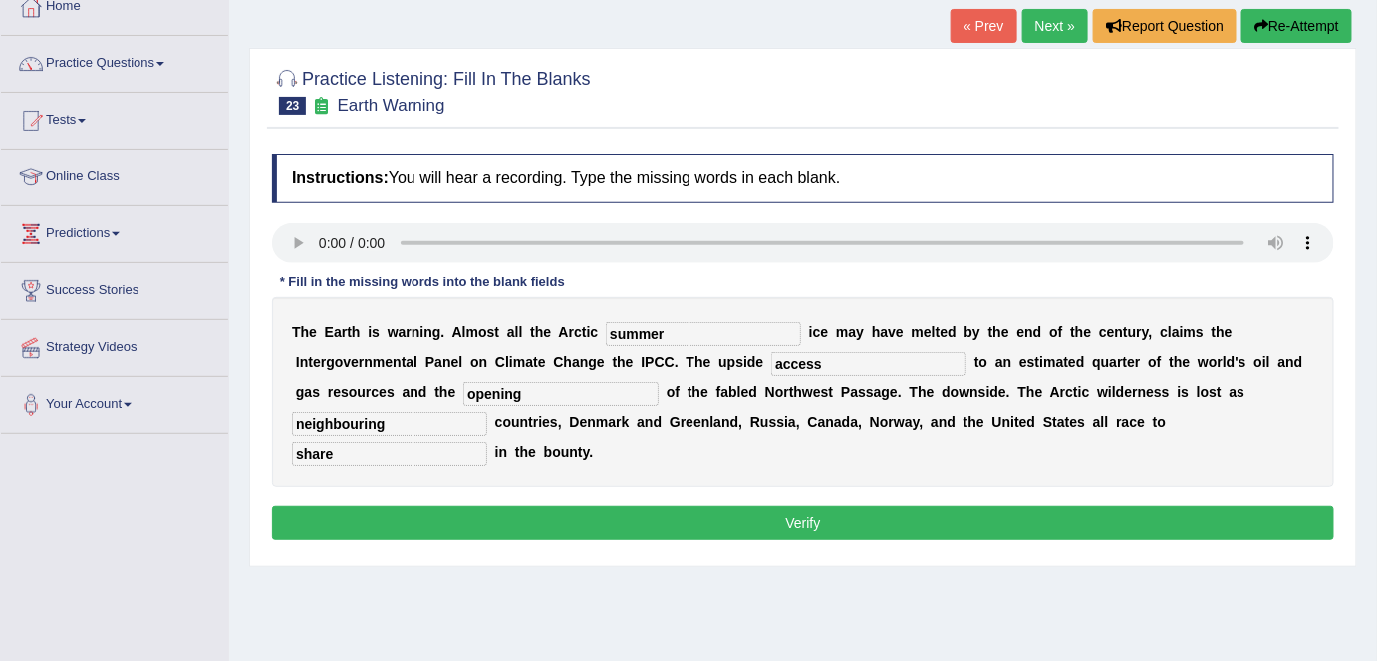
type input "share"
click at [355, 428] on input "neighbouring" at bounding box center [389, 424] width 195 height 24
type input "neighboring"
click at [425, 517] on button "Verify" at bounding box center [803, 523] width 1062 height 34
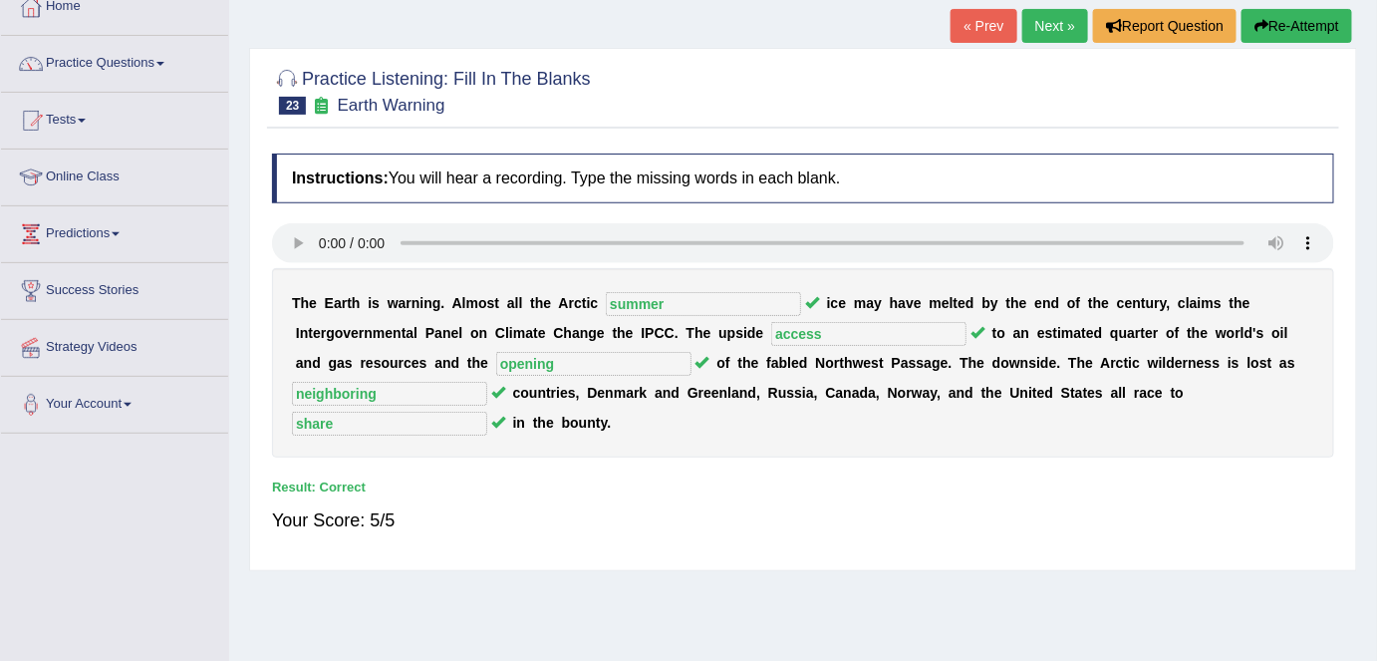
click at [1064, 39] on link "Next »" at bounding box center [1055, 26] width 66 height 34
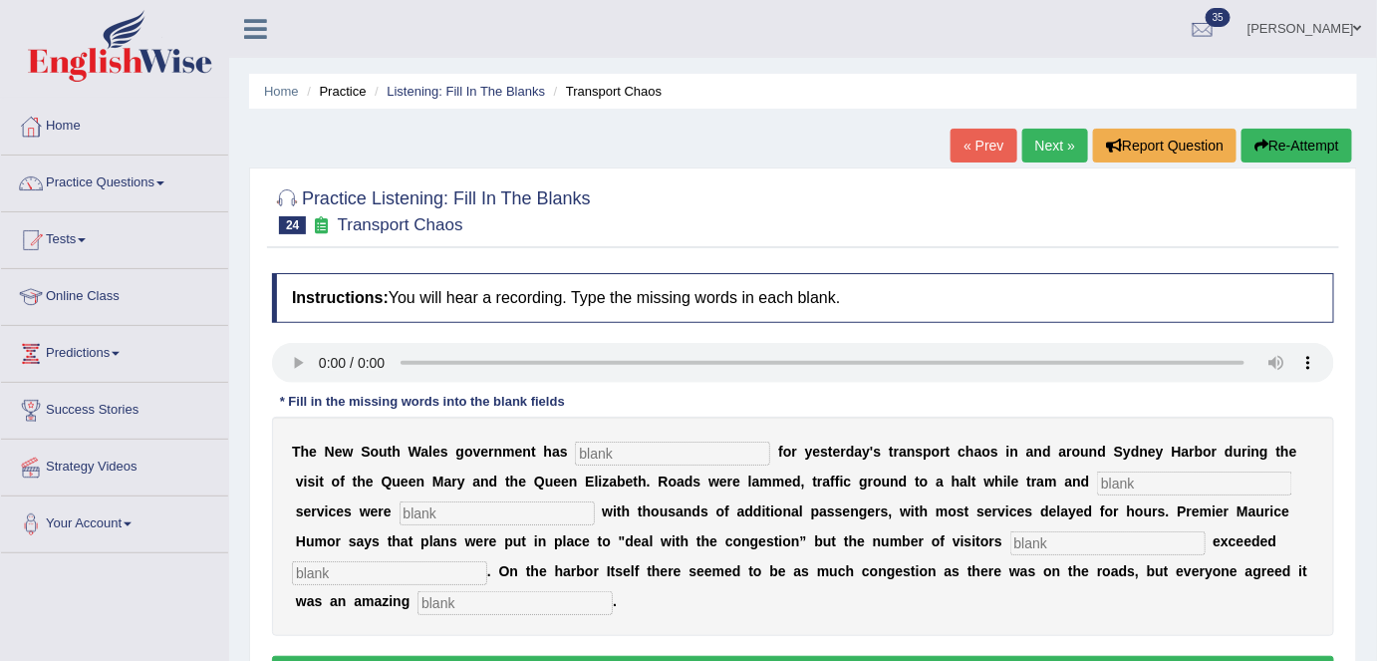
drag, startPoint x: 0, startPoint y: 0, endPoint x: 1023, endPoint y: 146, distance: 1033.8
click at [1023, 146] on link "Next »" at bounding box center [1055, 146] width 66 height 34
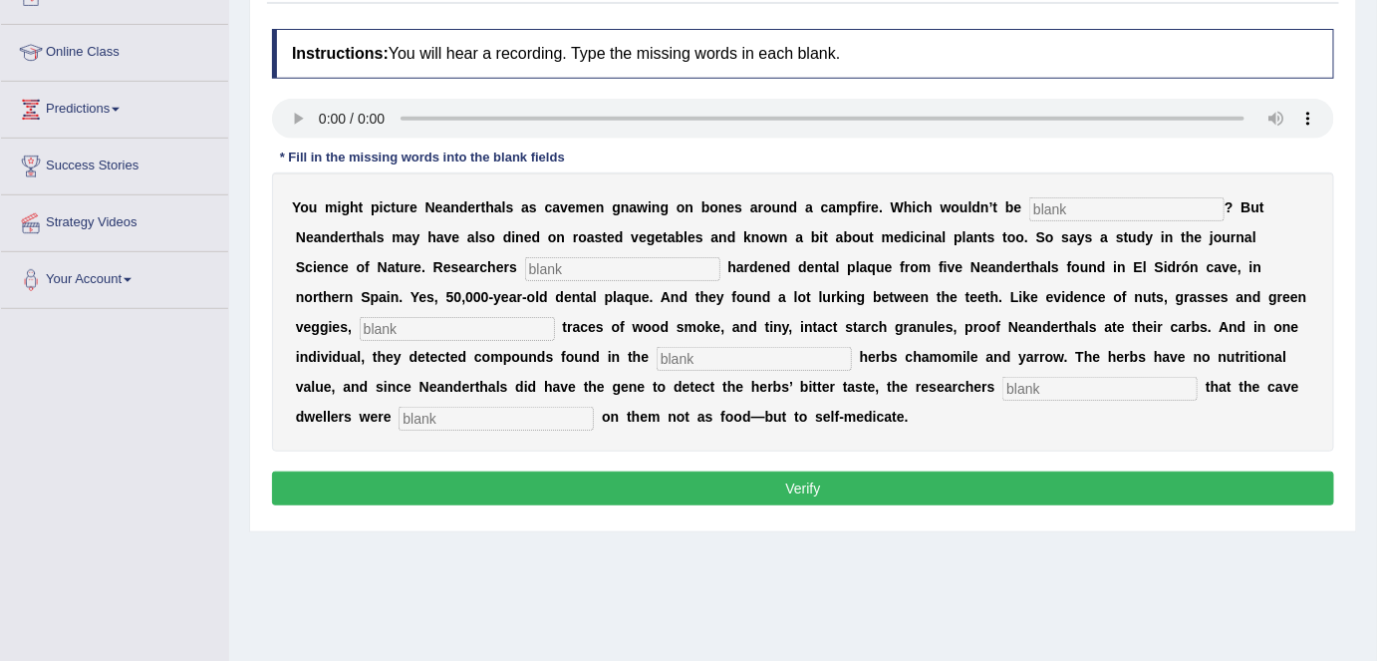
scroll to position [183, 0]
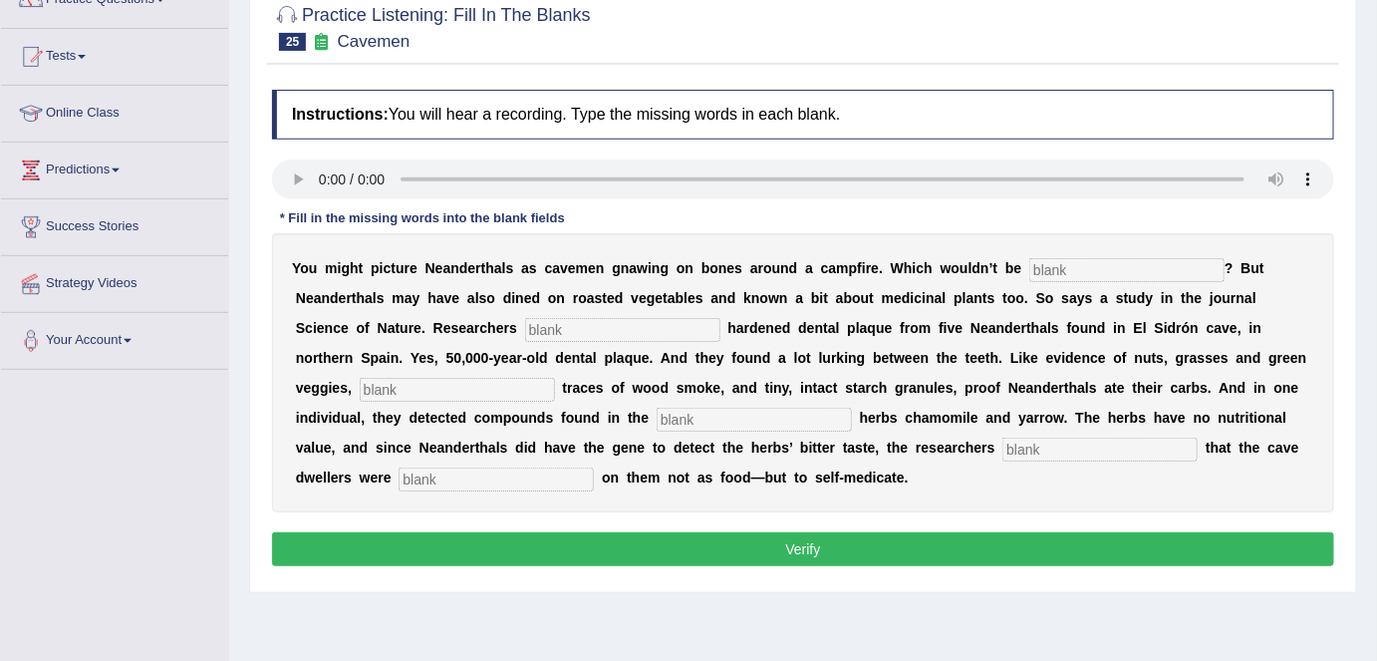
click at [429, 67] on div "Practice Listening: Fill In The Blanks 25 Cavemen Instructions: You will hear a…" at bounding box center [803, 288] width 1108 height 609
click at [1052, 265] on input "text" at bounding box center [1126, 270] width 195 height 24
type input "inaccurate"
click at [624, 322] on input "text" at bounding box center [622, 330] width 195 height 24
click at [503, 385] on input "text" at bounding box center [457, 390] width 195 height 24
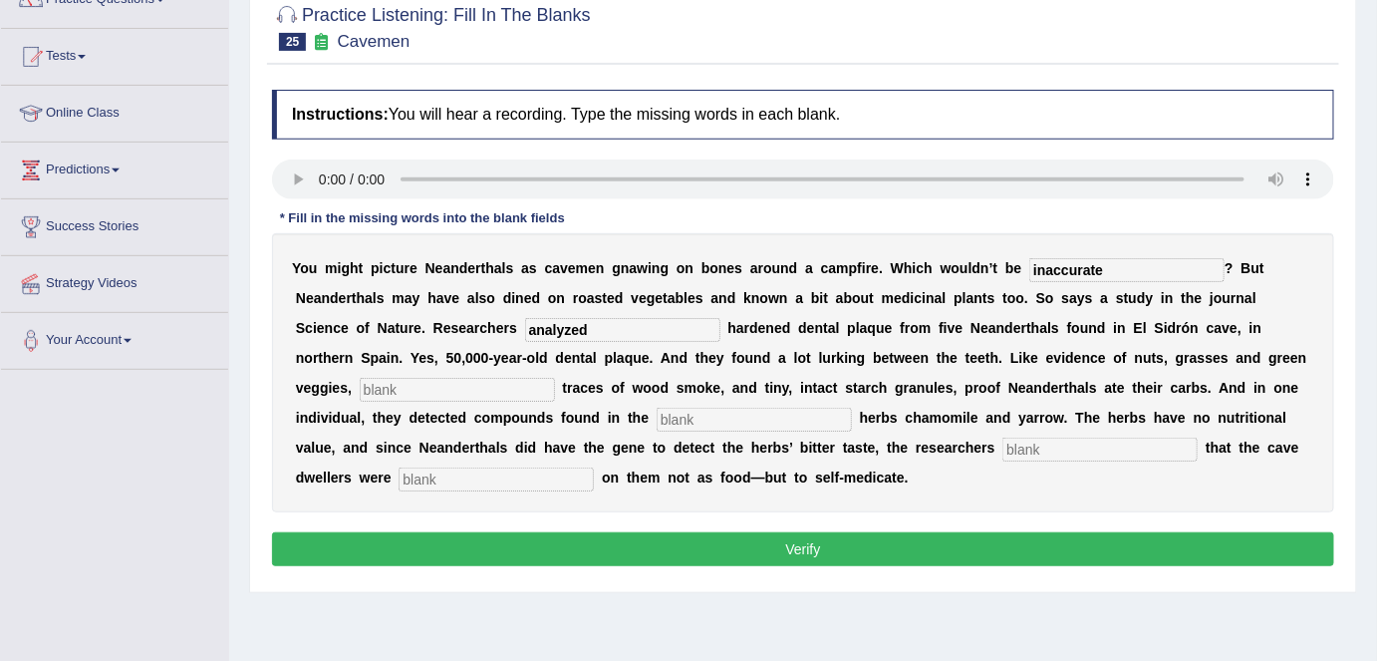
click at [573, 330] on input "analyzed" at bounding box center [622, 330] width 195 height 24
type input "analysed"
click at [492, 378] on input "text" at bounding box center [457, 390] width 195 height 24
type input "chemical"
click at [694, 425] on input "text" at bounding box center [754, 420] width 195 height 24
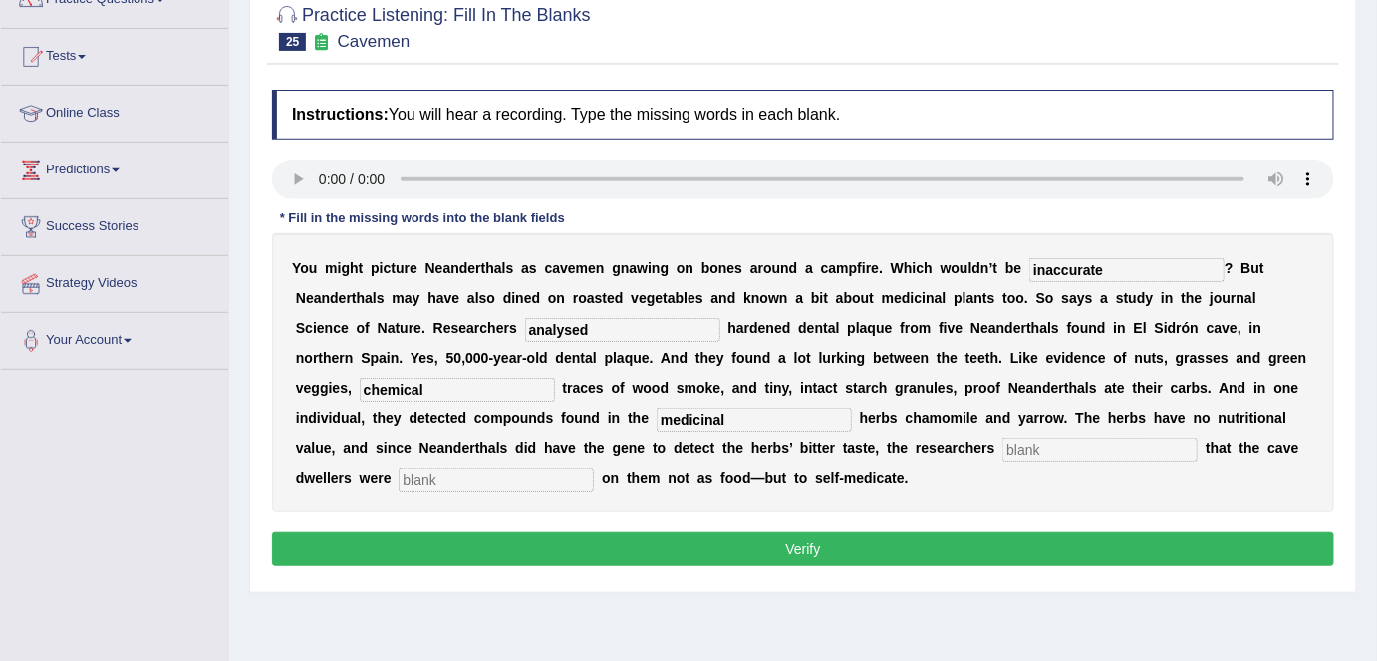
type input "medicinal"
click at [1028, 447] on input "text" at bounding box center [1099, 449] width 195 height 24
type input "evaculate"
click at [563, 474] on input "text" at bounding box center [496, 479] width 195 height 24
type input "j"
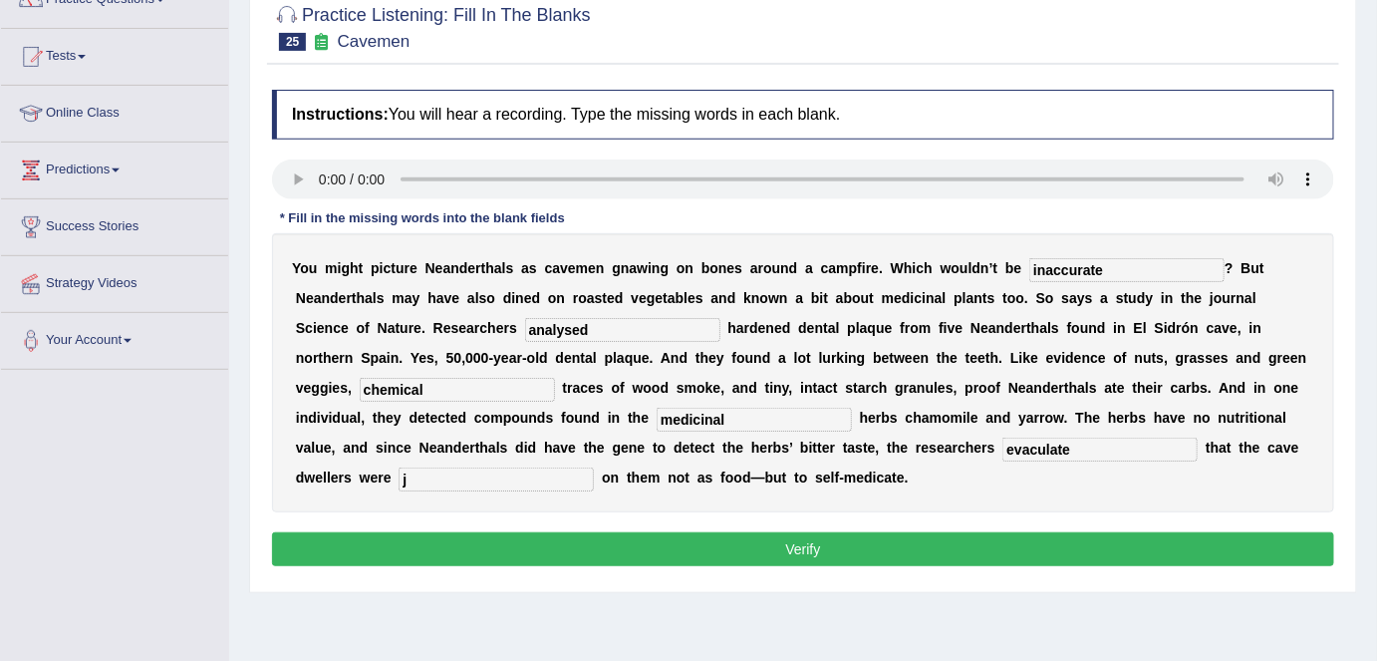
click at [1043, 557] on button "Verify" at bounding box center [803, 549] width 1062 height 34
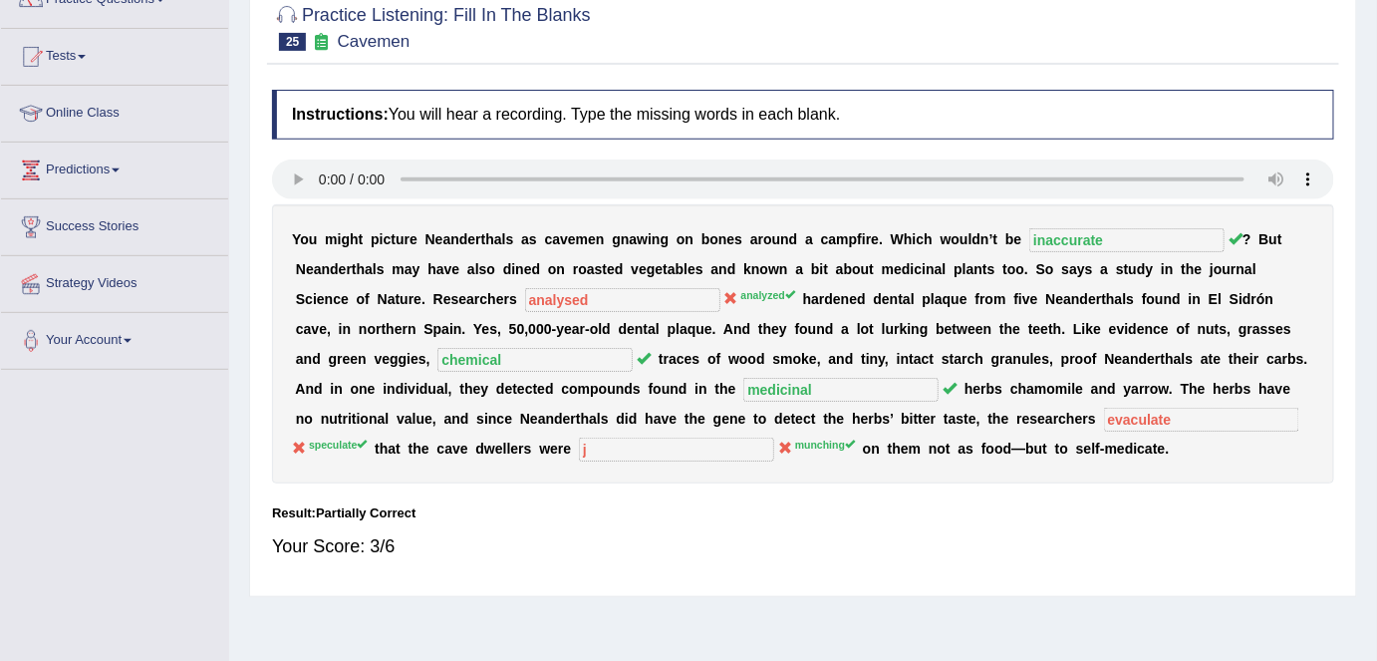
scroll to position [0, 0]
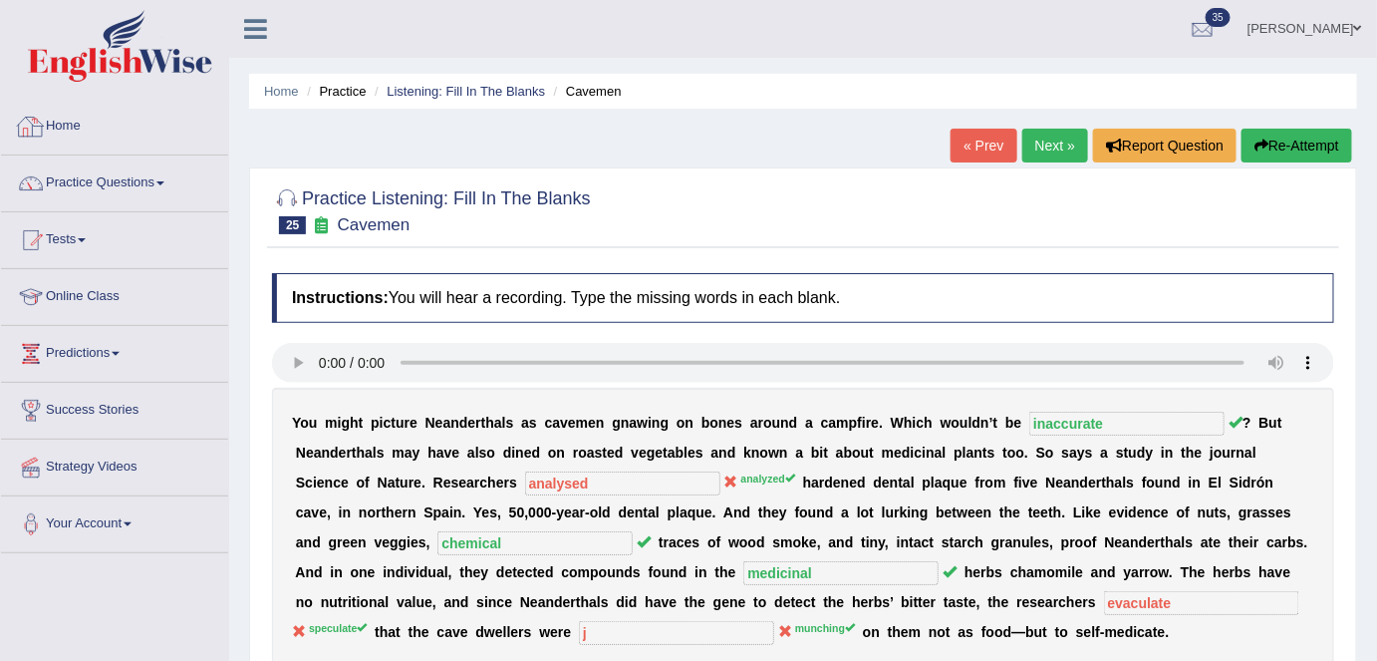
click at [145, 118] on link "Home" at bounding box center [114, 124] width 227 height 50
